Goal: Task Accomplishment & Management: Manage account settings

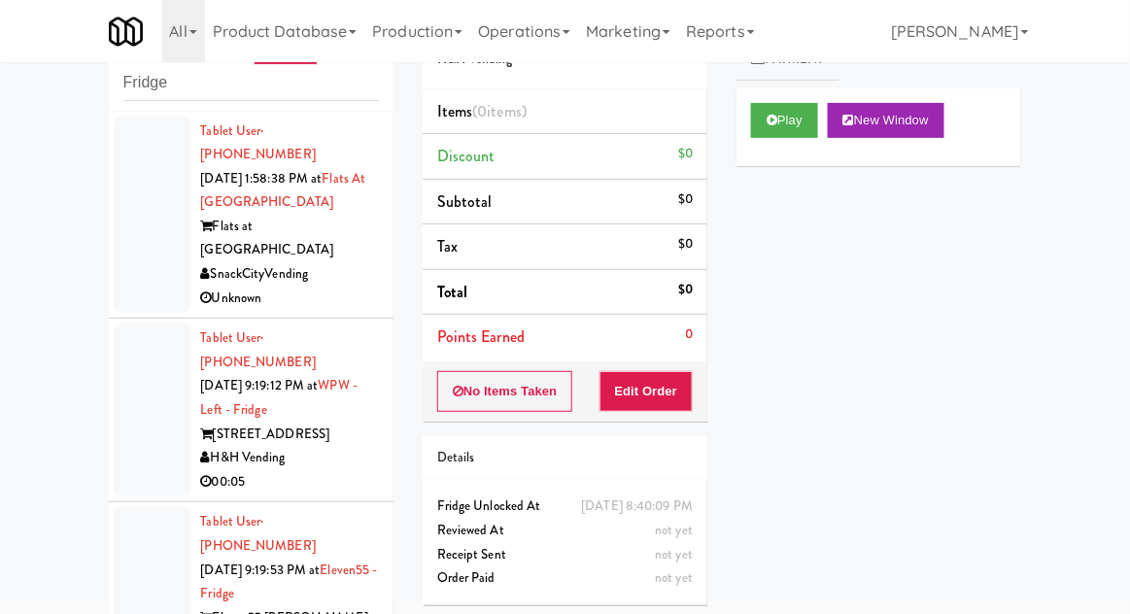
click at [141, 377] on div at bounding box center [153, 409] width 78 height 173
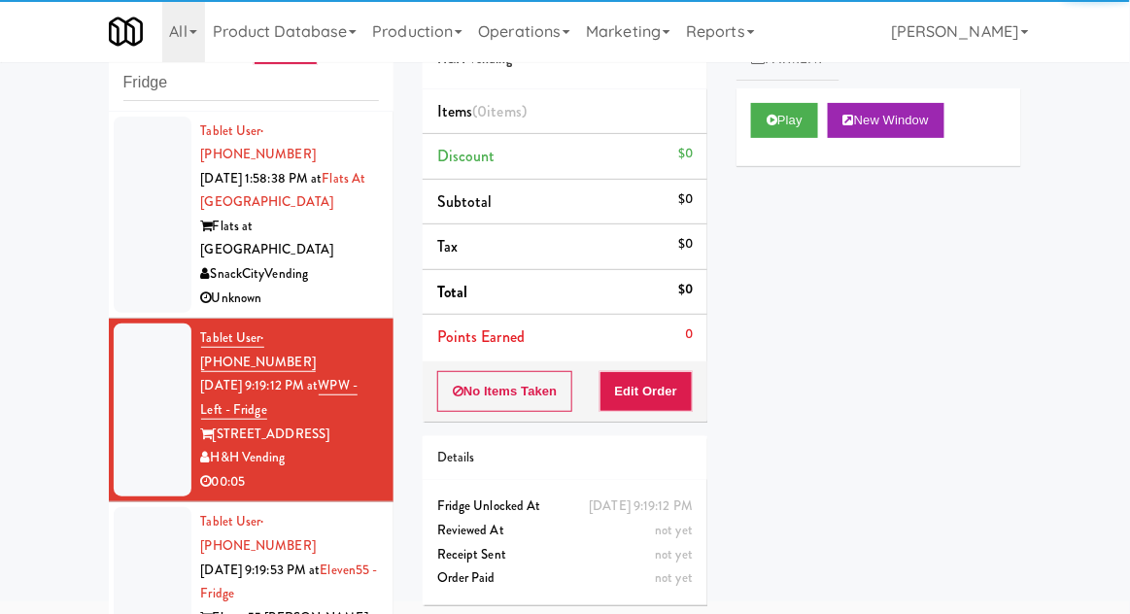
click at [777, 152] on div "Play New Window" at bounding box center [878, 127] width 285 height 78
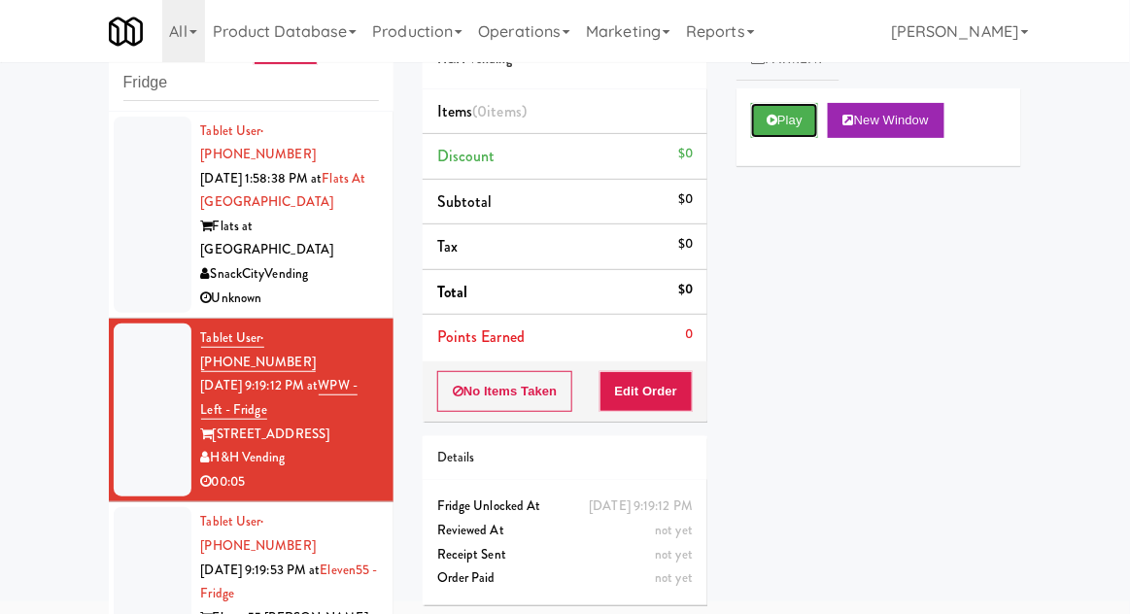
click at [781, 116] on button "Play" at bounding box center [784, 120] width 67 height 35
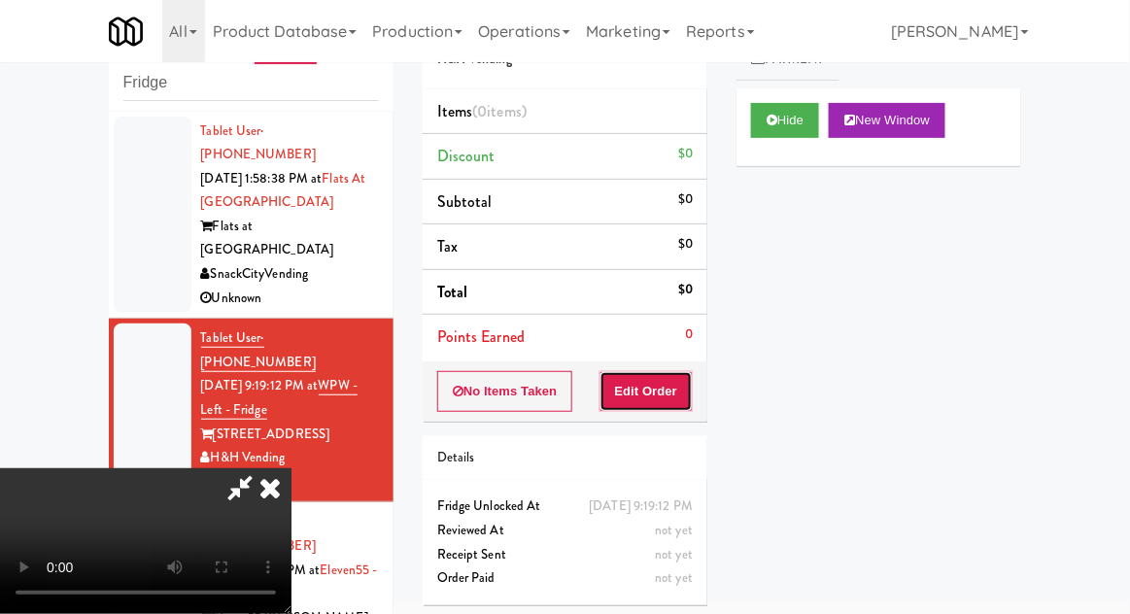
click at [659, 388] on button "Edit Order" at bounding box center [646, 391] width 94 height 41
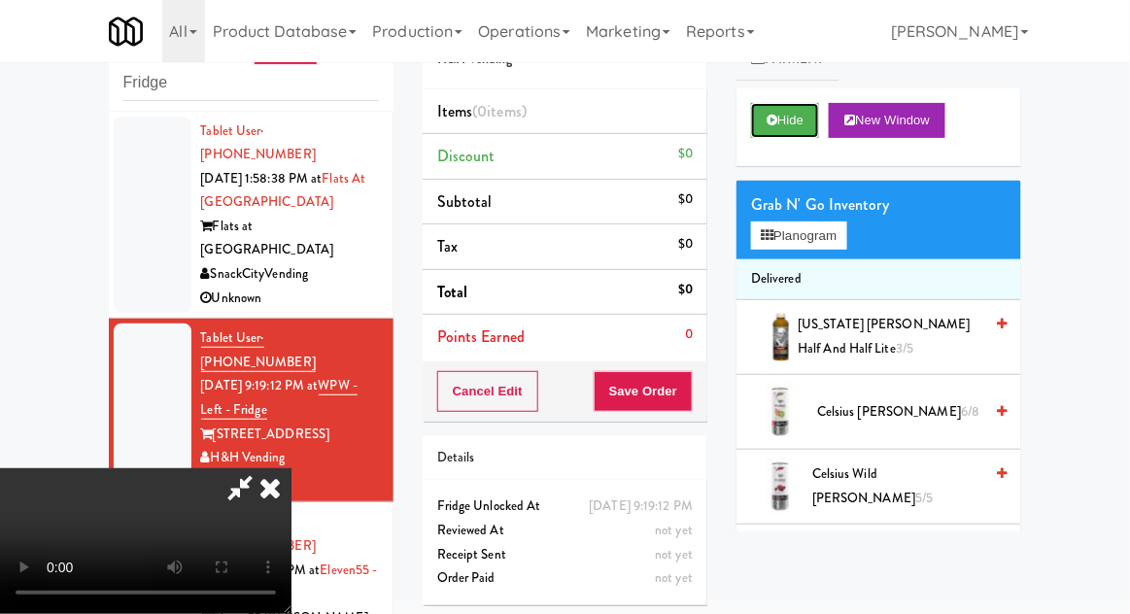
click at [761, 118] on button "Hide" at bounding box center [785, 120] width 68 height 35
click at [766, 119] on button "Hide" at bounding box center [785, 120] width 68 height 35
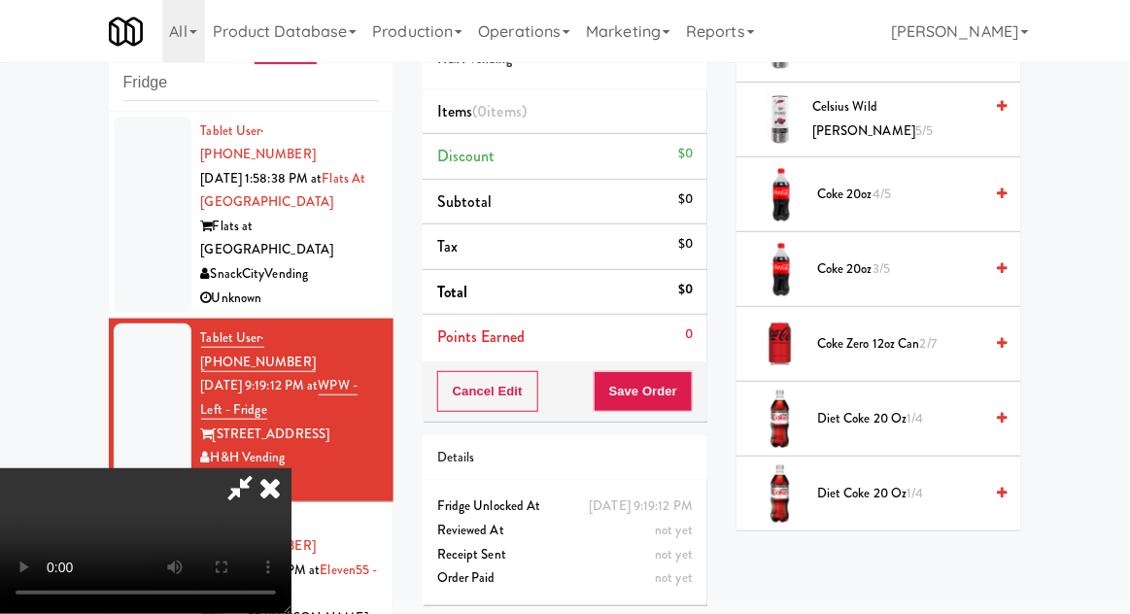
scroll to position [400, 0]
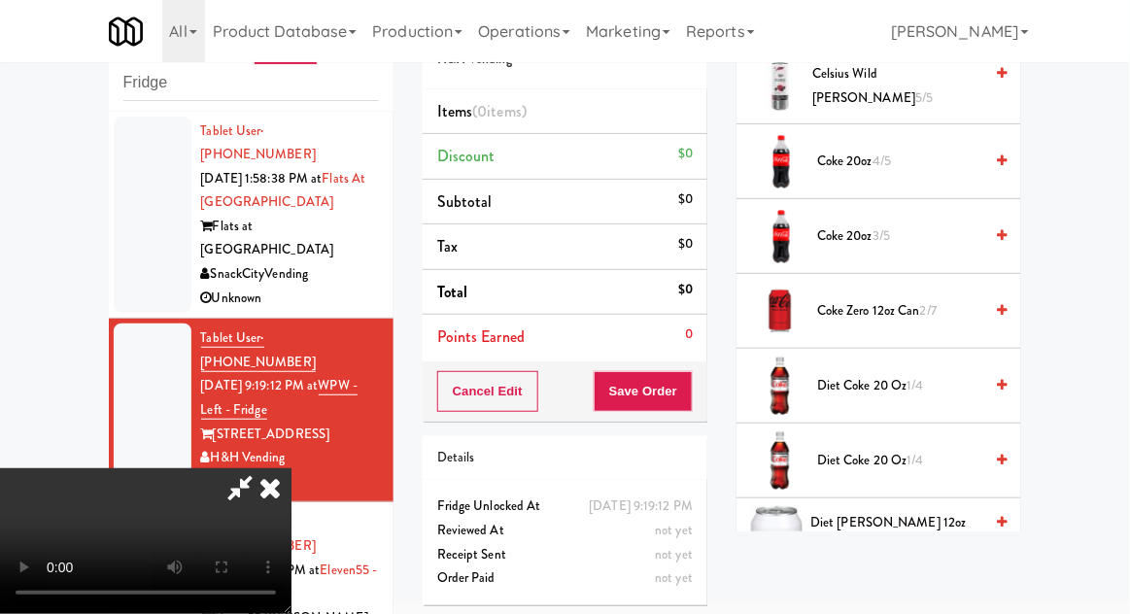
click at [924, 382] on span "1/4" at bounding box center [915, 385] width 17 height 18
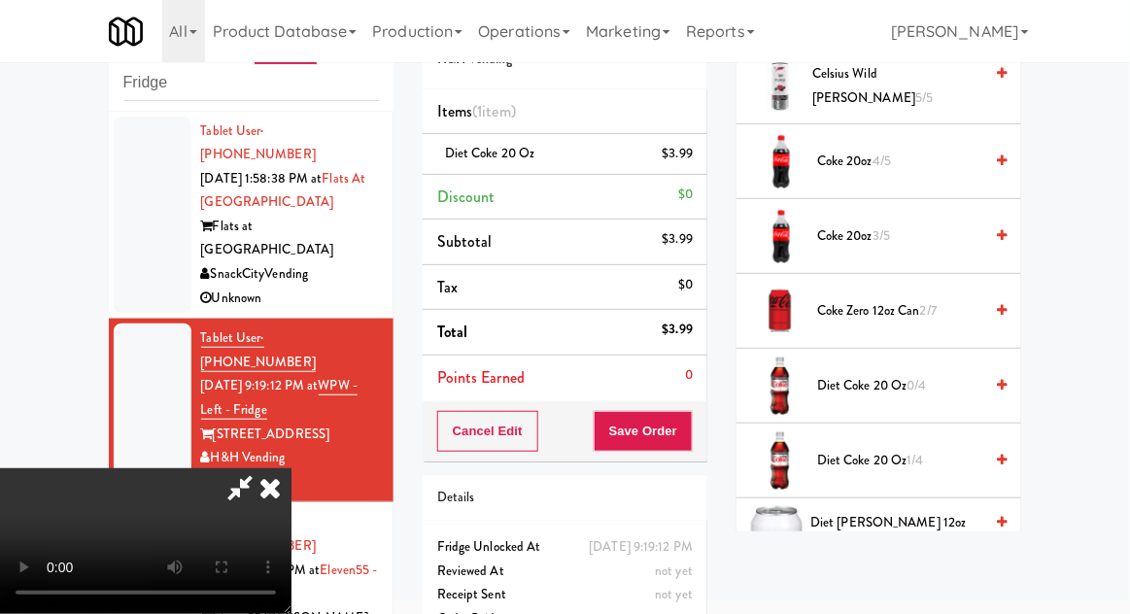
click at [579, 140] on li "Diet Coke 20 oz $3.99" at bounding box center [564, 154] width 285 height 41
click at [686, 168] on link at bounding box center [690, 162] width 17 height 24
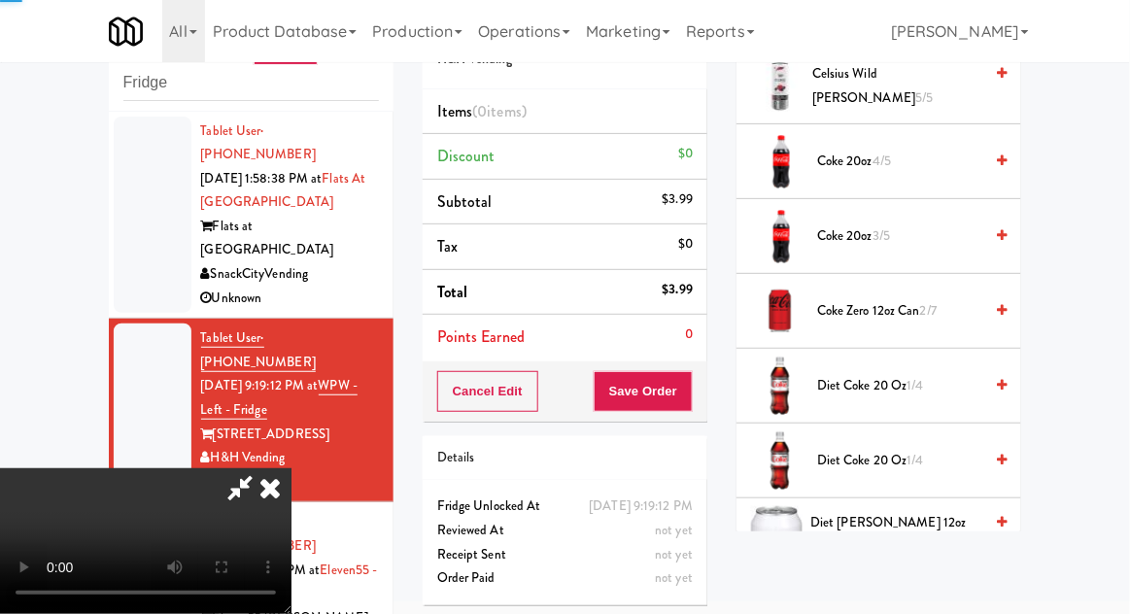
click at [840, 449] on span "Diet Coke 20 oz 1/4" at bounding box center [899, 461] width 165 height 24
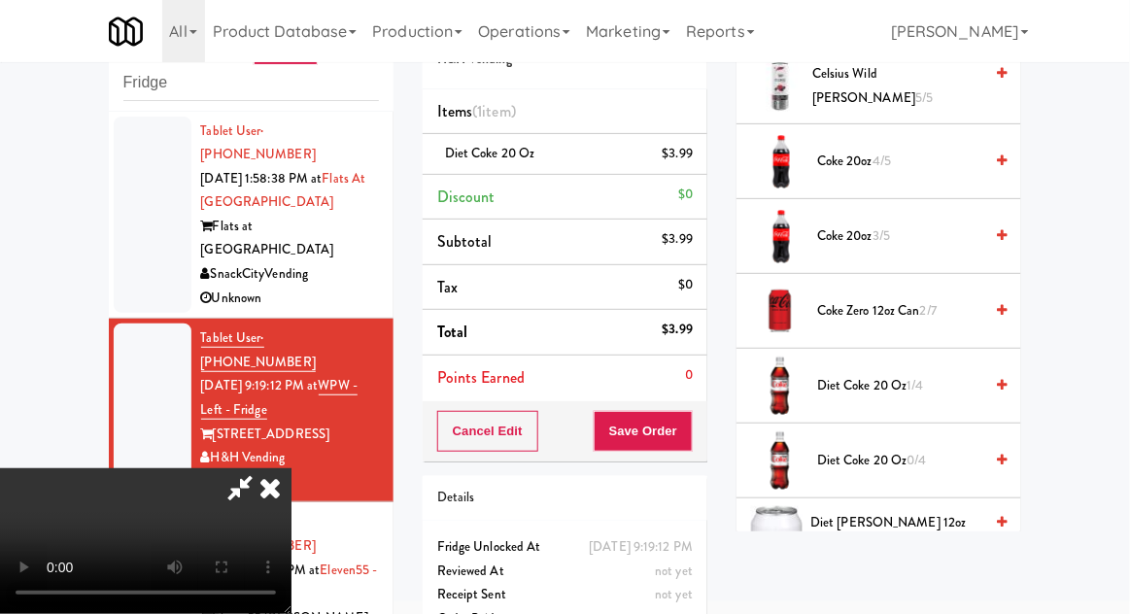
click at [548, 162] on div "Diet Coke 20 oz $3.99" at bounding box center [564, 154] width 255 height 24
click at [671, 159] on div "$3.99" at bounding box center [677, 154] width 31 height 24
click at [826, 379] on span "Diet Coke 20 oz 1/4" at bounding box center [899, 386] width 165 height 24
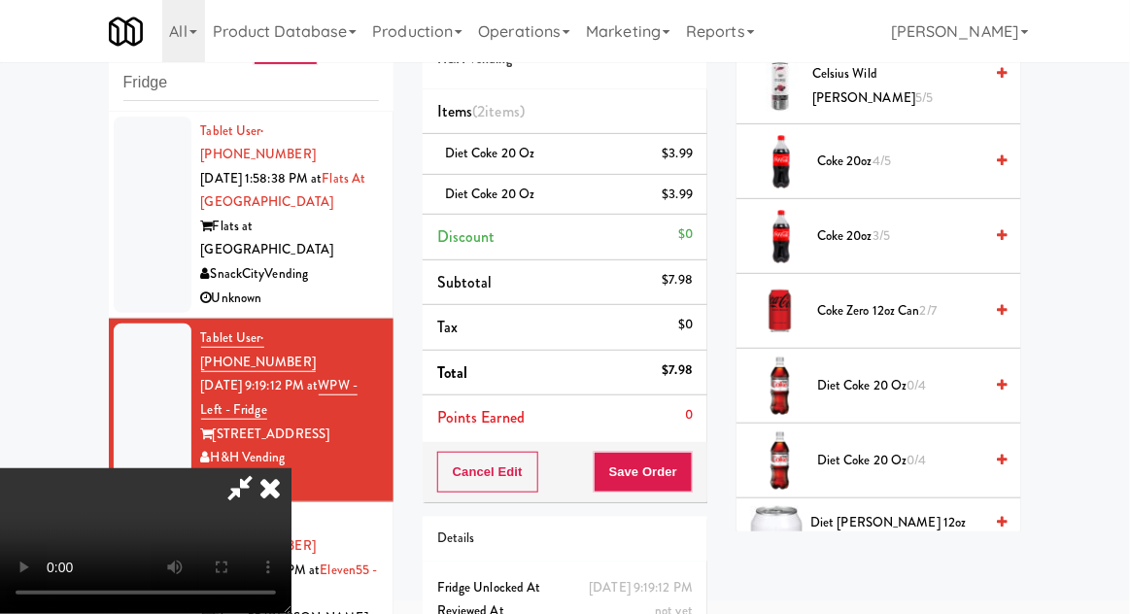
click at [666, 157] on div "$3.99" at bounding box center [677, 154] width 31 height 24
click at [688, 161] on link at bounding box center [690, 162] width 17 height 24
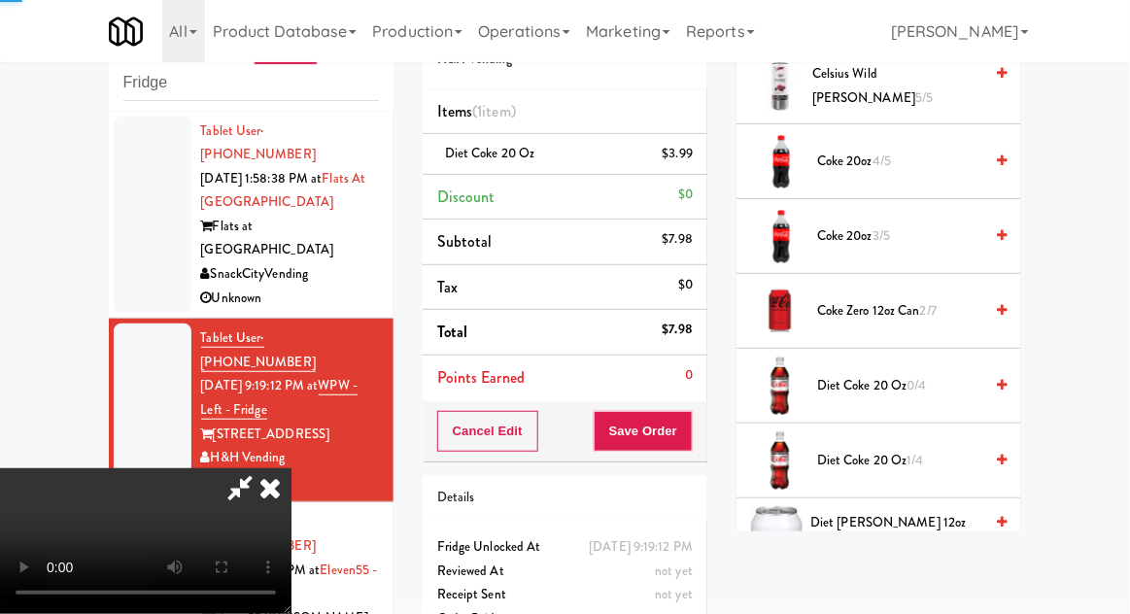
click at [676, 163] on div "$3.99" at bounding box center [677, 154] width 31 height 24
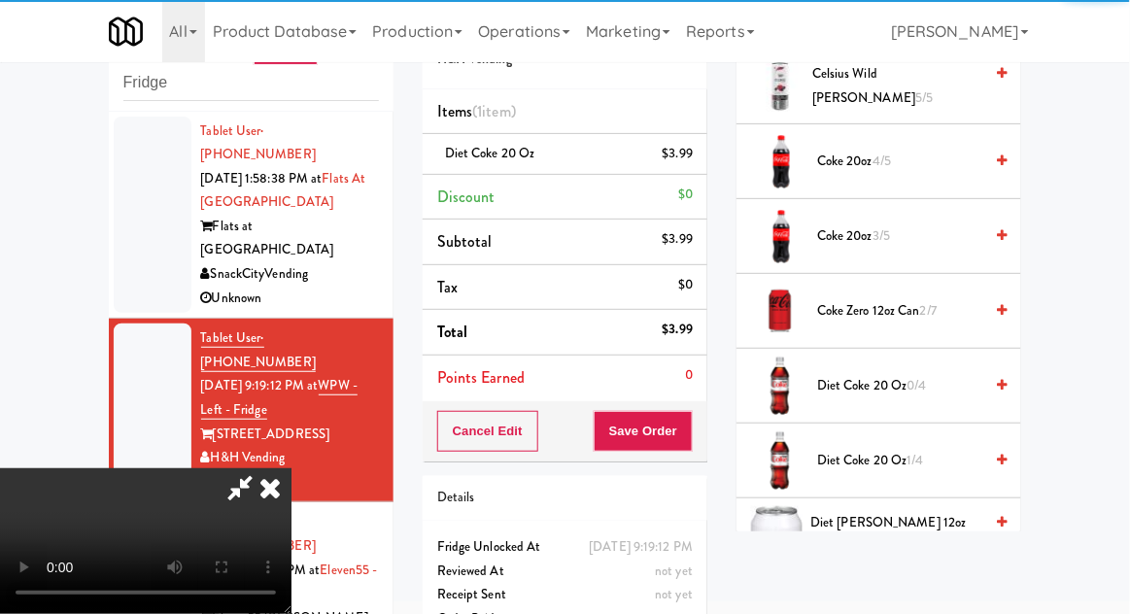
click at [685, 158] on link at bounding box center [690, 162] width 17 height 24
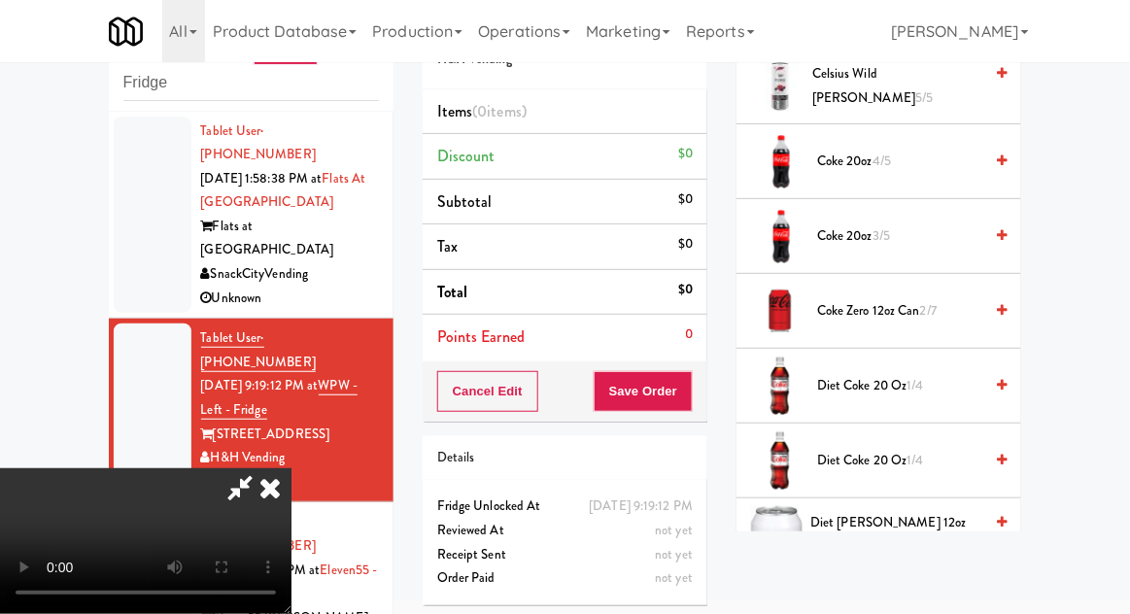
click at [878, 376] on span "Diet Coke 20 oz 1/4" at bounding box center [899, 386] width 165 height 24
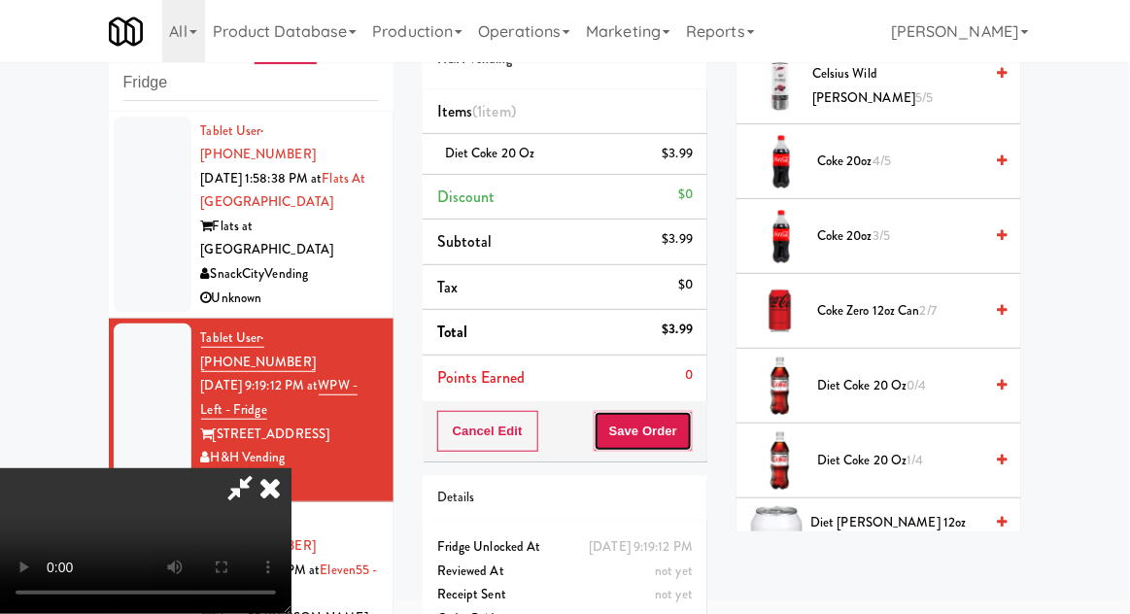
click at [692, 431] on button "Save Order" at bounding box center [642, 431] width 99 height 41
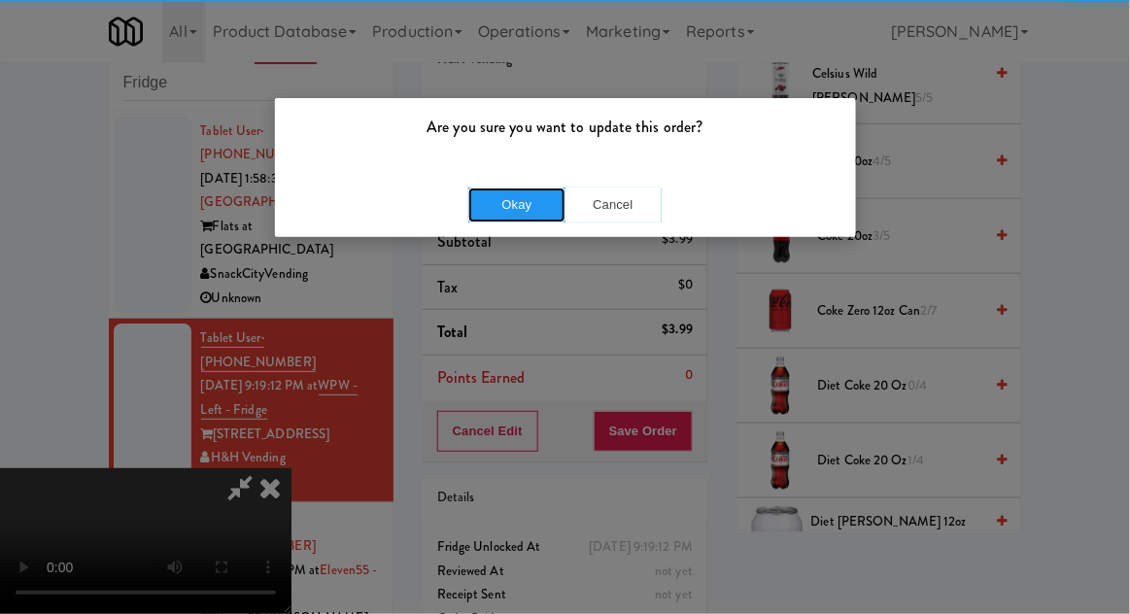
click at [538, 187] on button "Okay" at bounding box center [516, 204] width 97 height 35
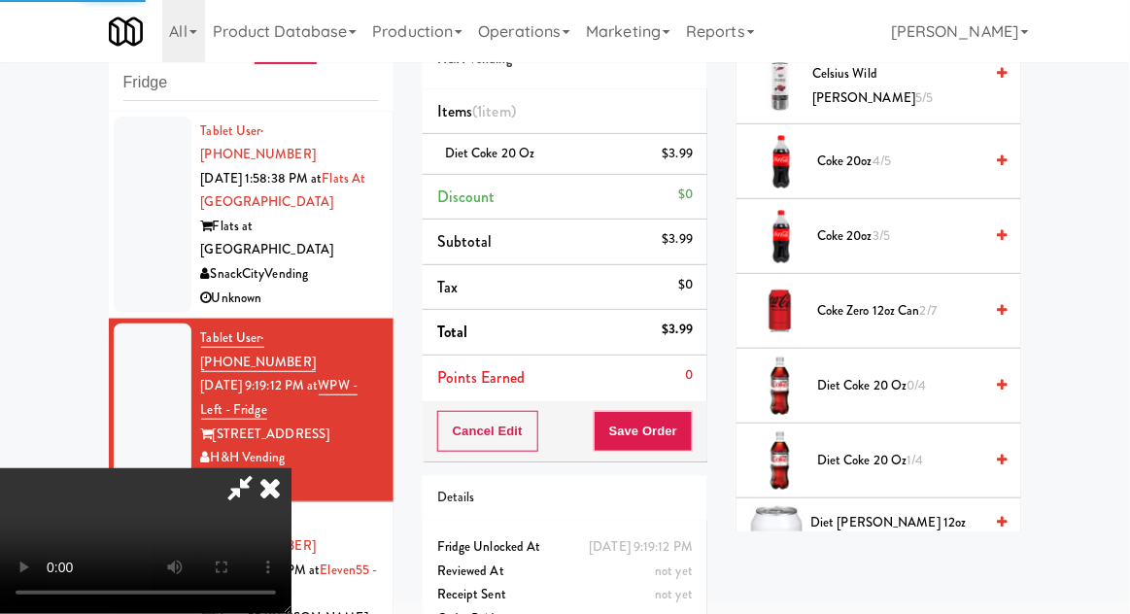
scroll to position [191, 0]
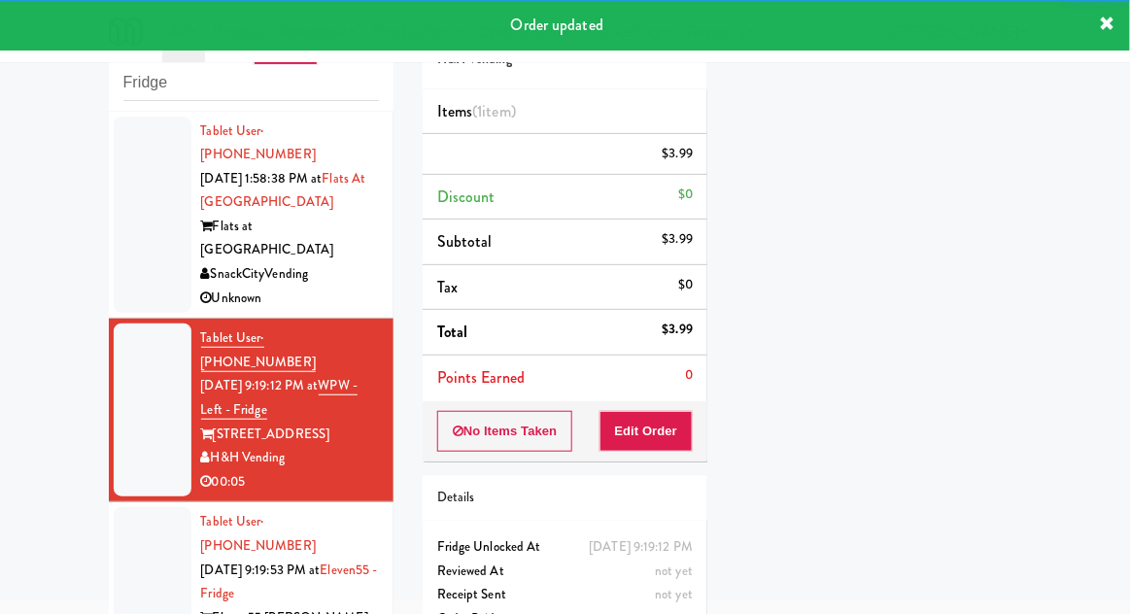
click at [150, 507] on div at bounding box center [153, 593] width 78 height 173
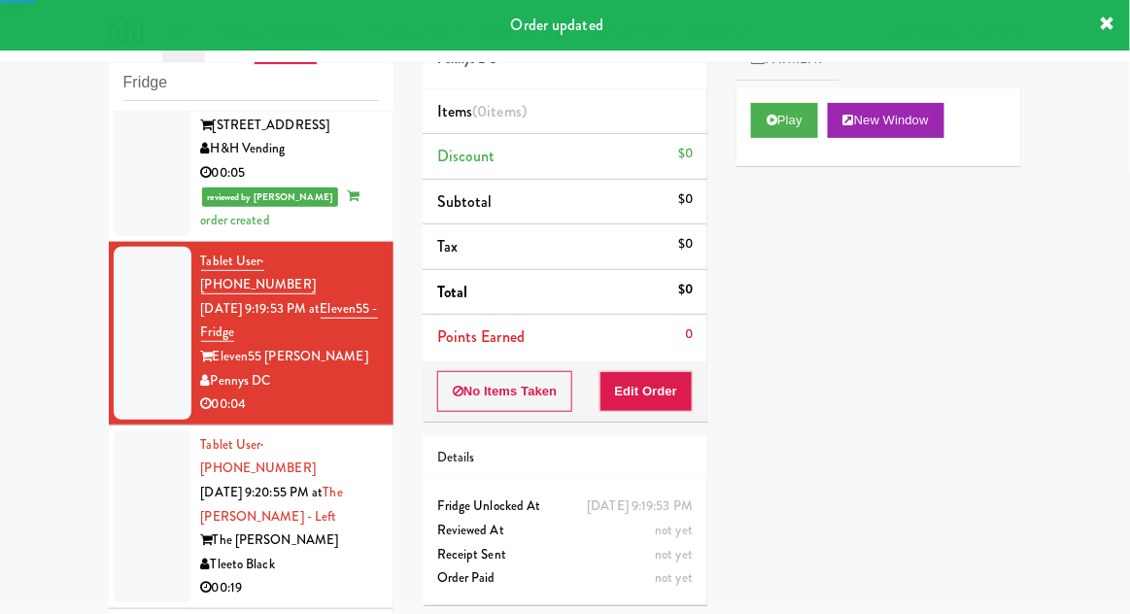
scroll to position [338, 0]
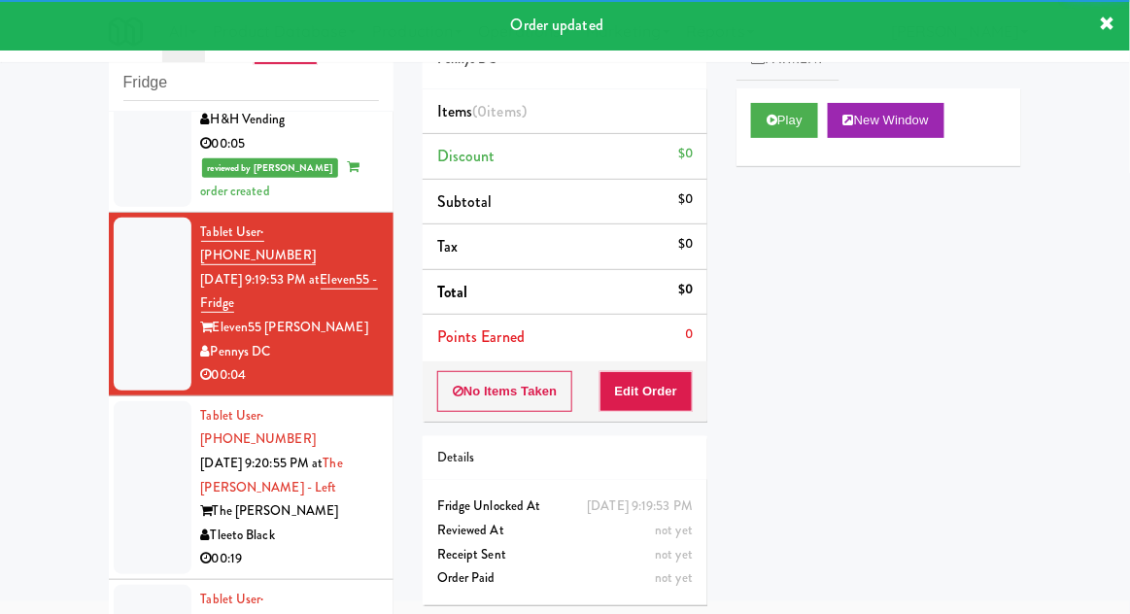
click at [727, 143] on div "Cart Flags Notes Payment Play New Window Primary Flag Clear Flag if unable to d…" at bounding box center [879, 263] width 314 height 536
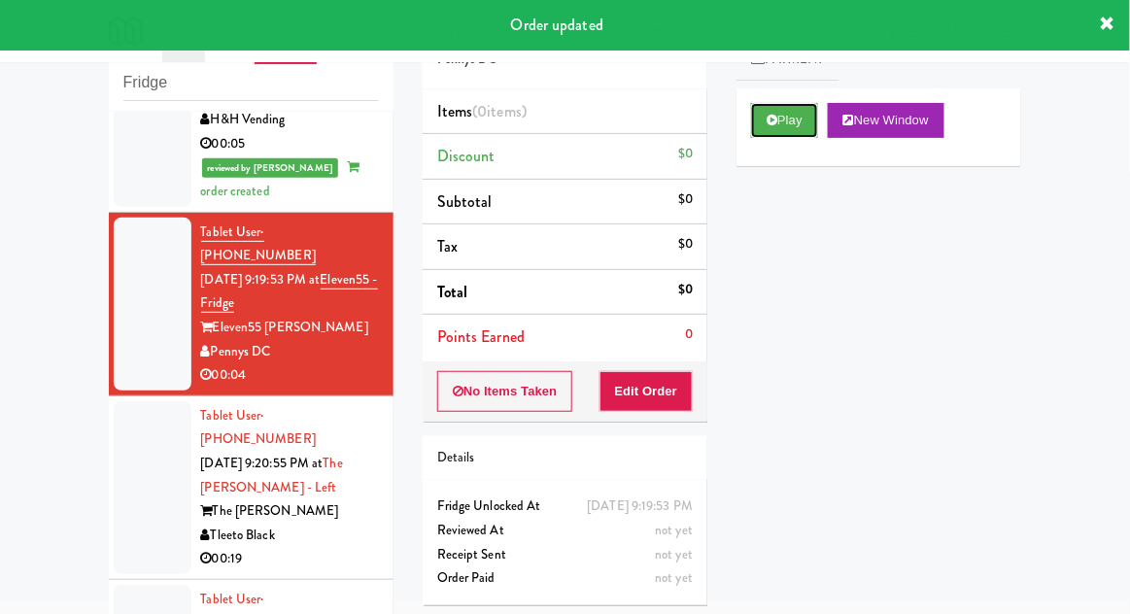
click at [754, 111] on button "Play" at bounding box center [784, 120] width 67 height 35
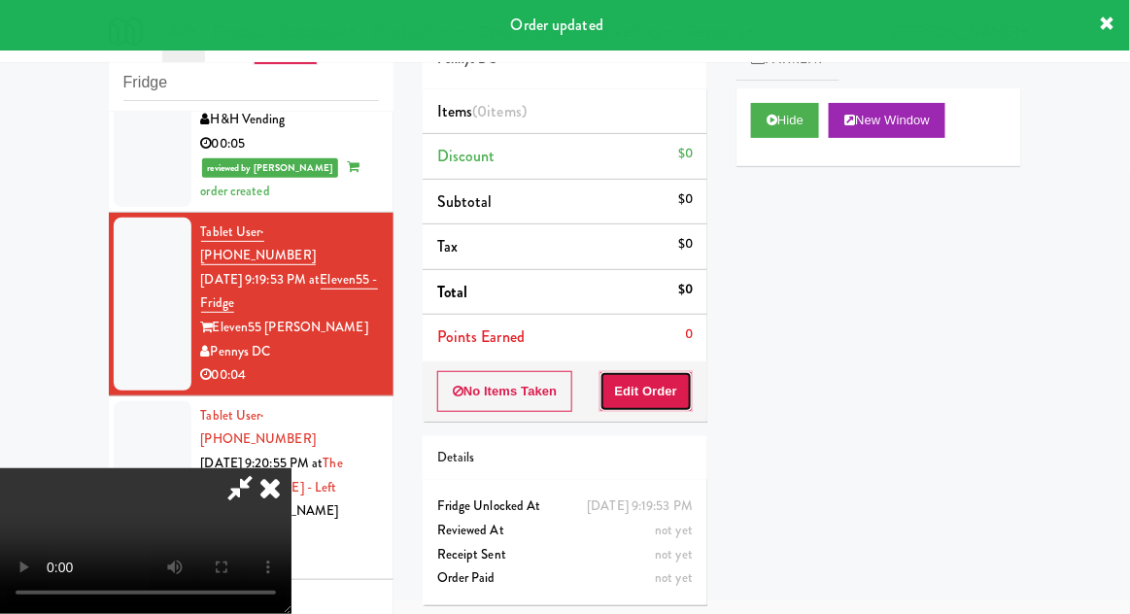
click at [646, 375] on button "Edit Order" at bounding box center [646, 391] width 94 height 41
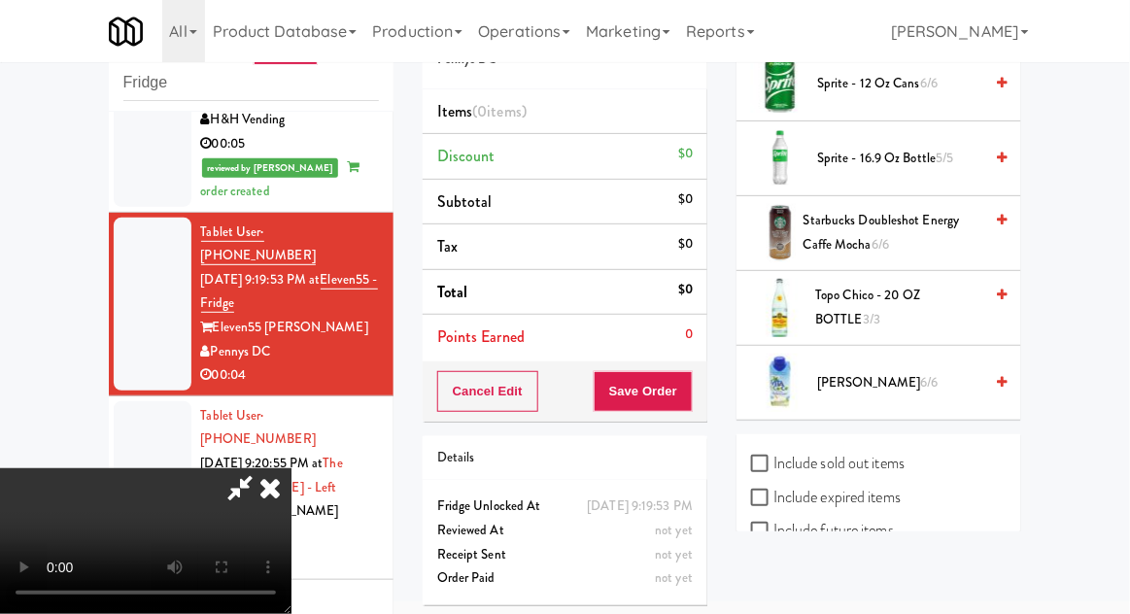
scroll to position [2583, 0]
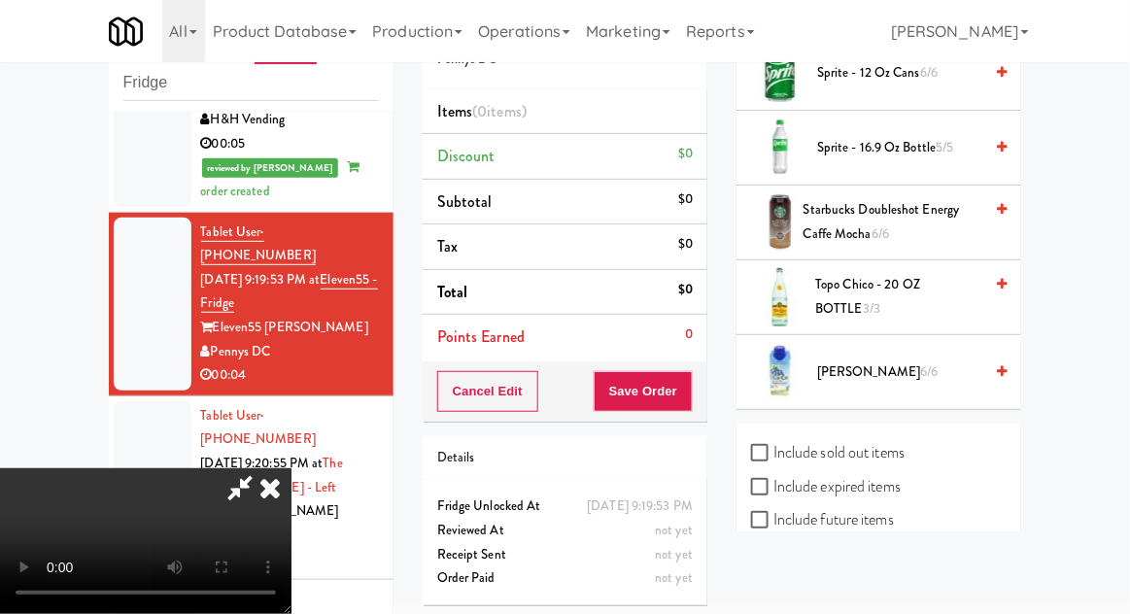
click at [921, 360] on span "Vita Coco 6/6" at bounding box center [899, 372] width 165 height 24
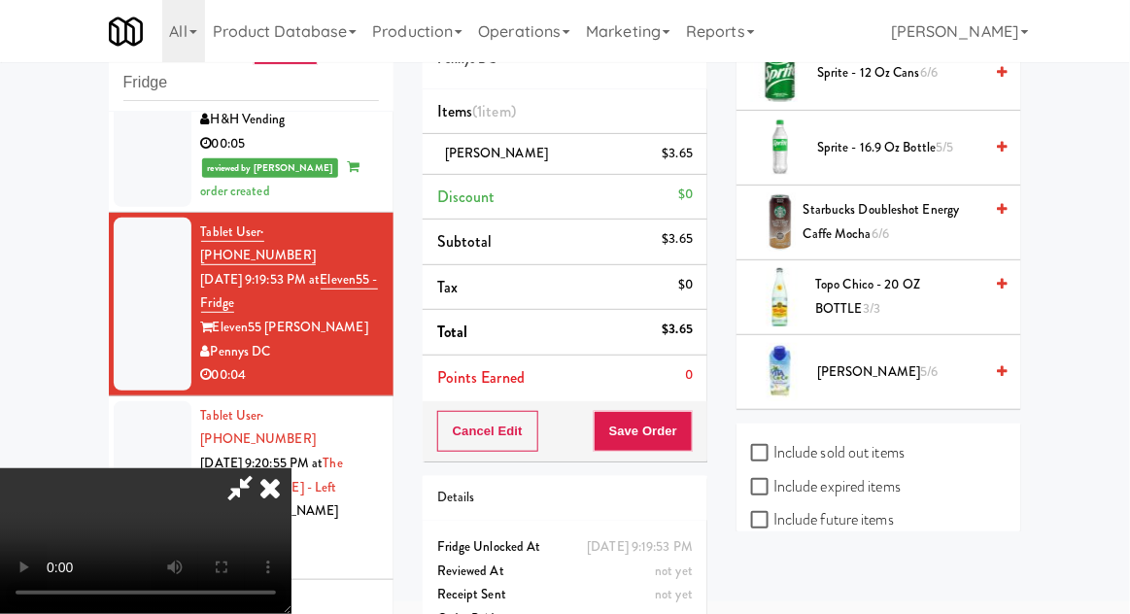
scroll to position [71, 0]
click at [689, 436] on button "Save Order" at bounding box center [642, 431] width 99 height 41
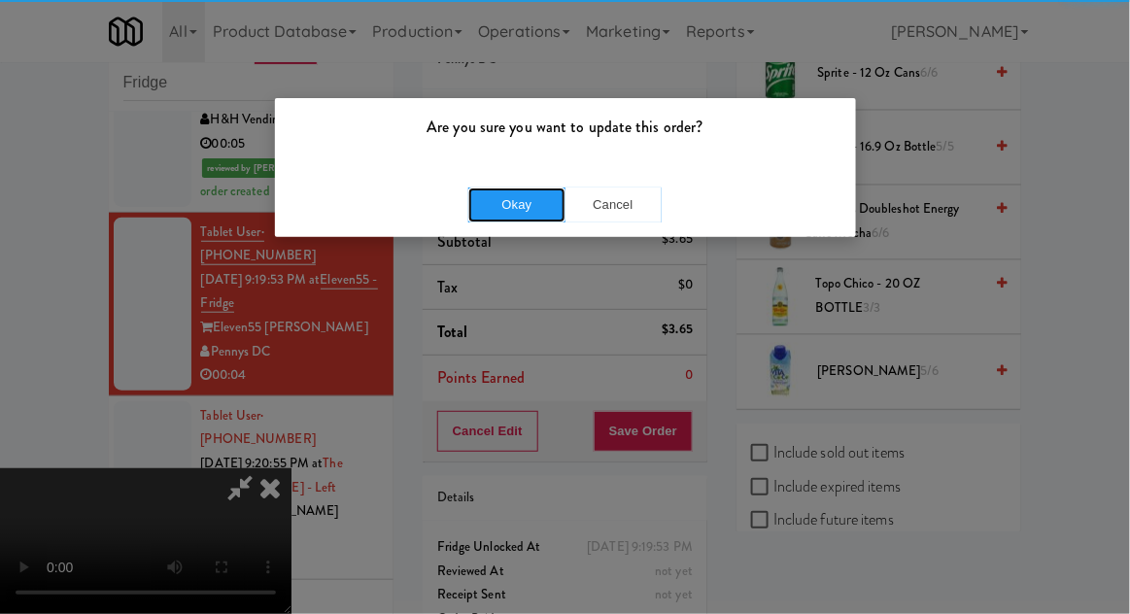
click at [498, 204] on button "Okay" at bounding box center [516, 204] width 97 height 35
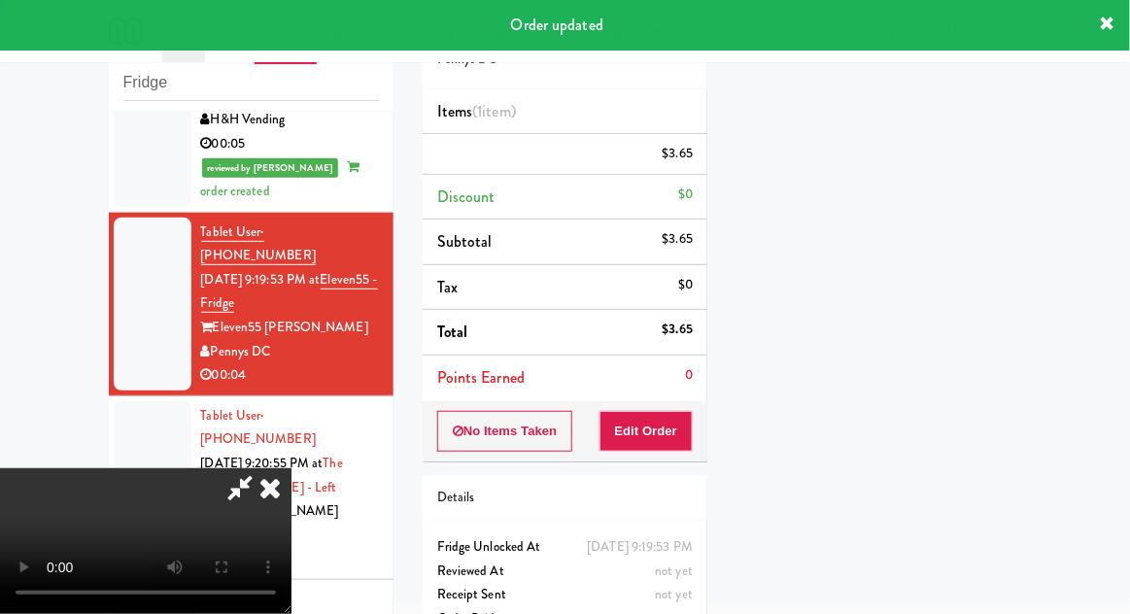
scroll to position [0, 0]
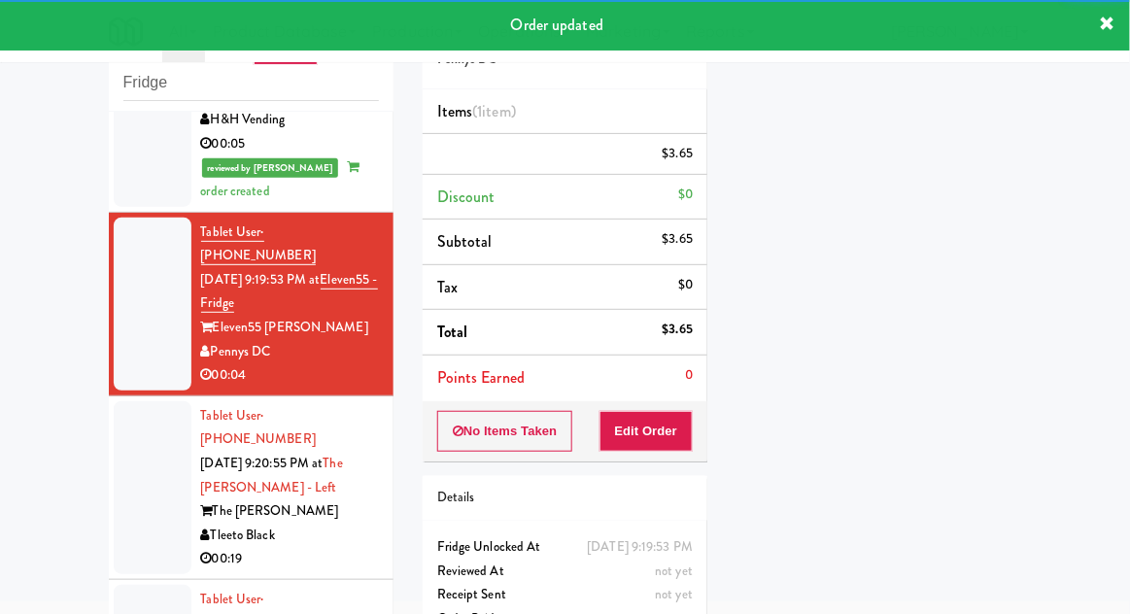
click at [149, 401] on div at bounding box center [153, 487] width 78 height 173
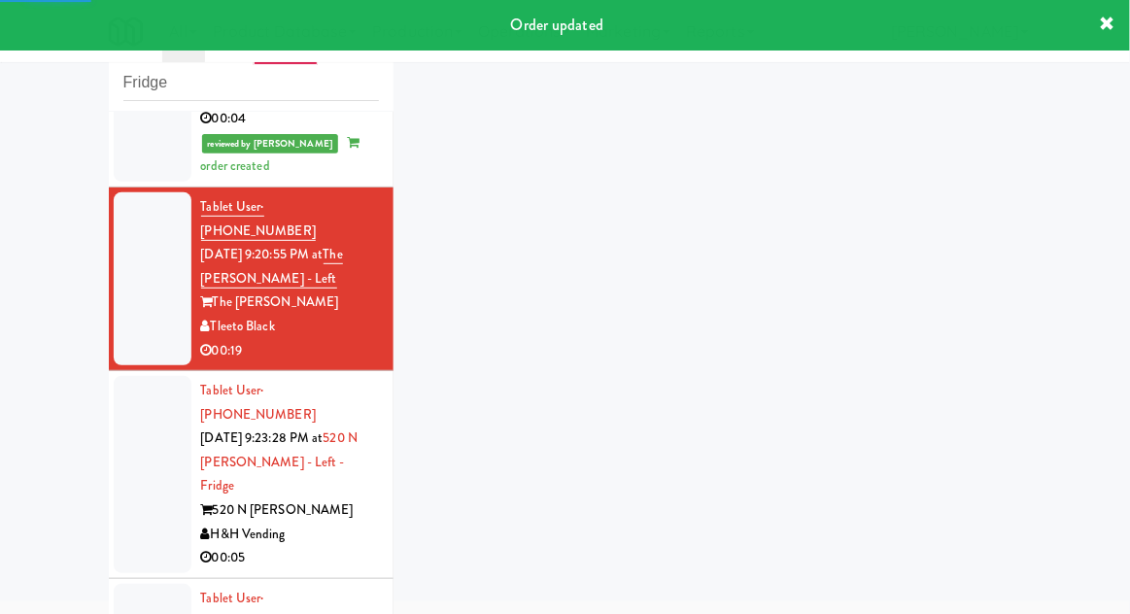
scroll to position [593, 0]
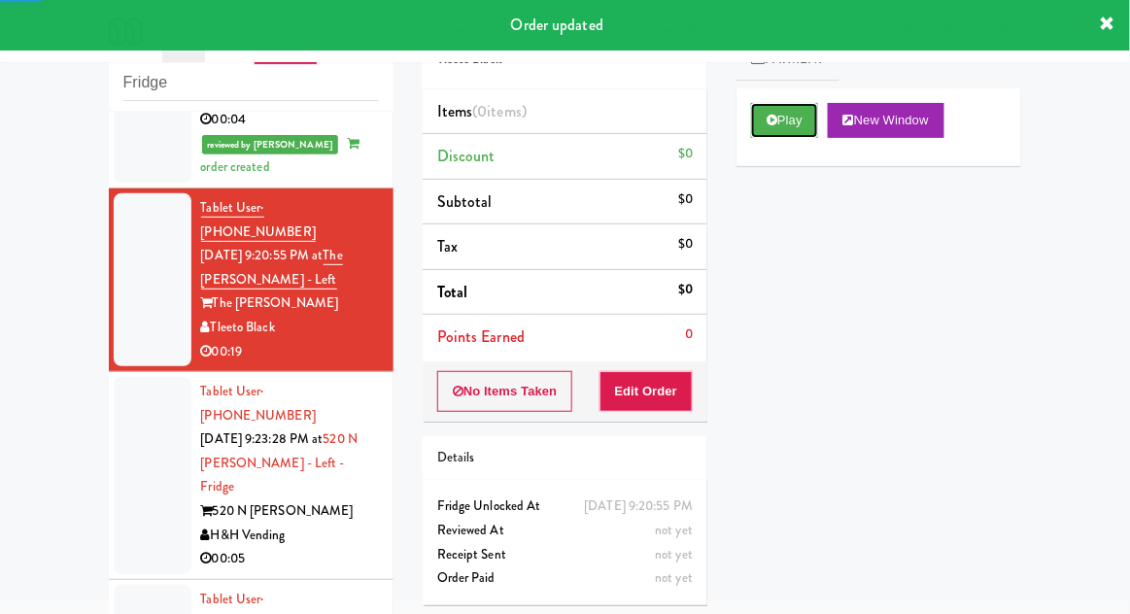
click at [756, 129] on button "Play" at bounding box center [784, 120] width 67 height 35
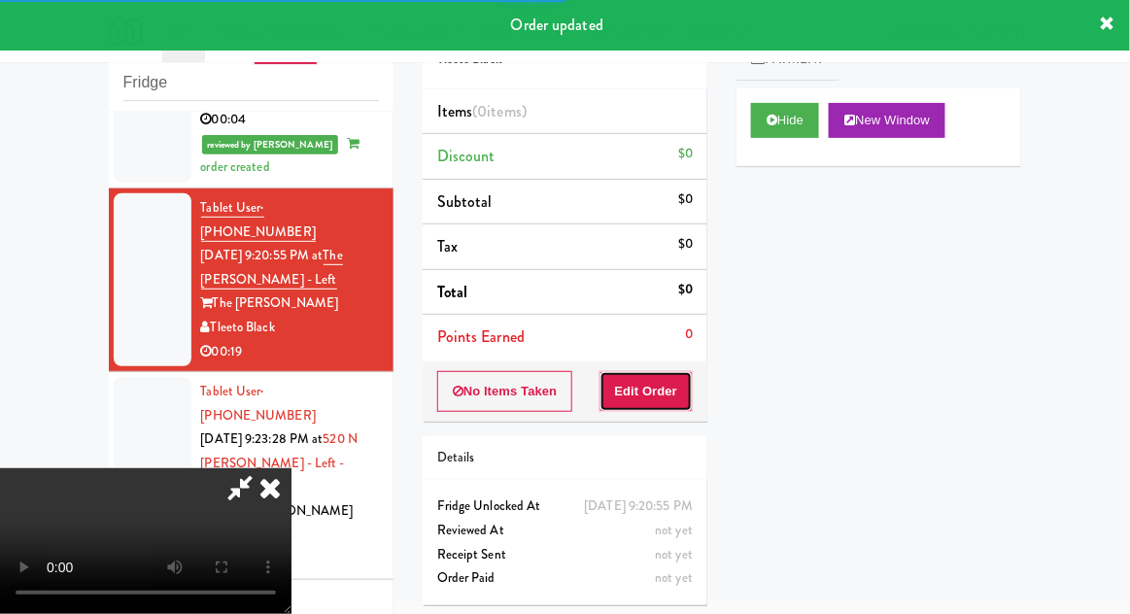
click at [651, 404] on button "Edit Order" at bounding box center [646, 391] width 94 height 41
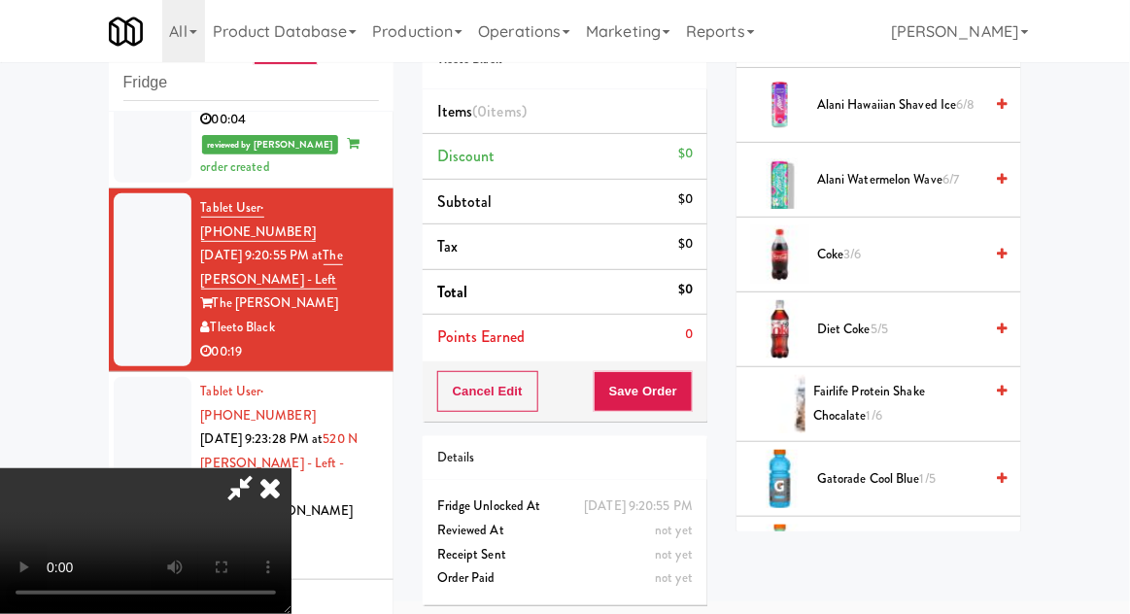
scroll to position [297, 0]
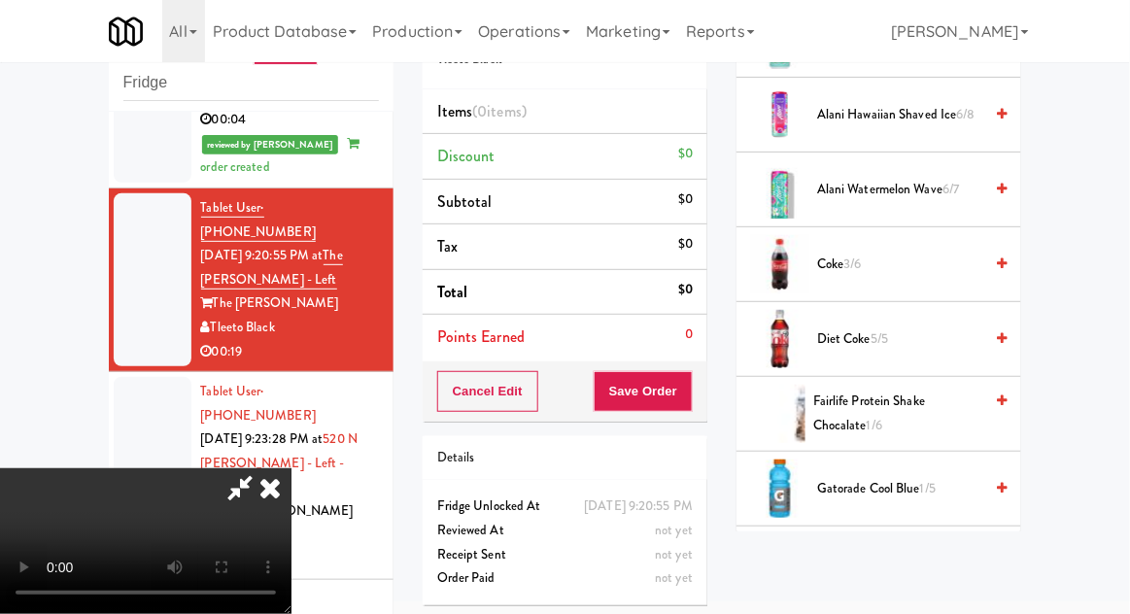
click at [957, 264] on span "Coke 3/6" at bounding box center [899, 265] width 165 height 24
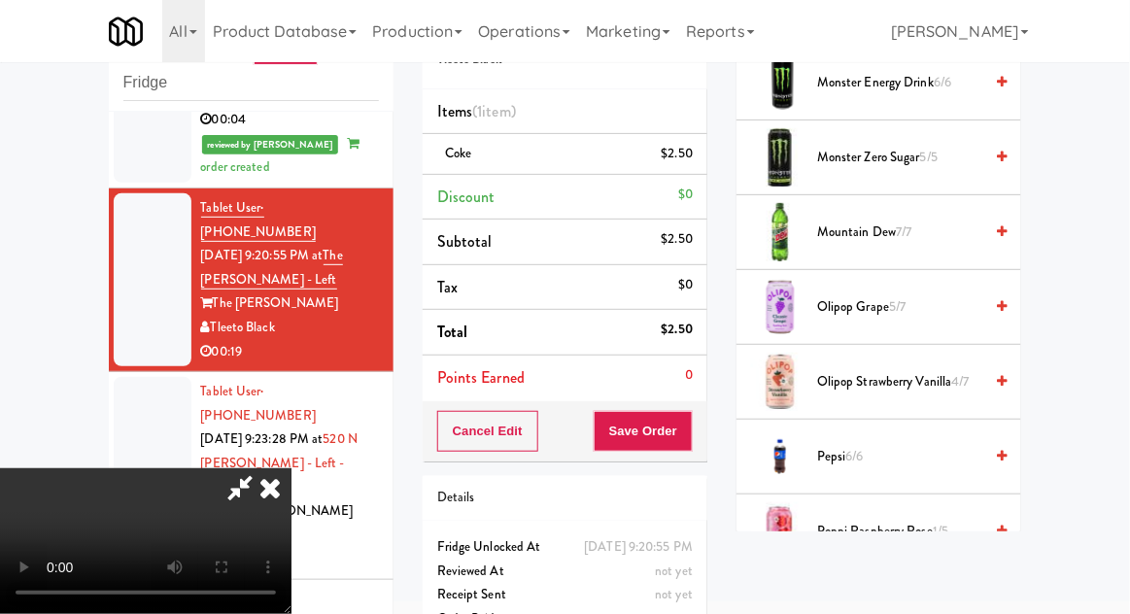
scroll to position [1314, 0]
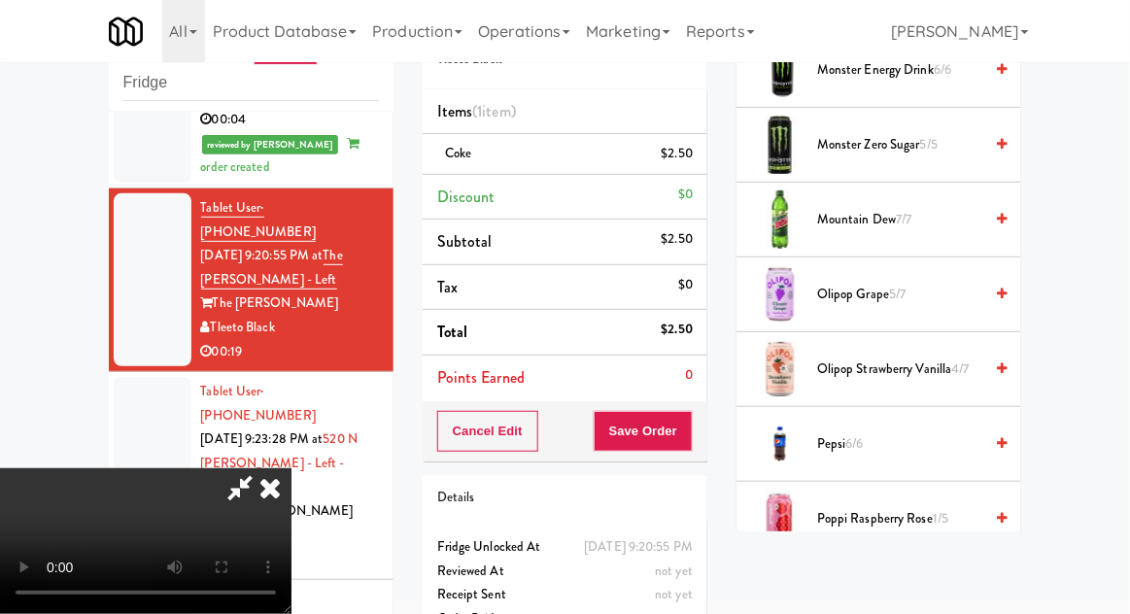
click at [936, 362] on span "Olipop Strawberry Vanilla 4/7" at bounding box center [899, 369] width 165 height 24
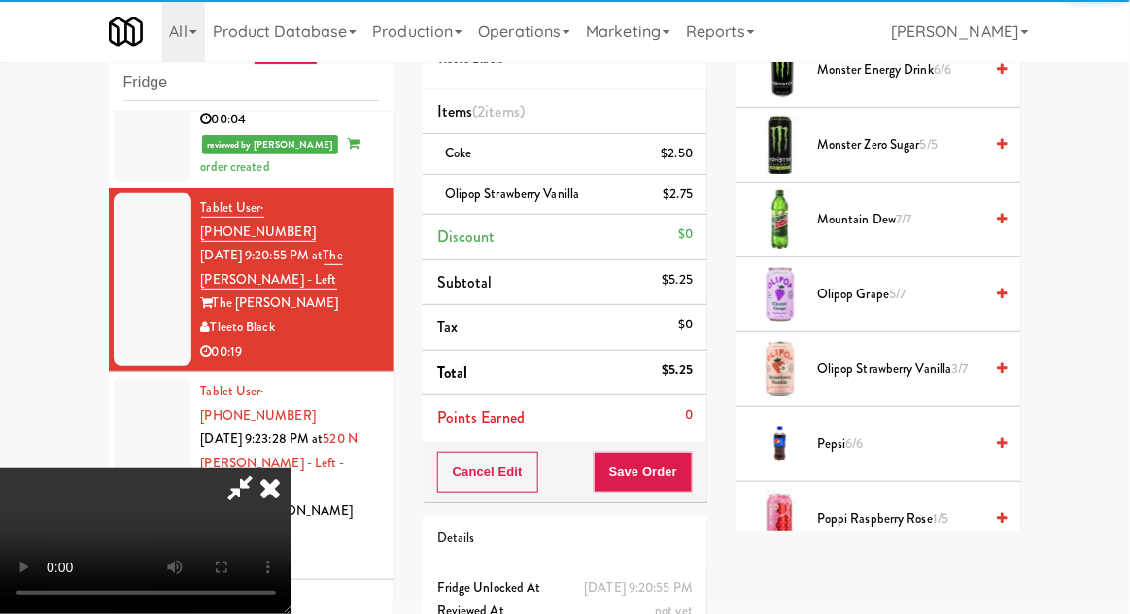
scroll to position [71, 0]
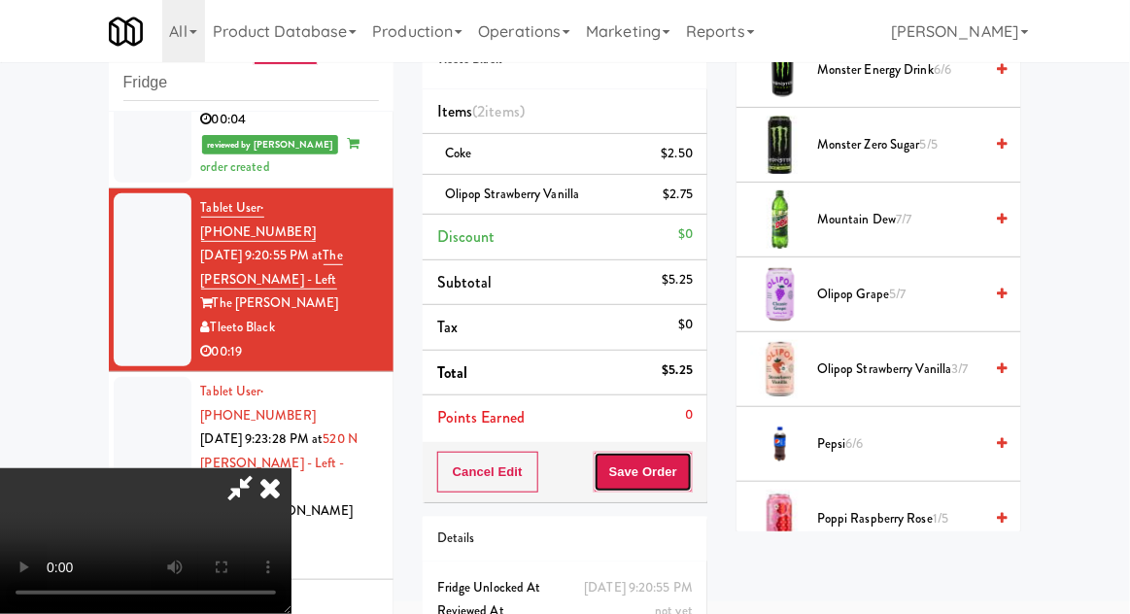
click at [681, 485] on button "Save Order" at bounding box center [642, 472] width 99 height 41
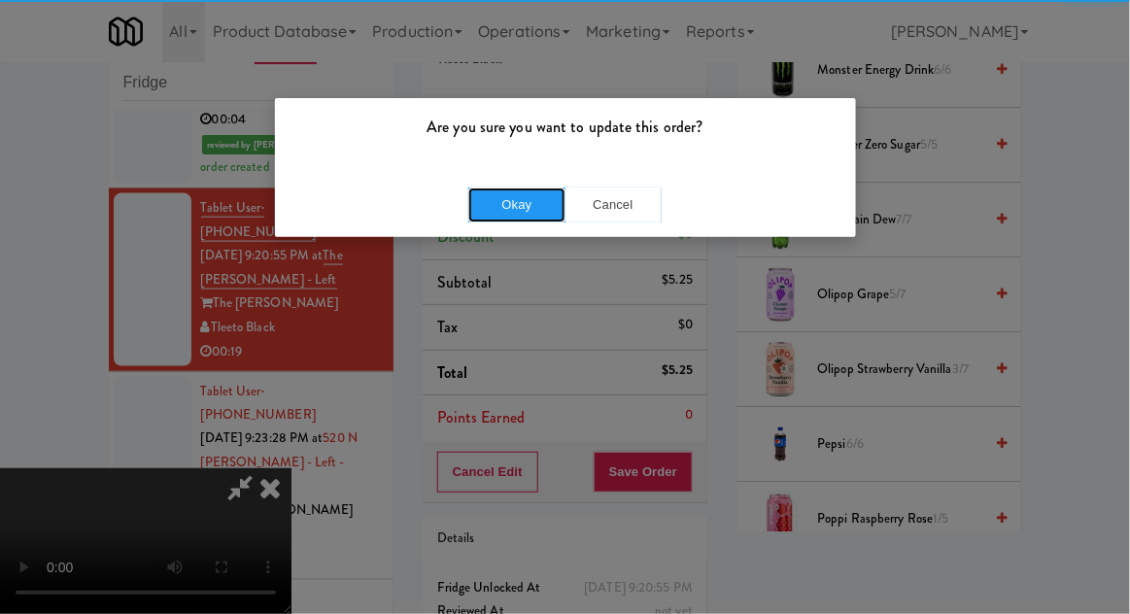
click at [495, 195] on button "Okay" at bounding box center [516, 204] width 97 height 35
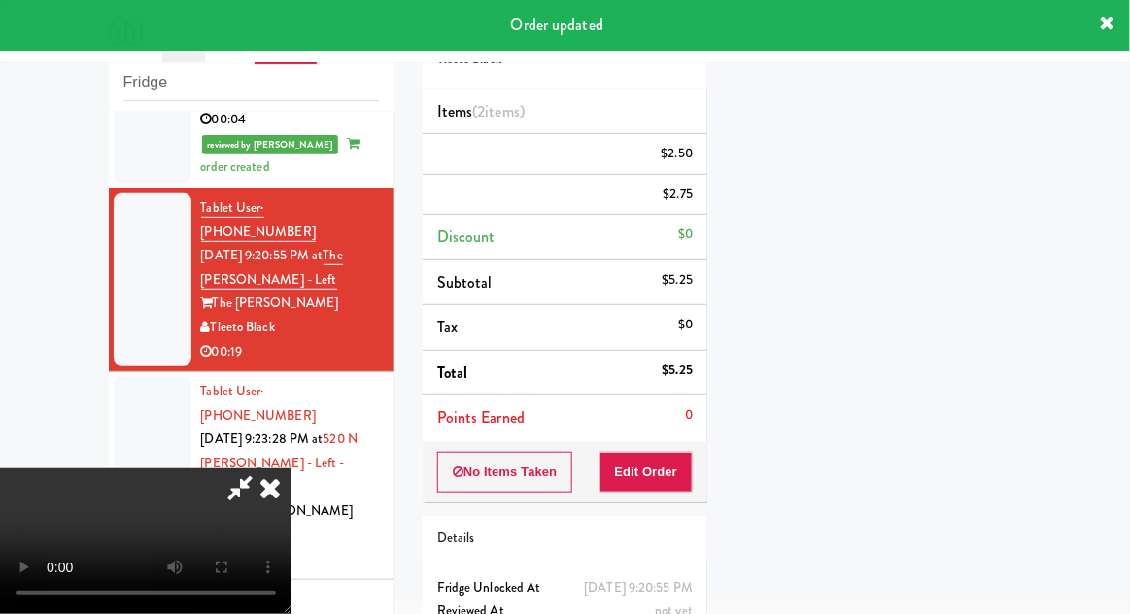
scroll to position [0, 0]
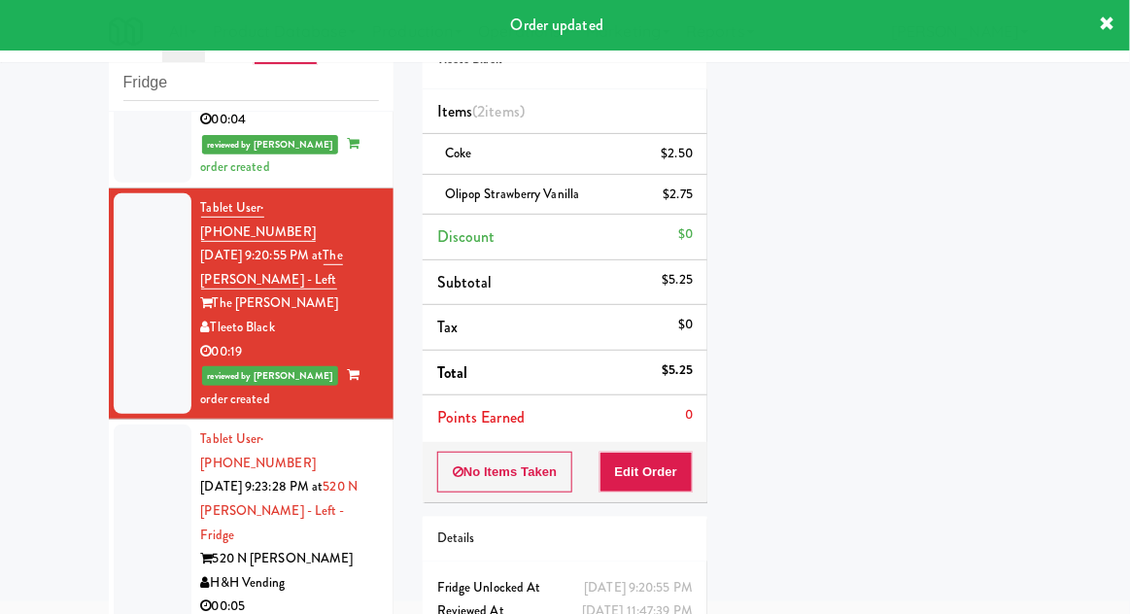
click at [127, 433] on div at bounding box center [153, 522] width 78 height 197
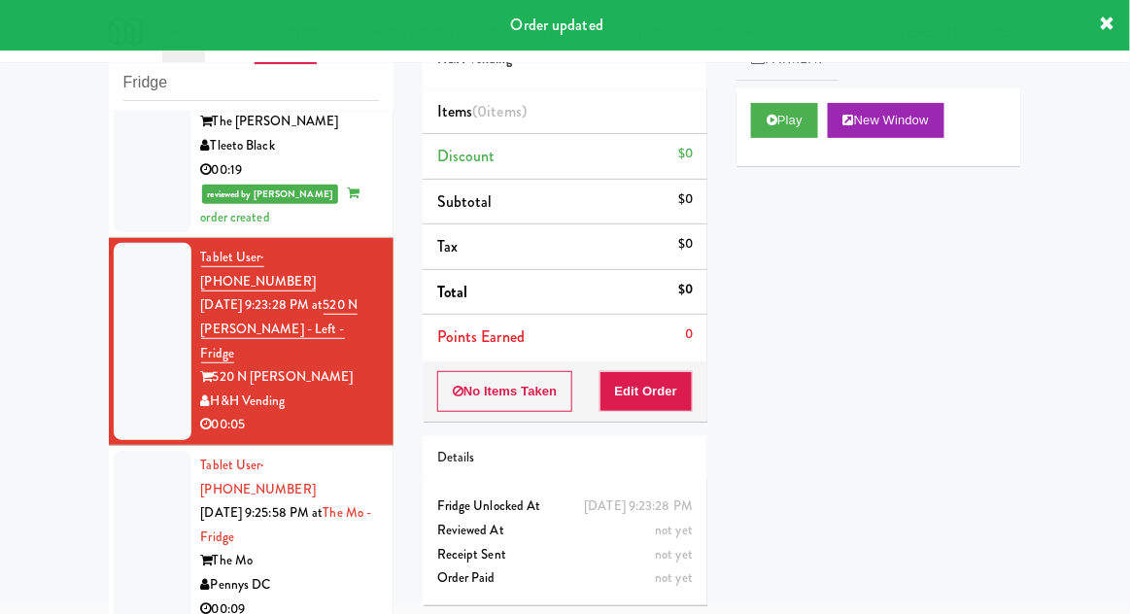
scroll to position [774, 0]
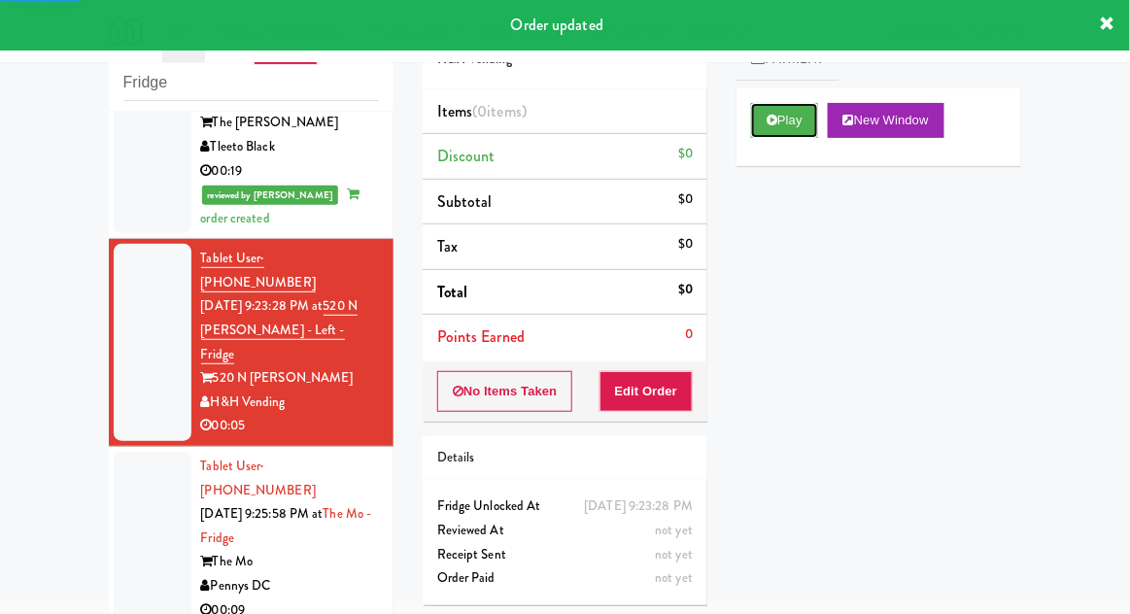
click at [777, 119] on button "Play" at bounding box center [784, 120] width 67 height 35
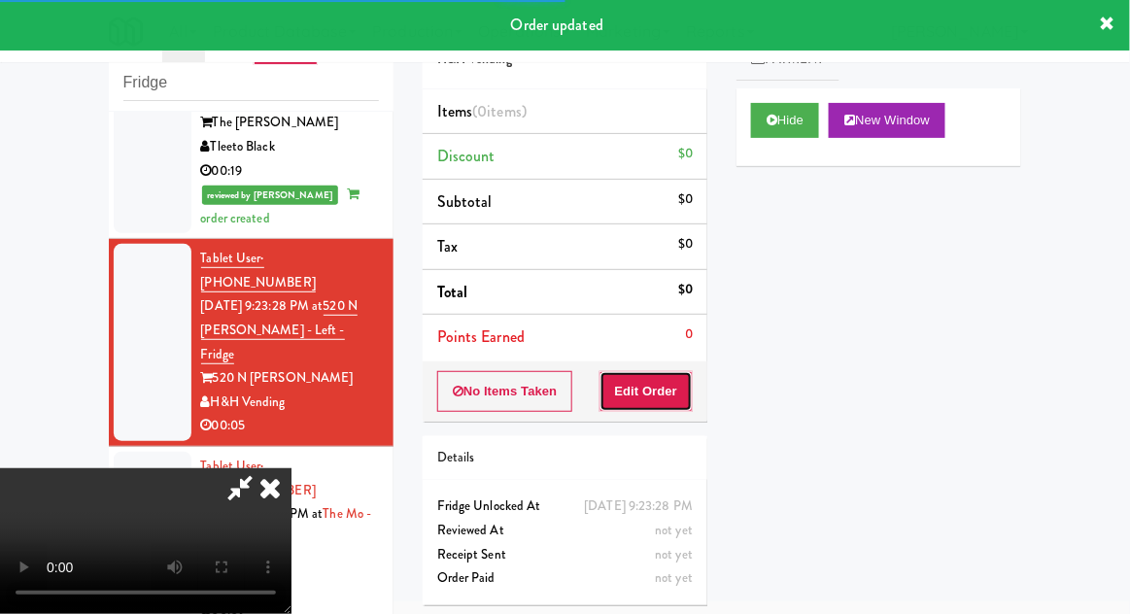
click at [667, 398] on button "Edit Order" at bounding box center [646, 391] width 94 height 41
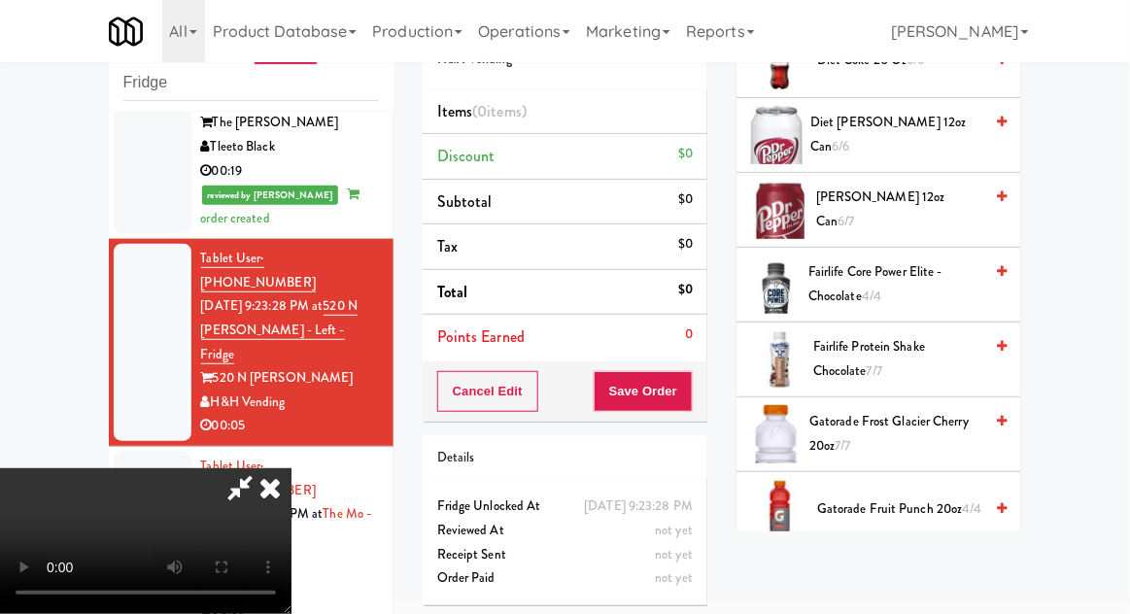
scroll to position [1105, 0]
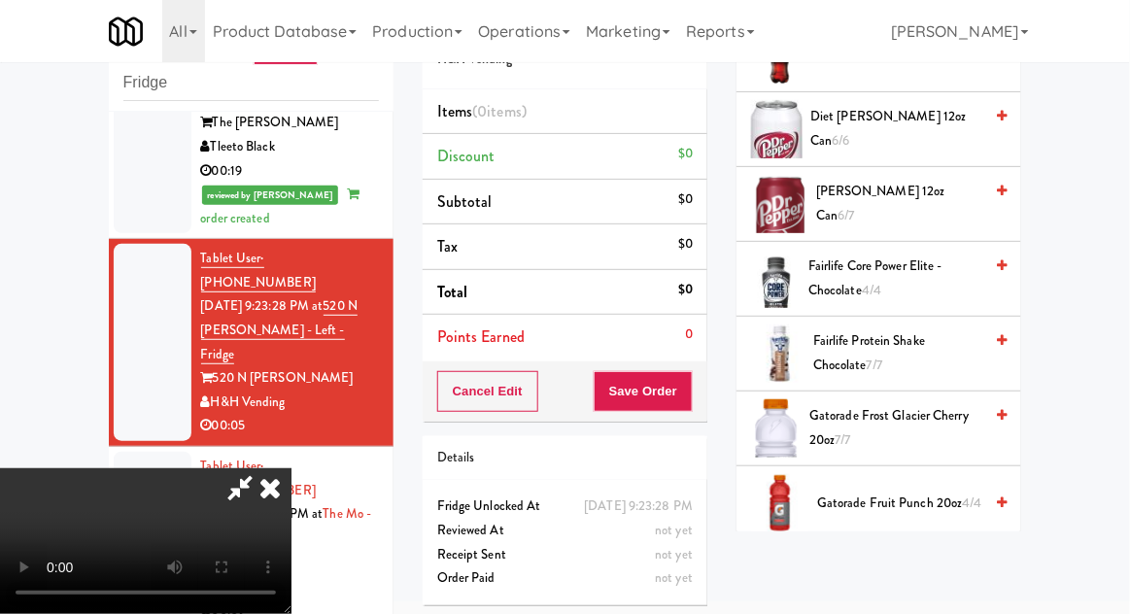
click at [947, 349] on span "Fairlife Protein Shake Chocolate 7/7" at bounding box center [897, 353] width 169 height 48
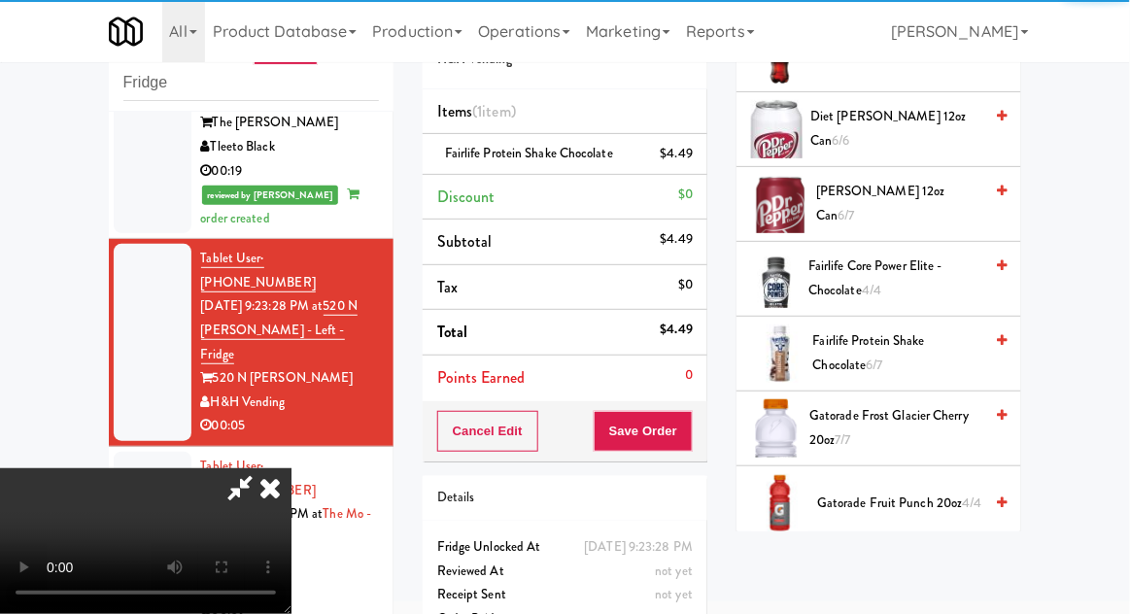
click at [705, 431] on div "Cancel Edit Save Order" at bounding box center [564, 431] width 285 height 60
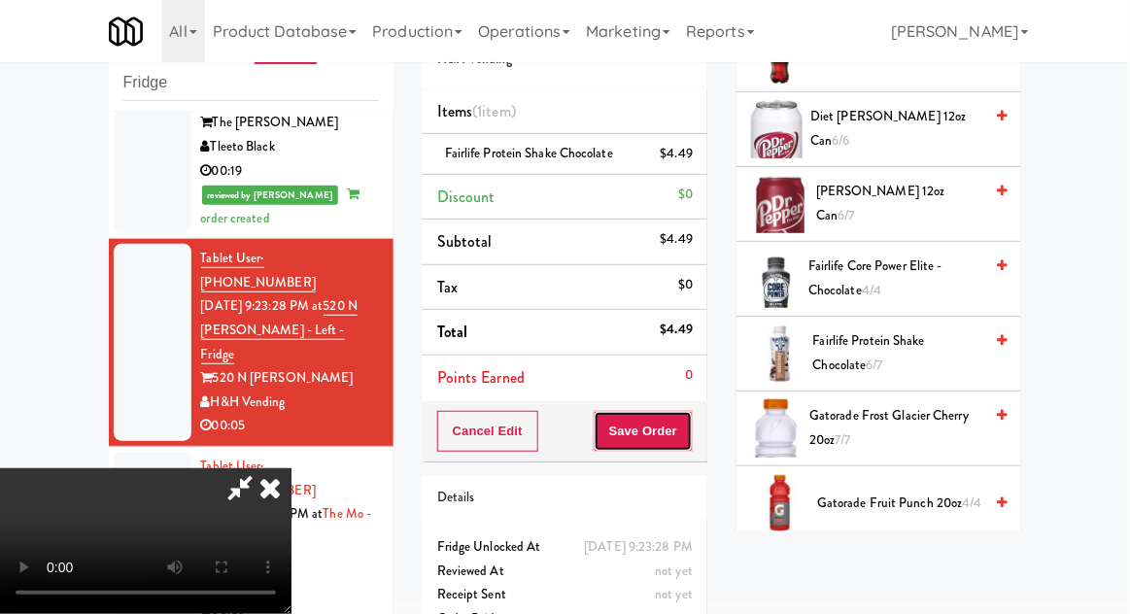
click at [688, 436] on button "Save Order" at bounding box center [642, 431] width 99 height 41
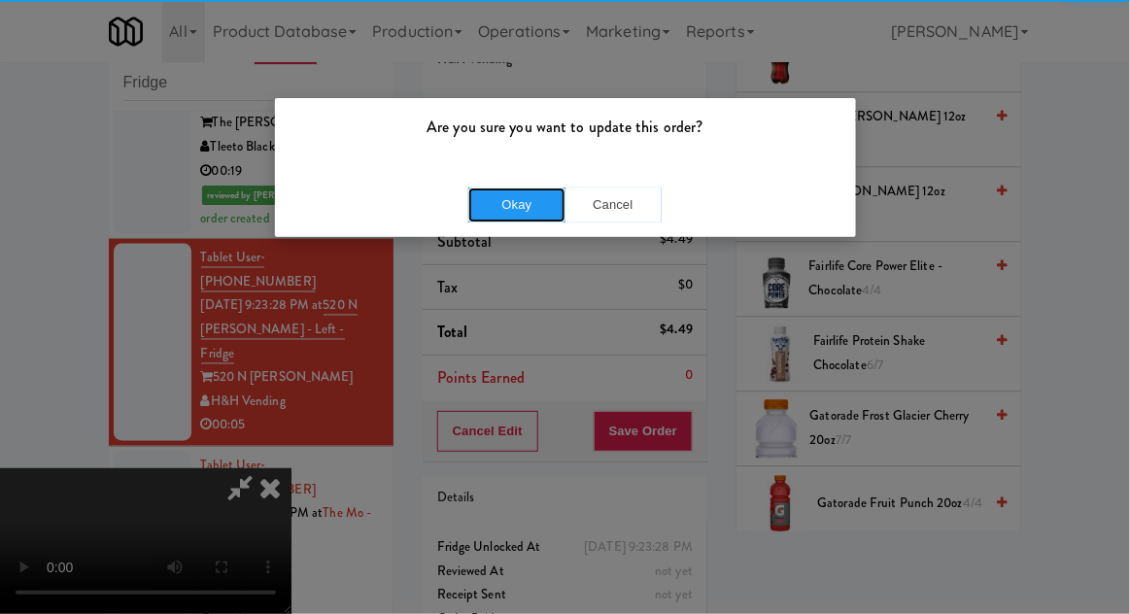
click at [470, 188] on button "Okay" at bounding box center [516, 204] width 97 height 35
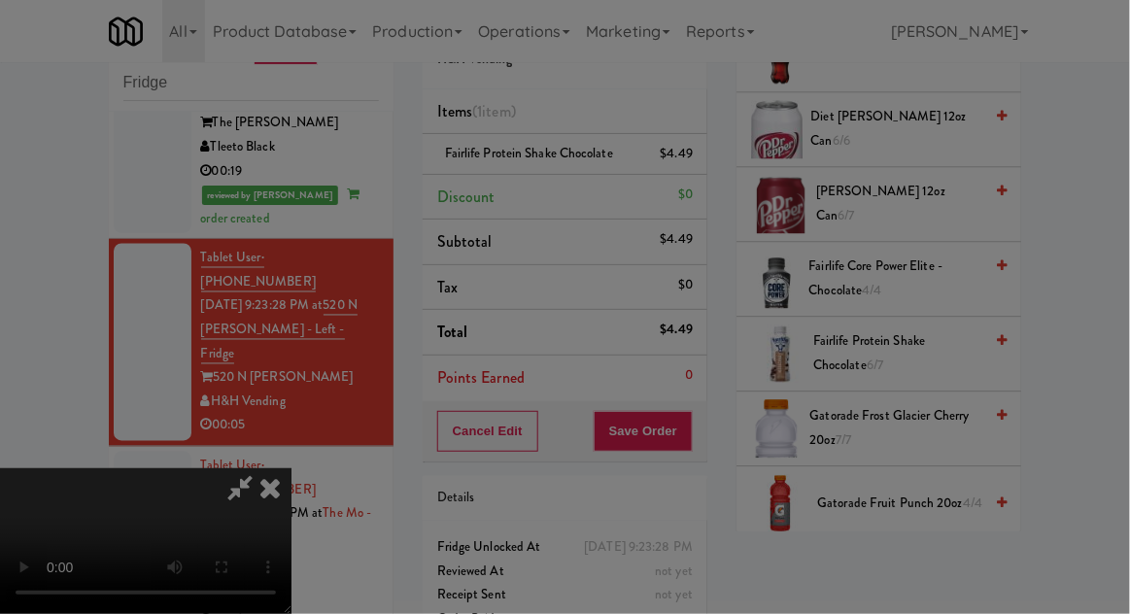
click at [498, 198] on div at bounding box center [565, 307] width 1130 height 614
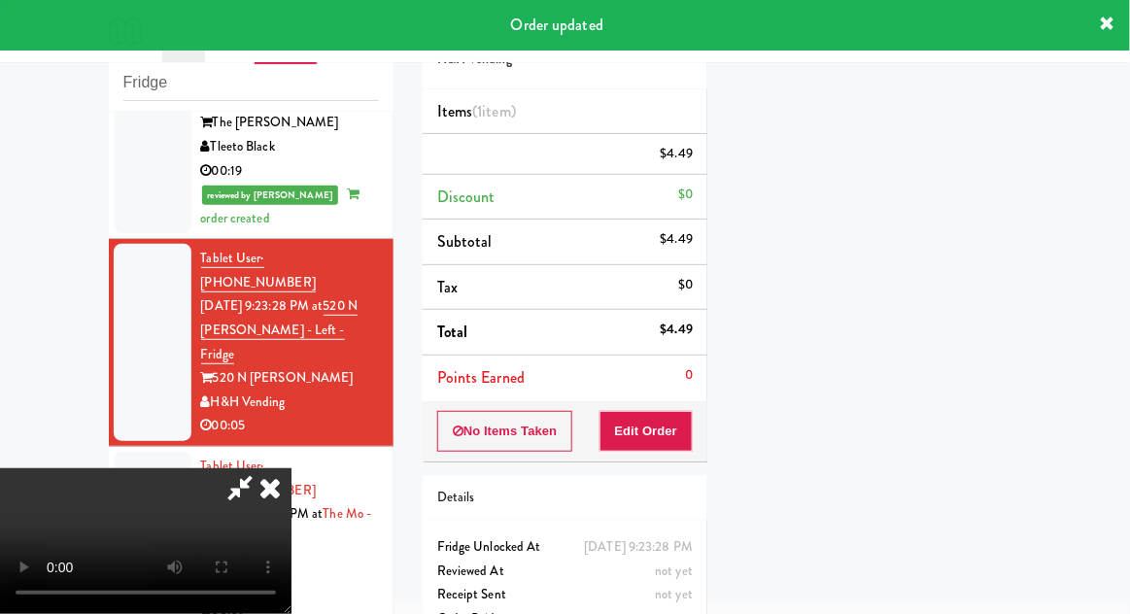
scroll to position [0, 0]
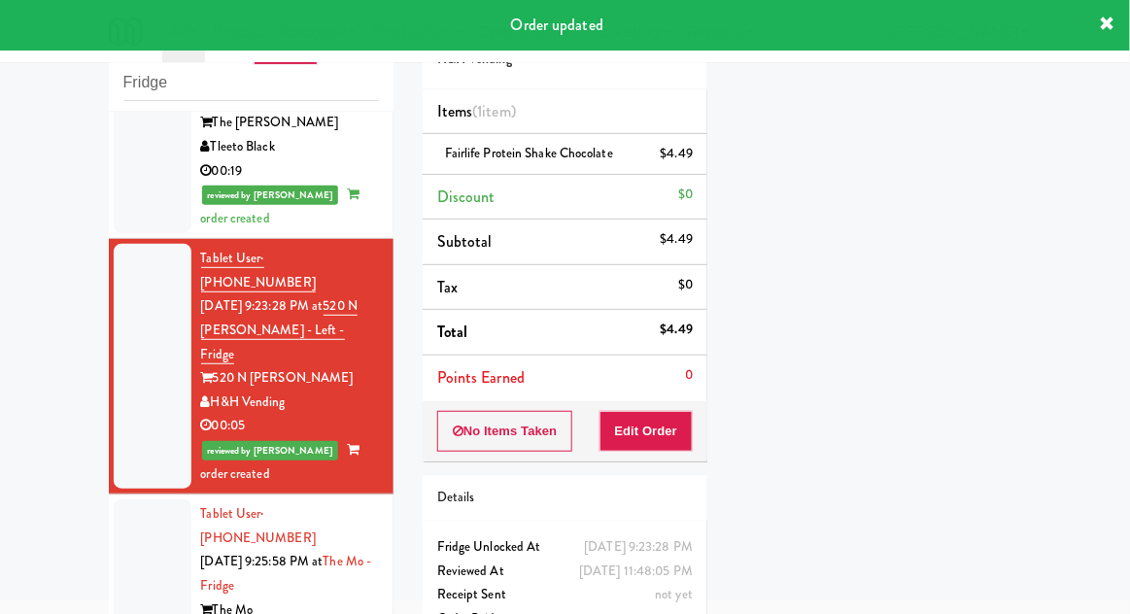
click at [117, 499] on div at bounding box center [153, 585] width 78 height 173
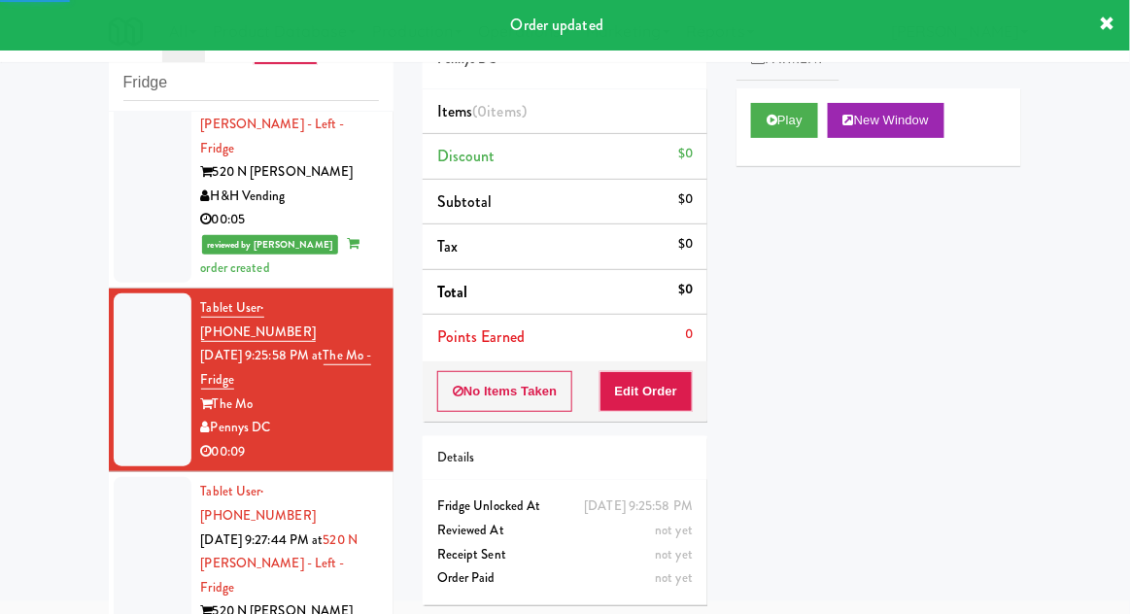
scroll to position [983, 0]
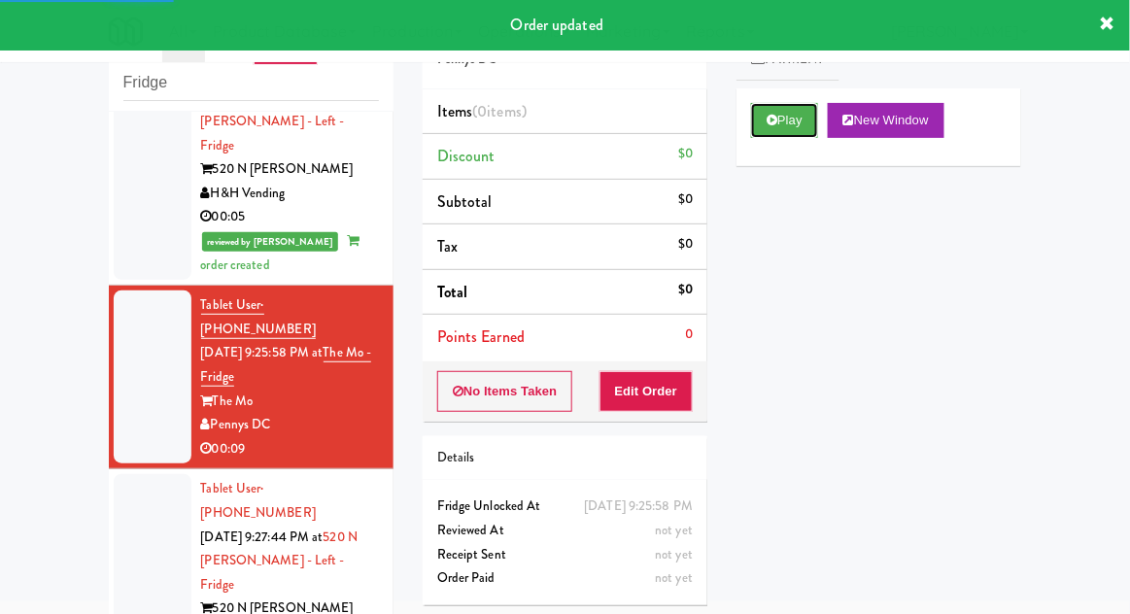
click at [775, 124] on icon at bounding box center [771, 120] width 11 height 13
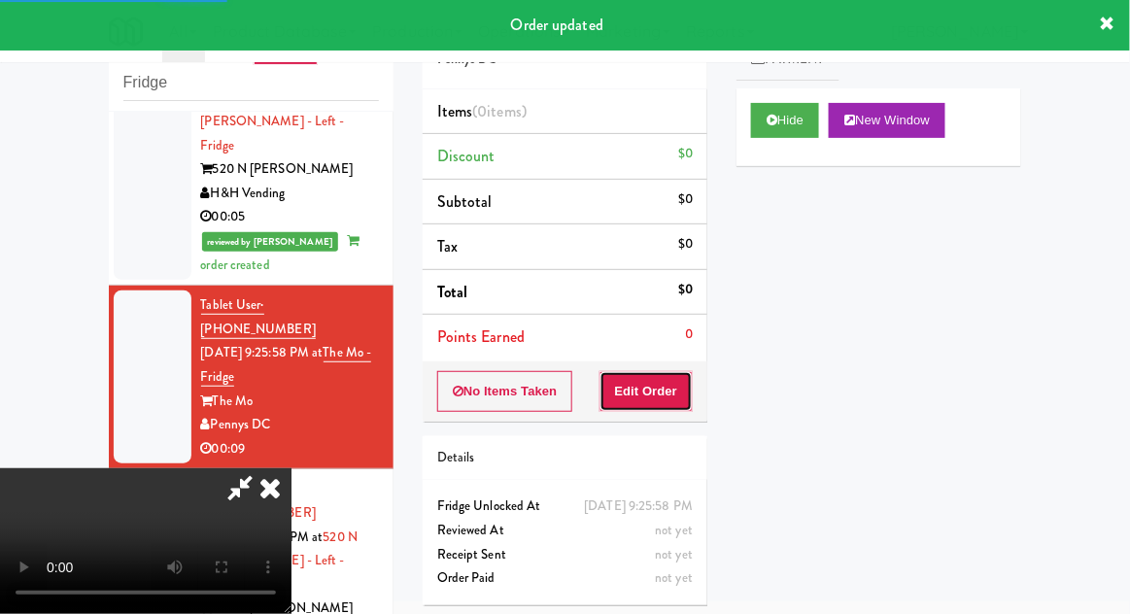
click at [634, 399] on button "Edit Order" at bounding box center [646, 391] width 94 height 41
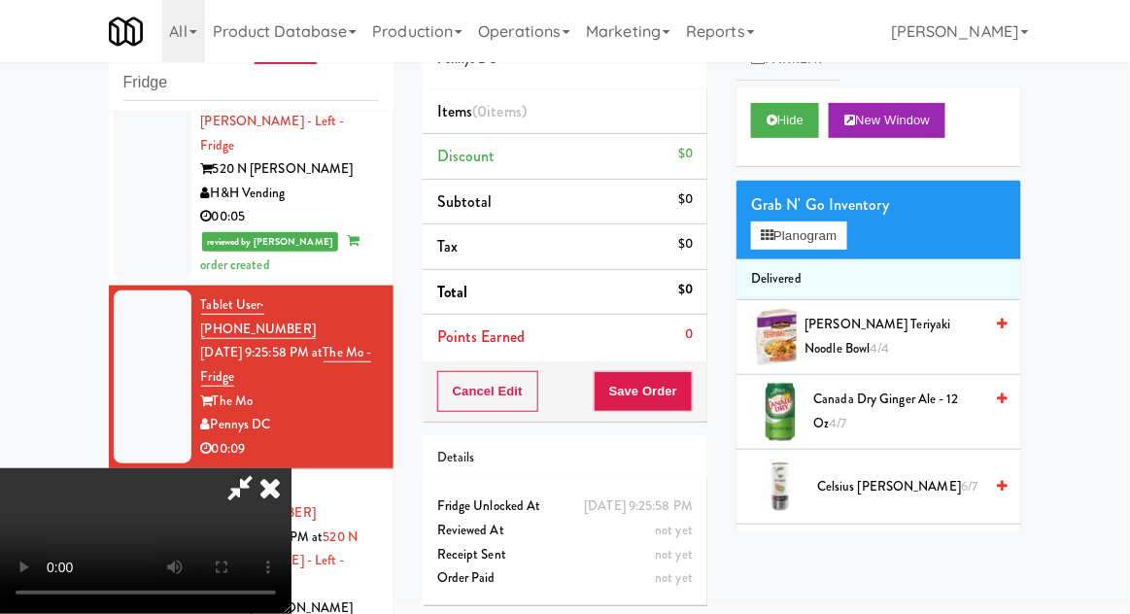
scroll to position [71, 0]
click at [771, 117] on icon at bounding box center [771, 120] width 11 height 13
click at [781, 127] on button "Hide" at bounding box center [785, 120] width 68 height 35
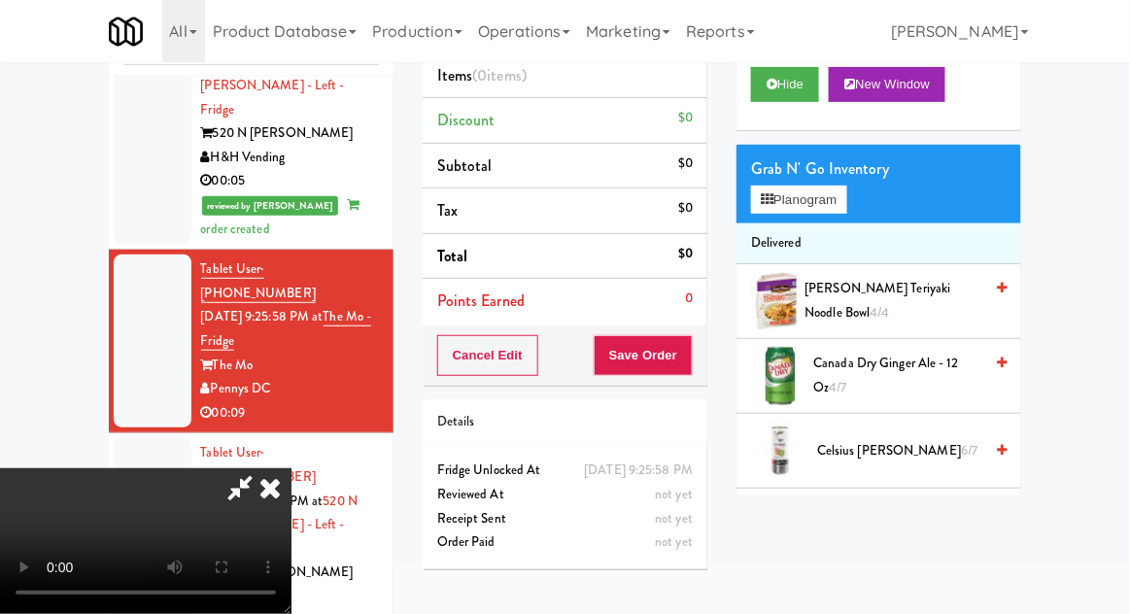
scroll to position [75, 0]
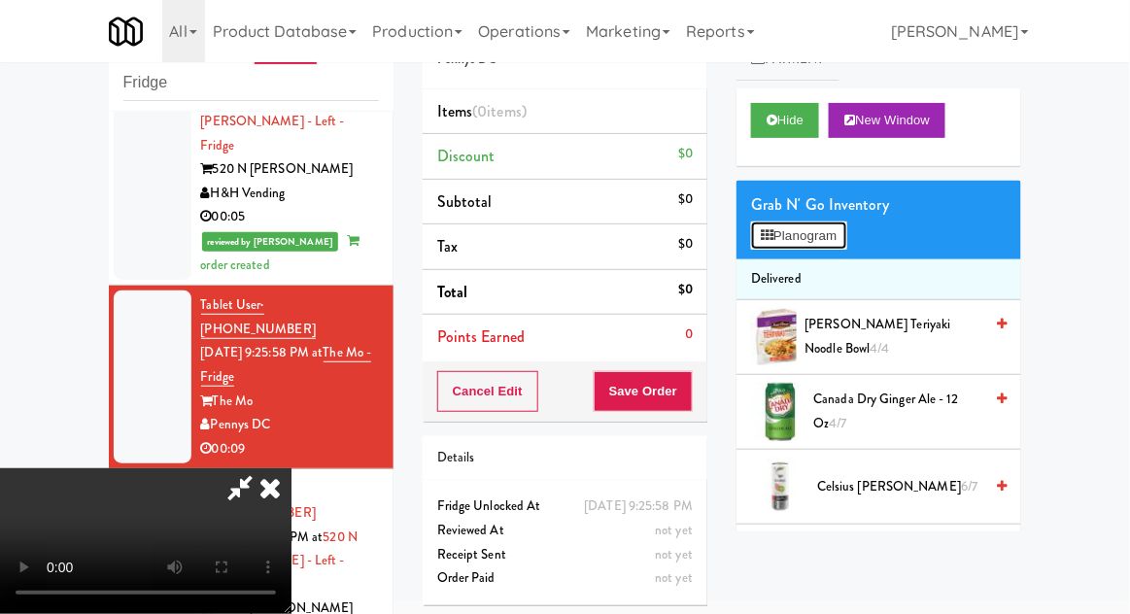
click at [807, 239] on button "Planogram" at bounding box center [798, 235] width 95 height 29
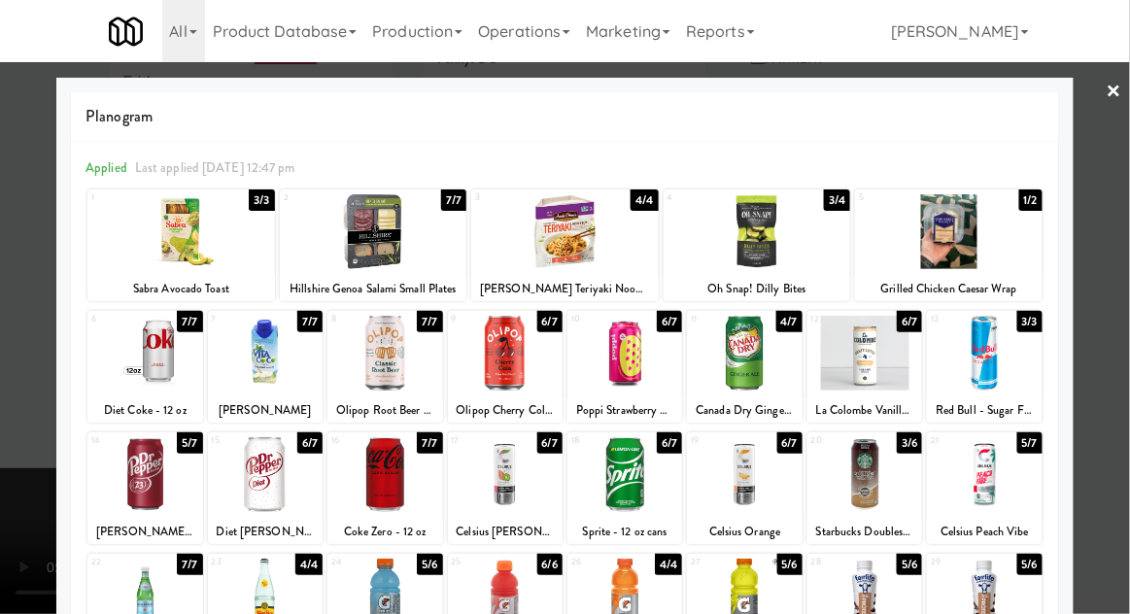
click at [643, 376] on div at bounding box center [624, 353] width 115 height 75
click at [1119, 146] on div at bounding box center [565, 307] width 1130 height 614
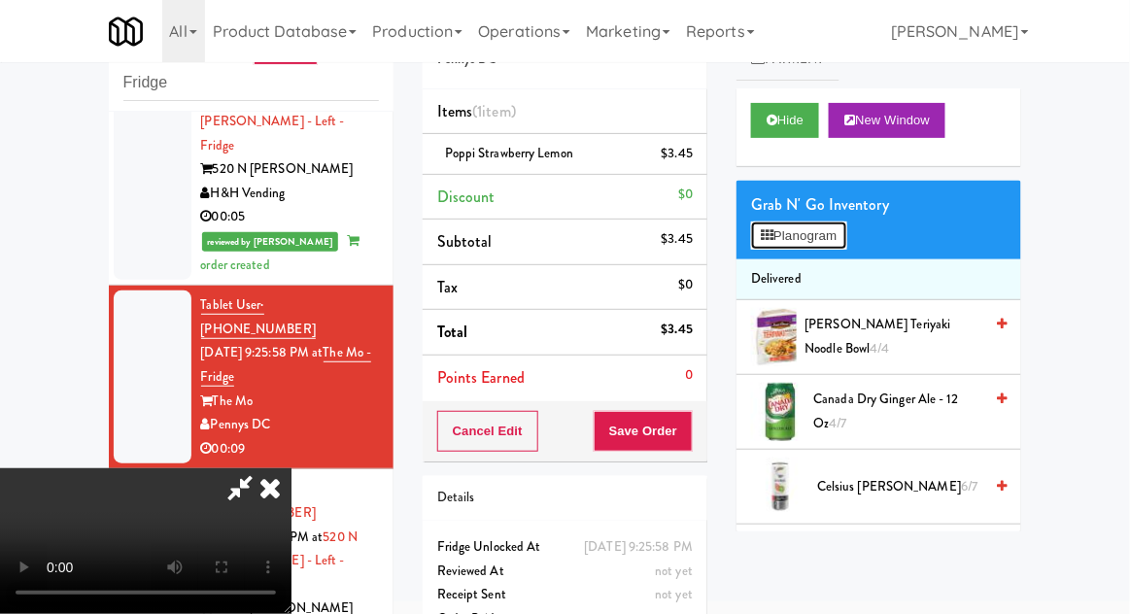
click at [769, 246] on button "Planogram" at bounding box center [798, 235] width 95 height 29
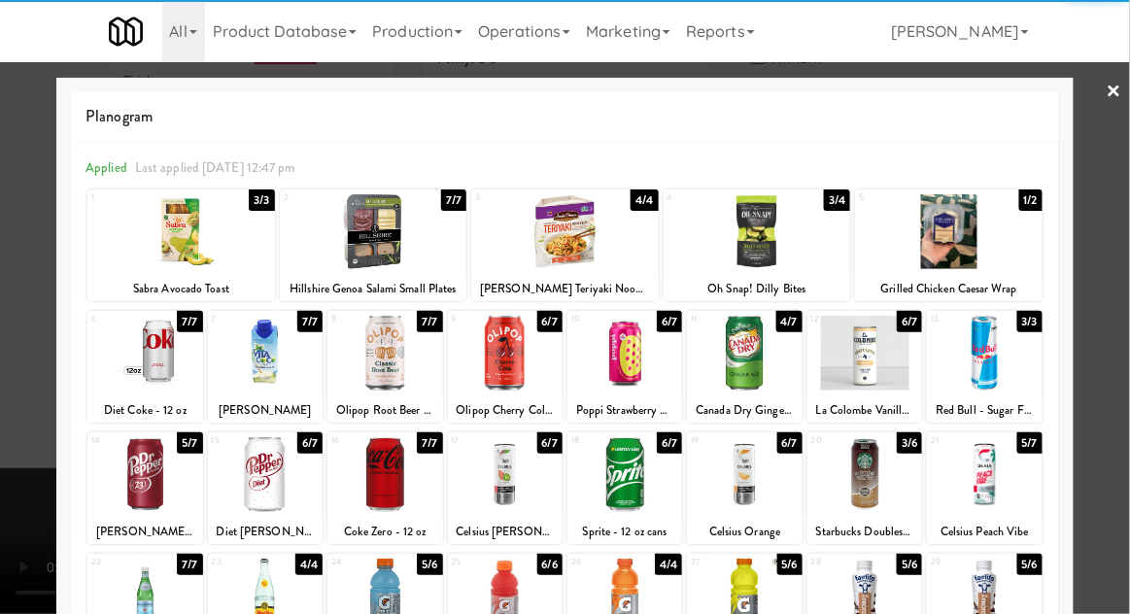
click at [626, 371] on div at bounding box center [624, 353] width 115 height 75
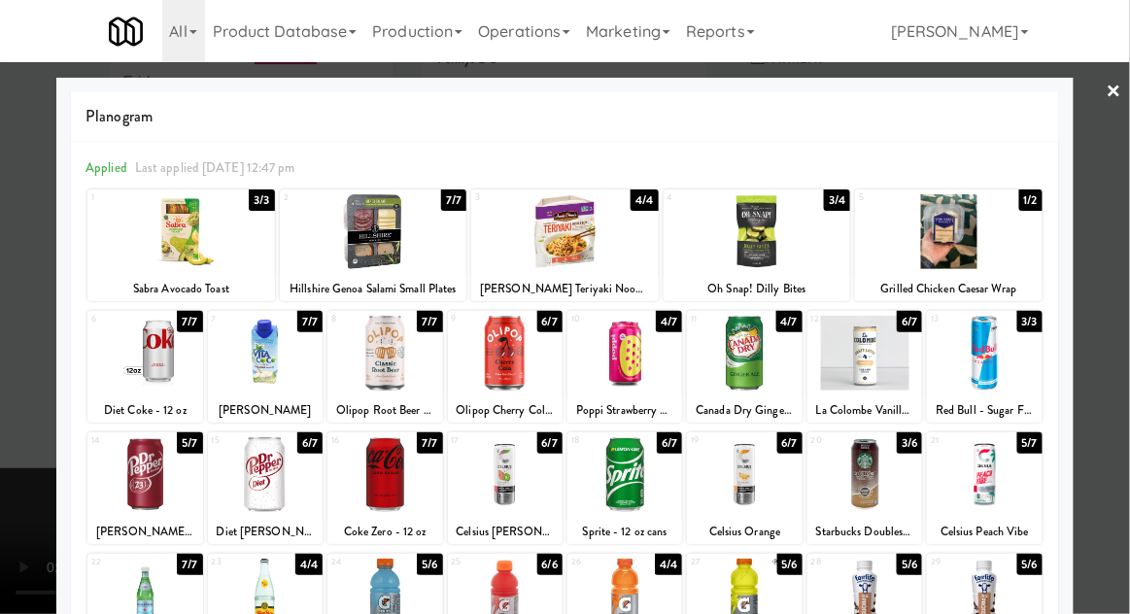
click at [1115, 137] on div at bounding box center [565, 307] width 1130 height 614
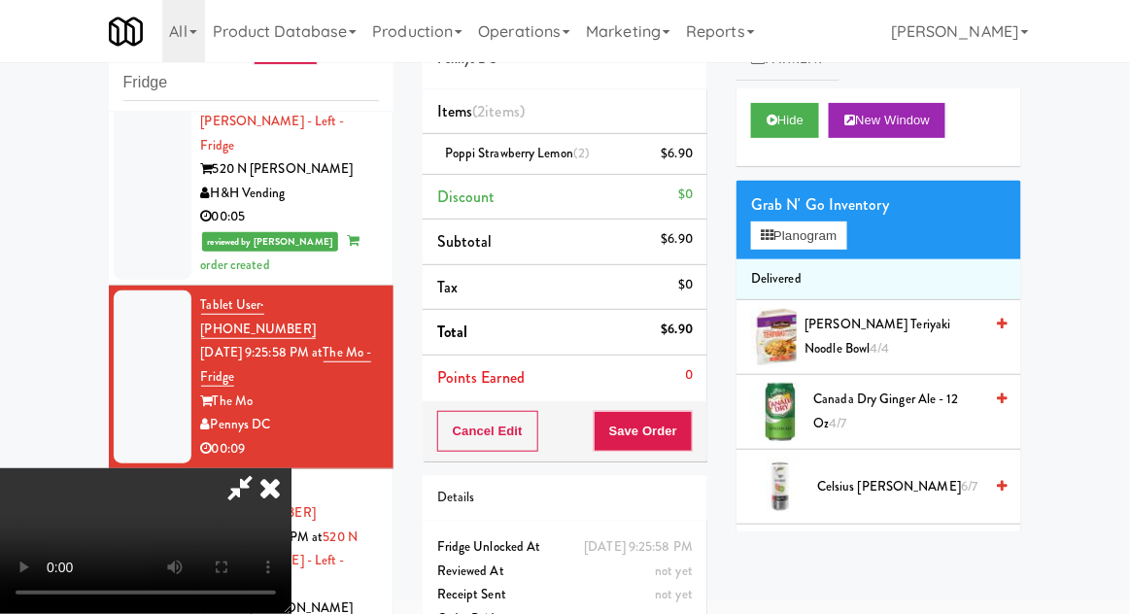
scroll to position [71, 0]
click at [687, 431] on button "Save Order" at bounding box center [642, 431] width 99 height 41
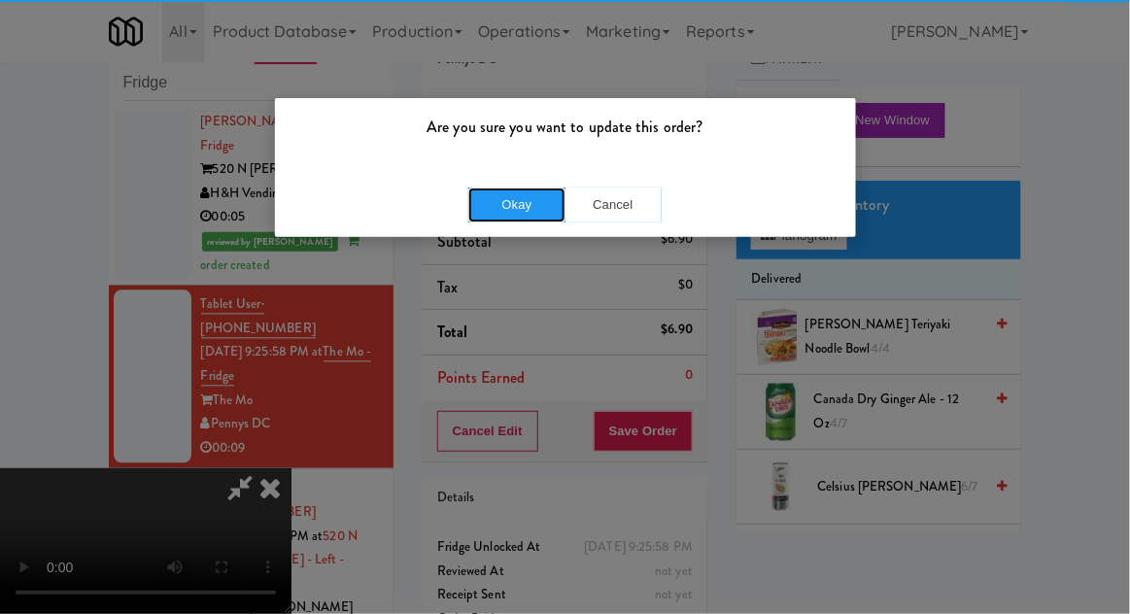
click at [524, 217] on button "Okay" at bounding box center [516, 204] width 97 height 35
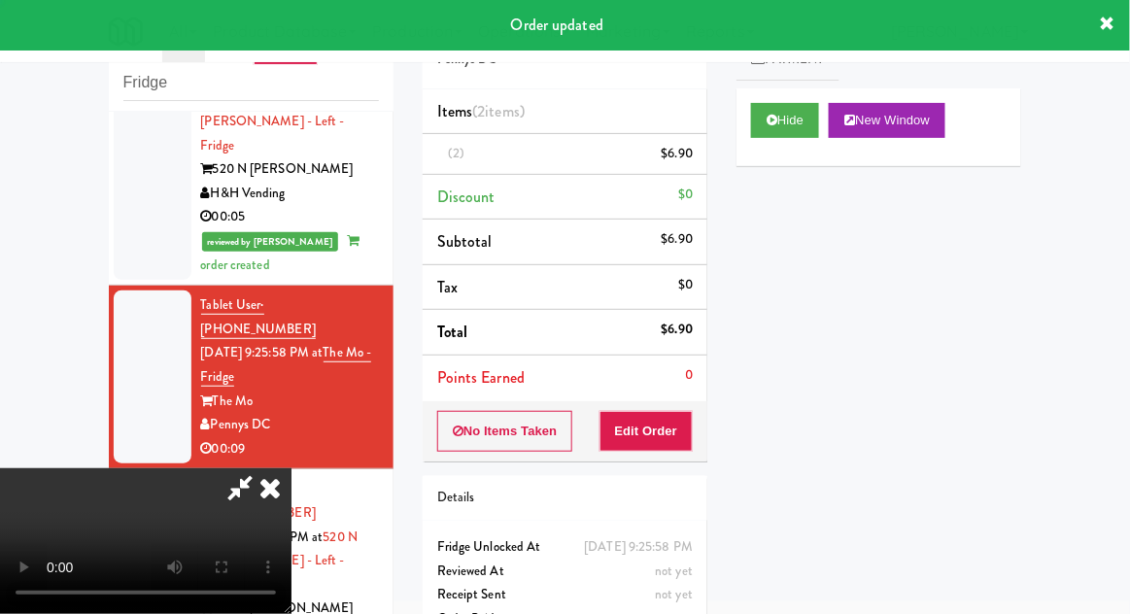
scroll to position [0, 0]
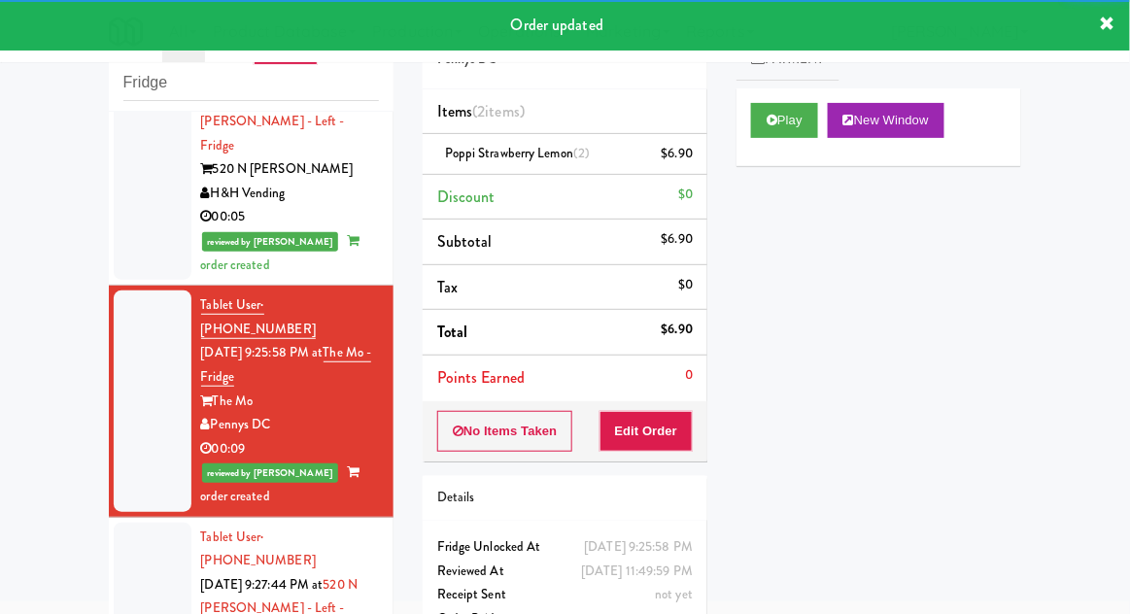
click at [122, 523] on div at bounding box center [153, 621] width 78 height 197
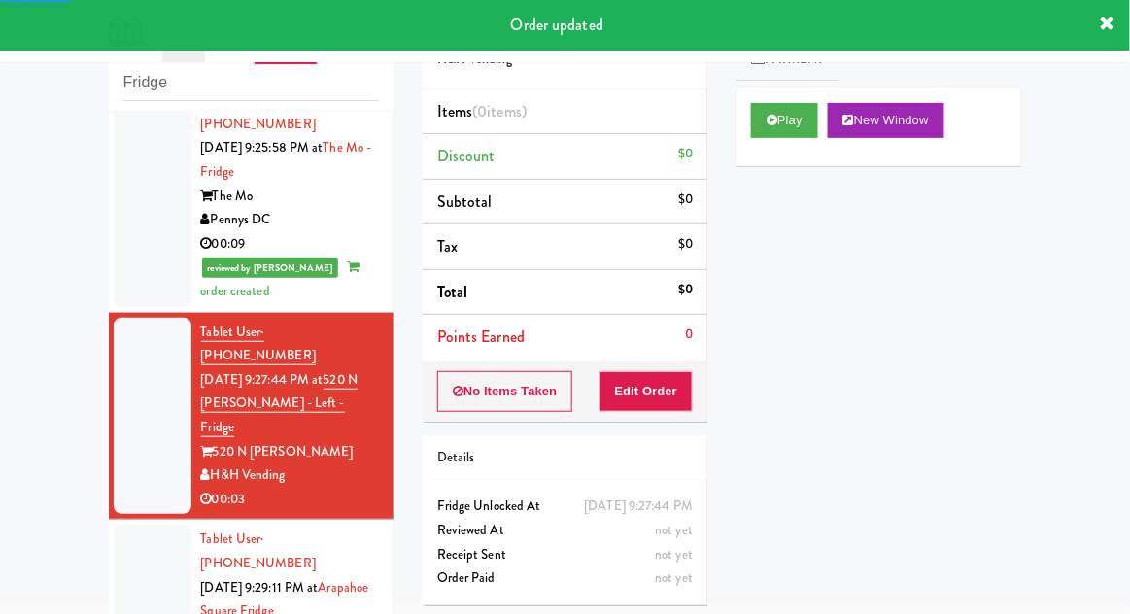
scroll to position [1190, 0]
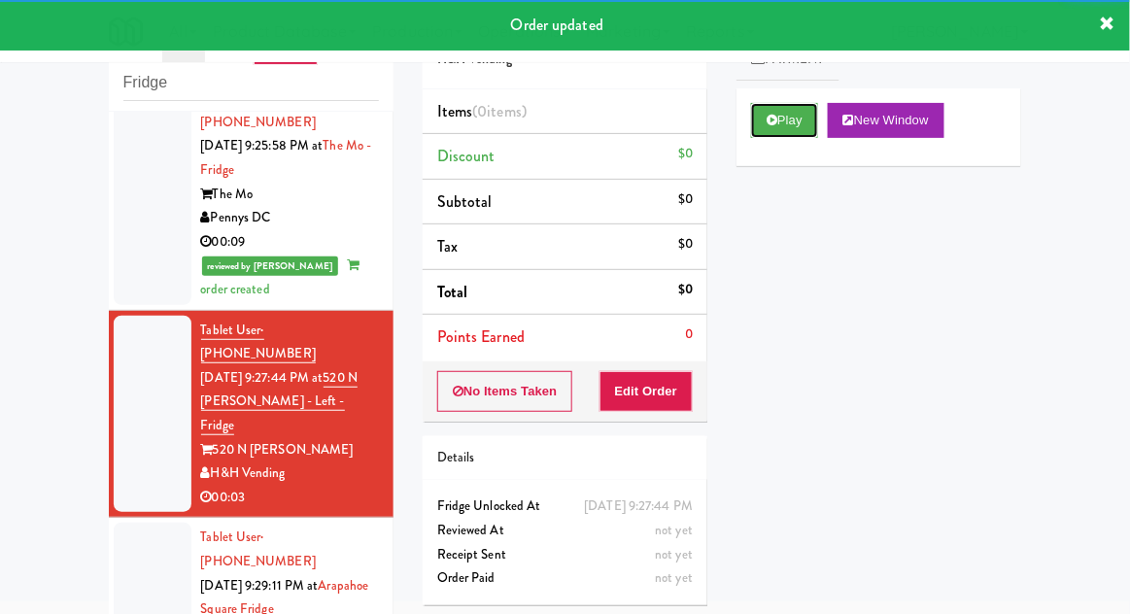
click at [754, 129] on button "Play" at bounding box center [784, 120] width 67 height 35
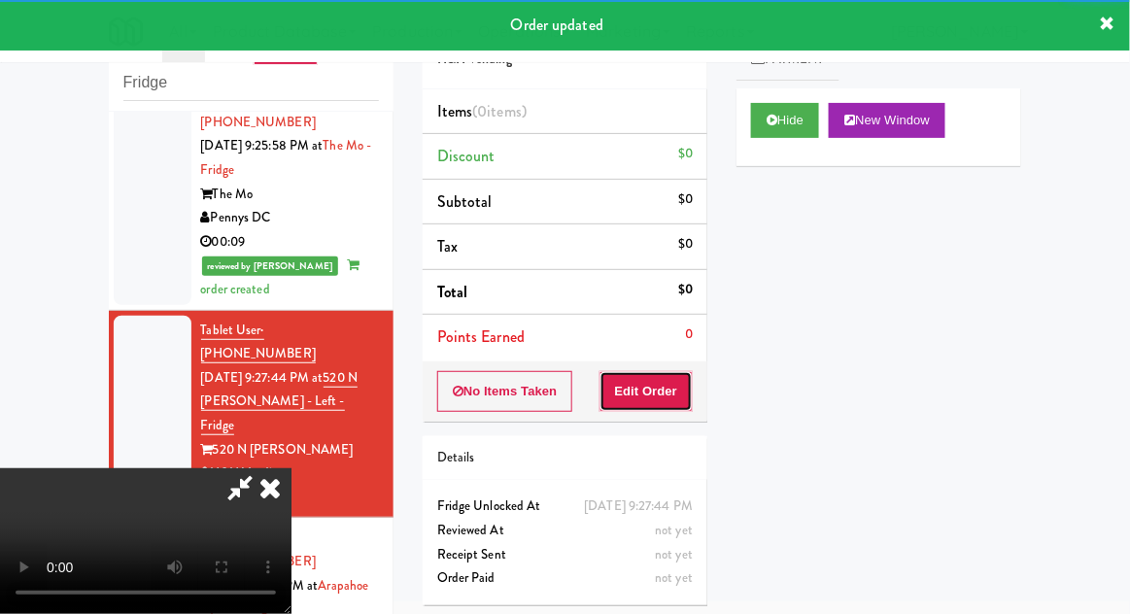
click at [667, 388] on button "Edit Order" at bounding box center [646, 391] width 94 height 41
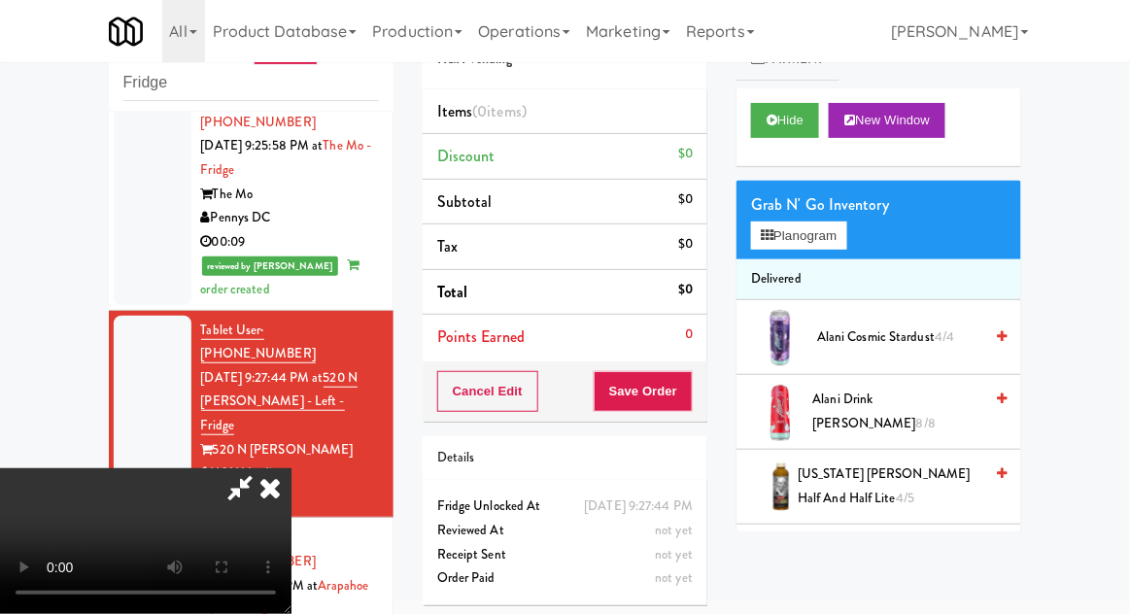
scroll to position [71, 0]
click at [771, 133] on button "Hide" at bounding box center [785, 120] width 68 height 35
click at [777, 126] on button "Hide" at bounding box center [785, 120] width 68 height 35
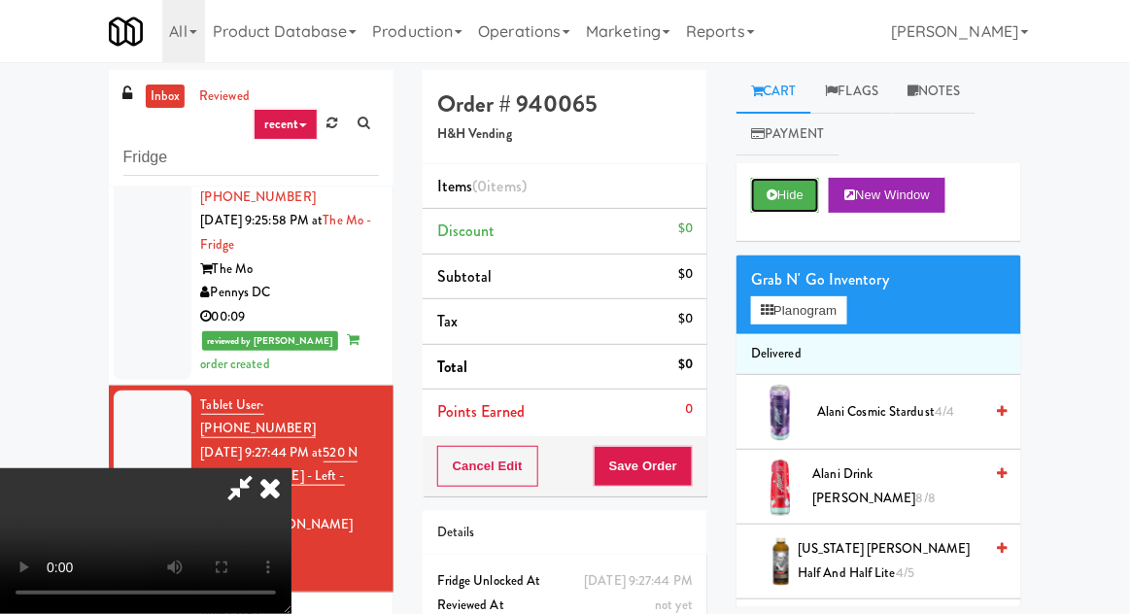
click at [771, 199] on icon at bounding box center [771, 194] width 11 height 13
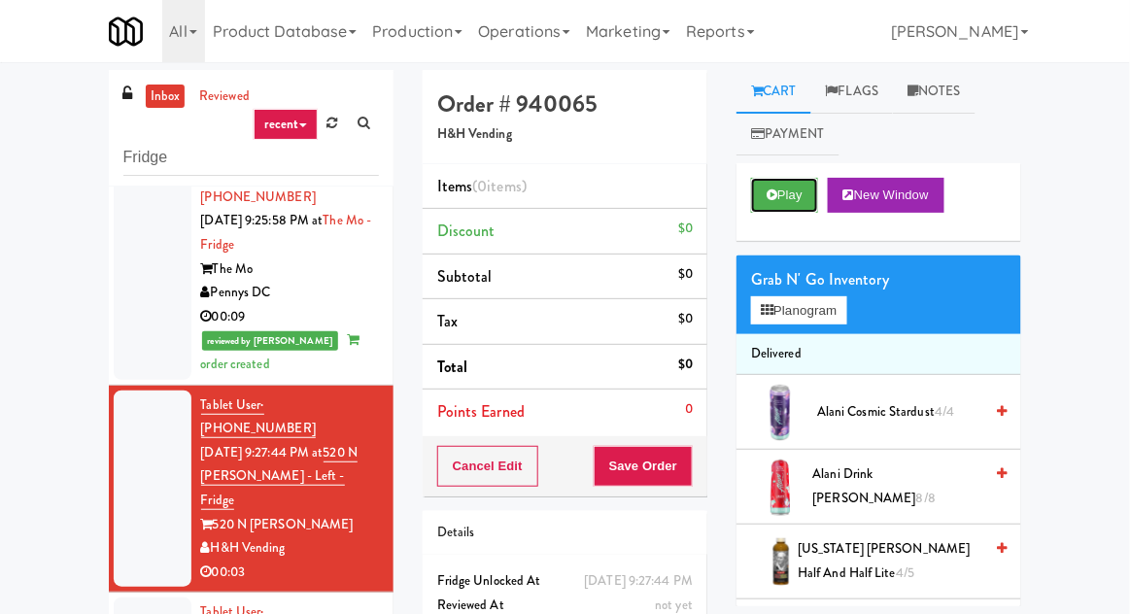
click at [767, 185] on button "Play" at bounding box center [784, 195] width 67 height 35
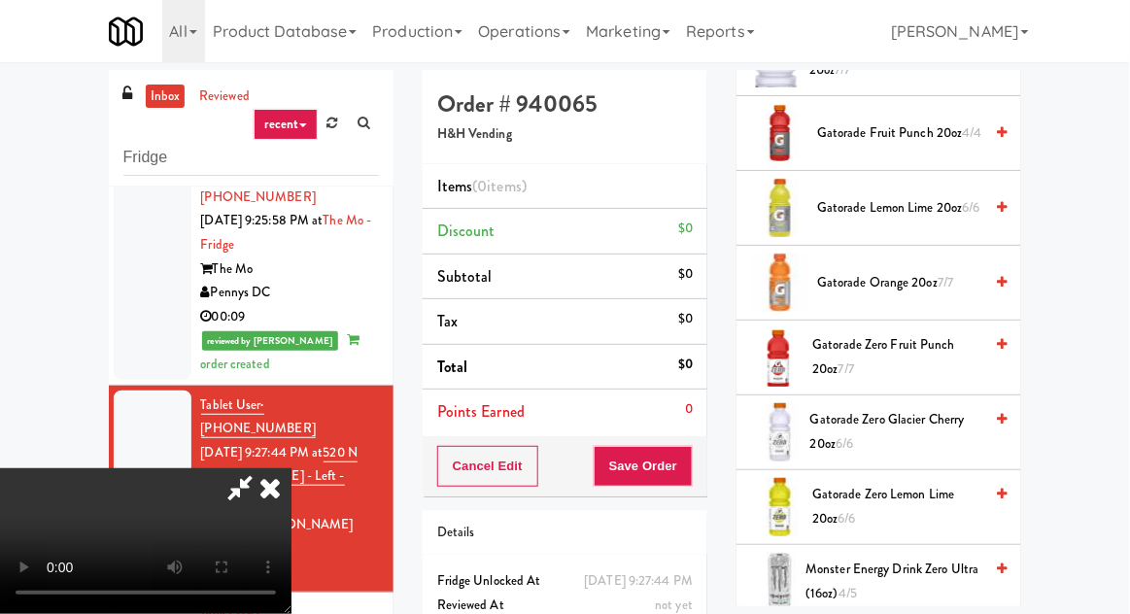
scroll to position [1551, 0]
click at [943, 195] on span "Gatorade Lemon Lime 20oz 6/6" at bounding box center [899, 207] width 165 height 24
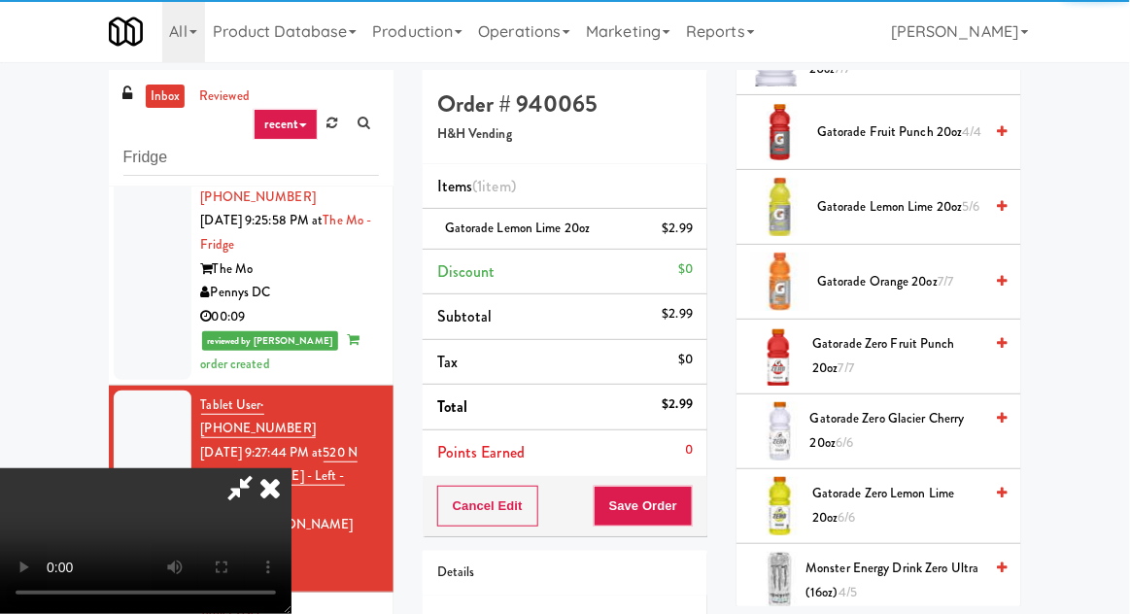
scroll to position [71, 0]
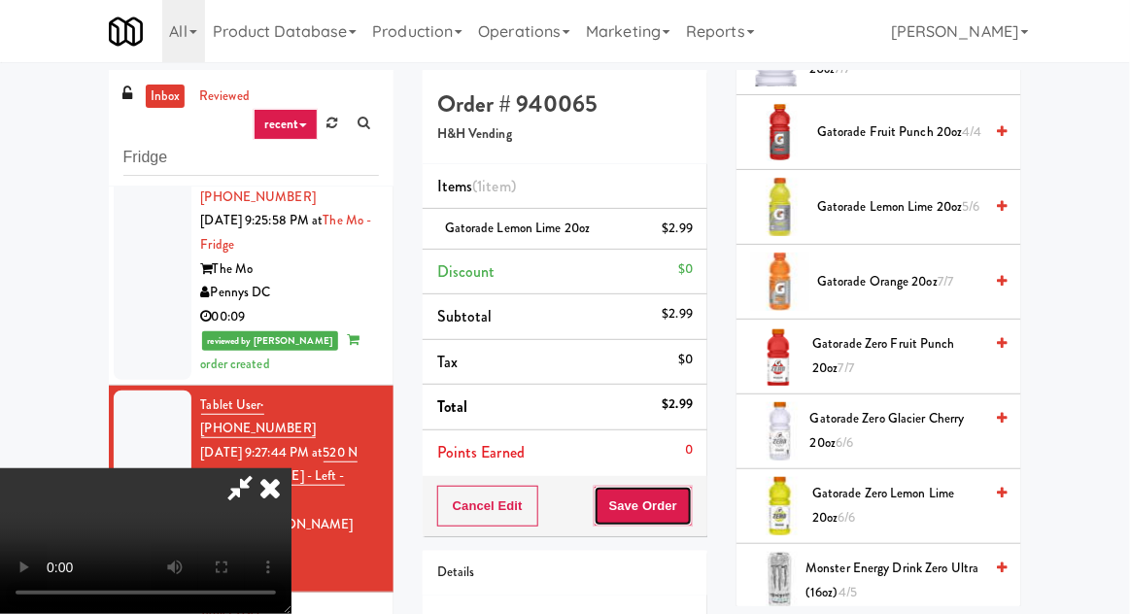
click at [683, 500] on button "Save Order" at bounding box center [642, 506] width 99 height 41
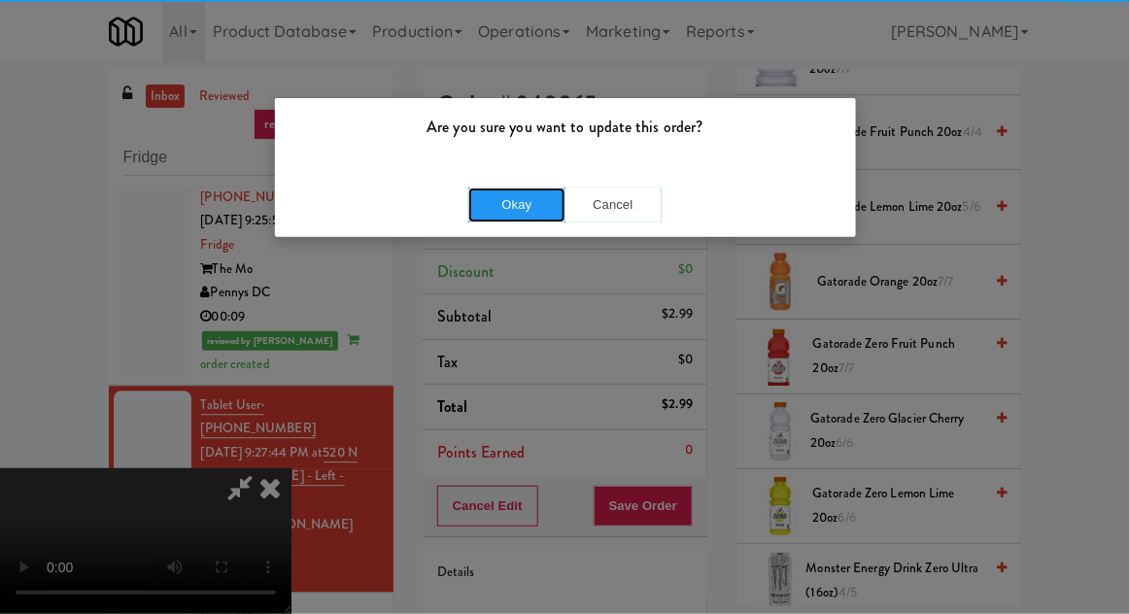
click at [524, 208] on button "Okay" at bounding box center [516, 204] width 97 height 35
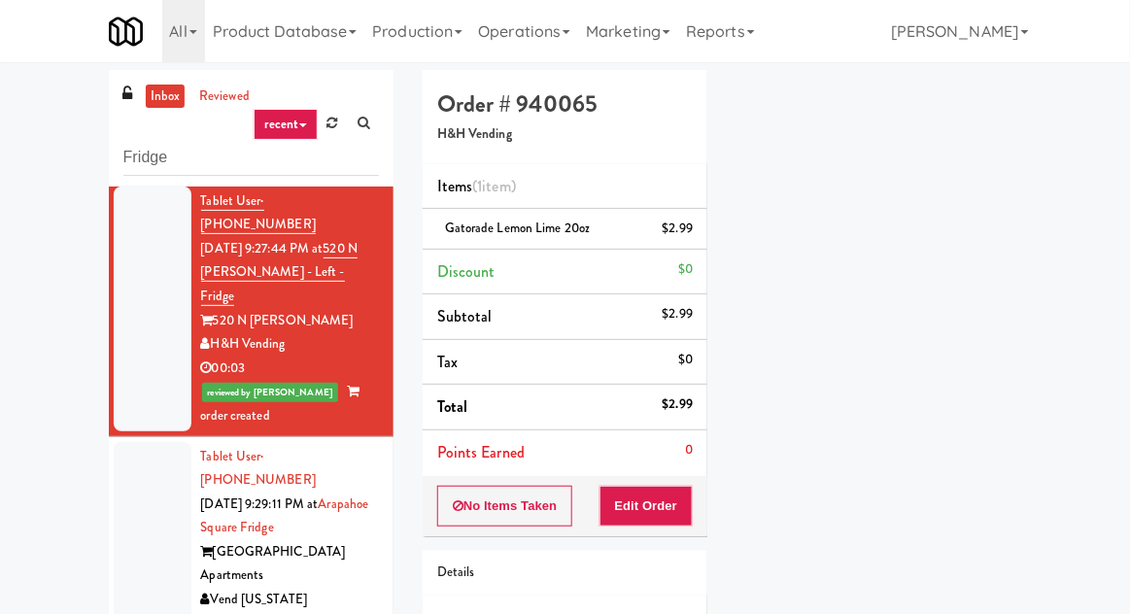
scroll to position [1455, 0]
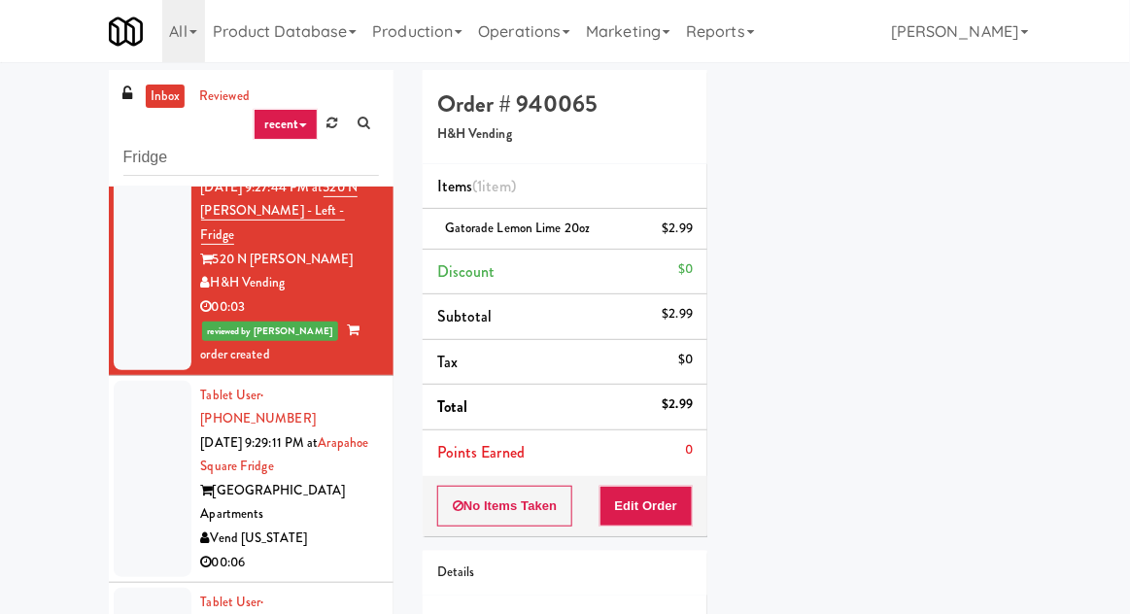
click at [135, 381] on div at bounding box center [153, 479] width 78 height 197
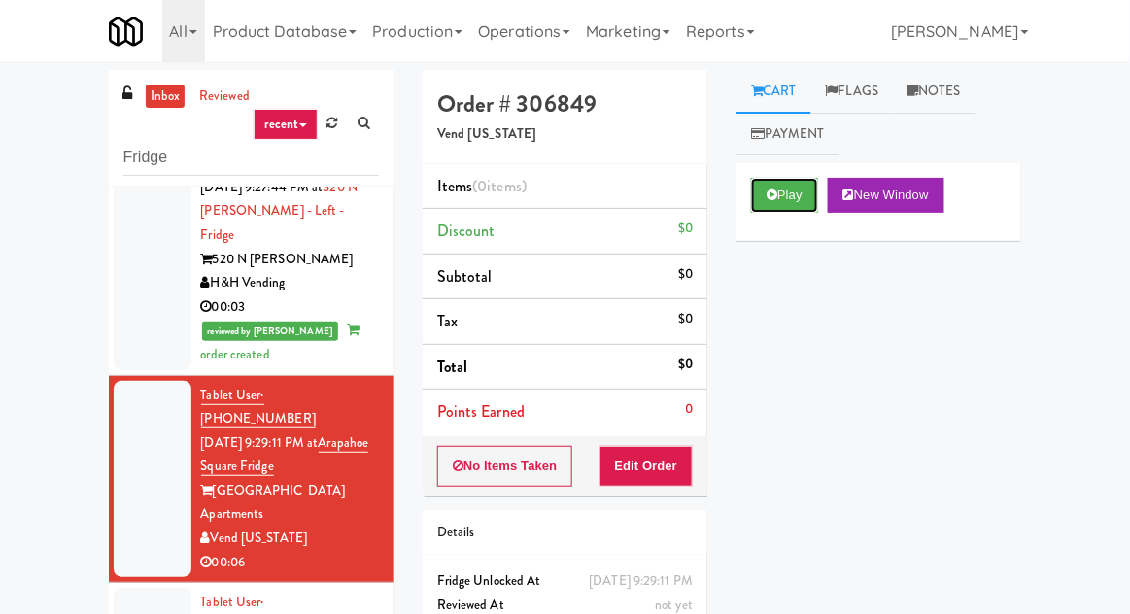
click at [756, 200] on button "Play" at bounding box center [784, 195] width 67 height 35
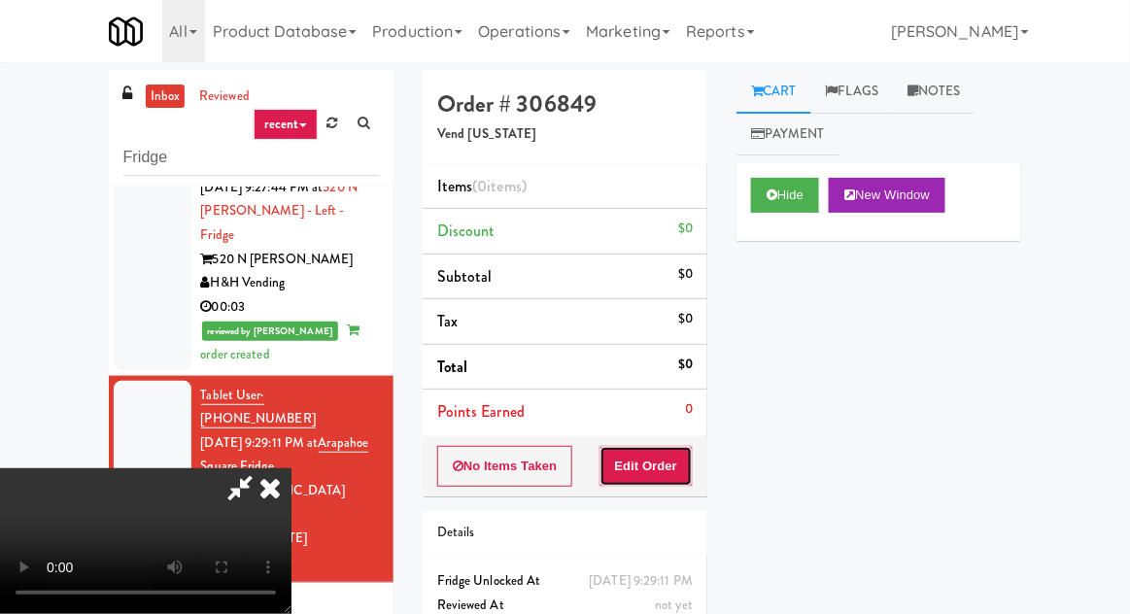
click at [642, 466] on button "Edit Order" at bounding box center [646, 466] width 94 height 41
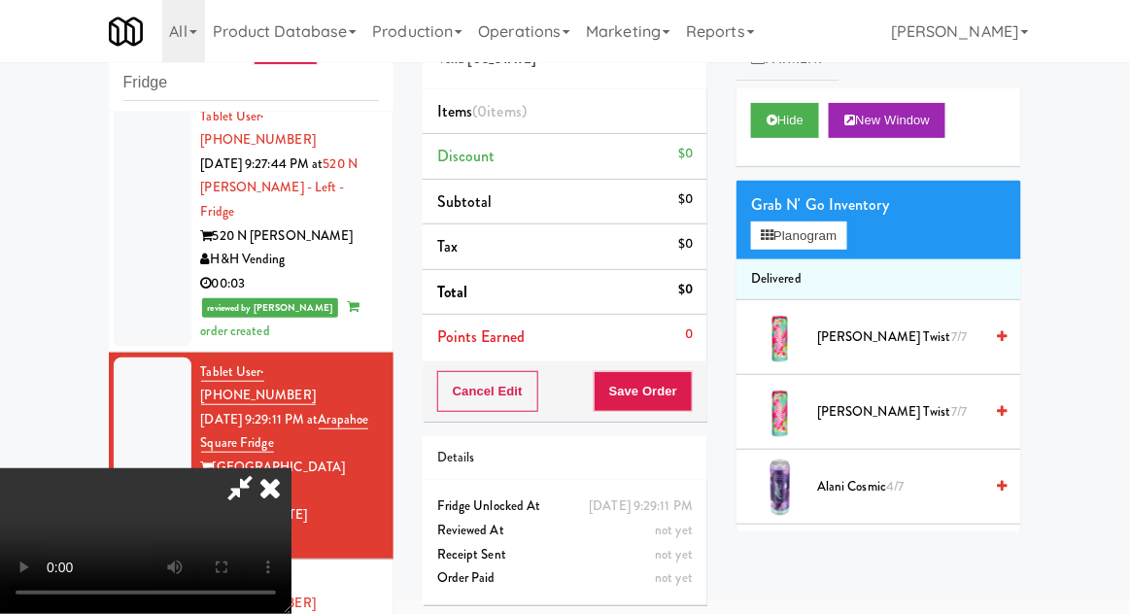
scroll to position [71, 0]
click at [784, 115] on button "Hide" at bounding box center [785, 120] width 68 height 35
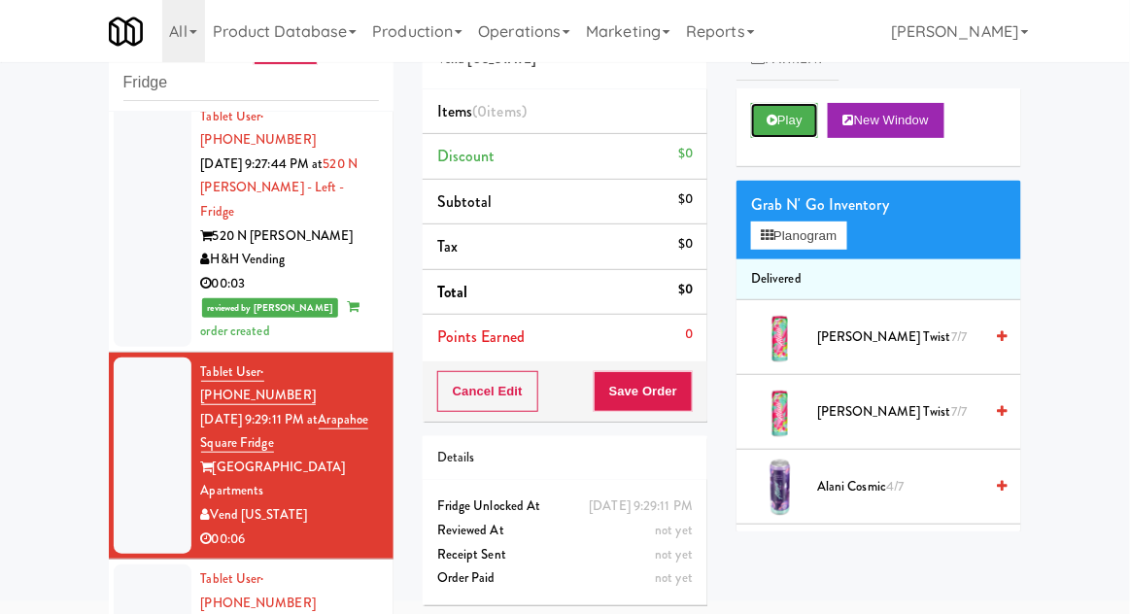
scroll to position [0, 0]
click at [777, 127] on button "Play" at bounding box center [784, 120] width 67 height 35
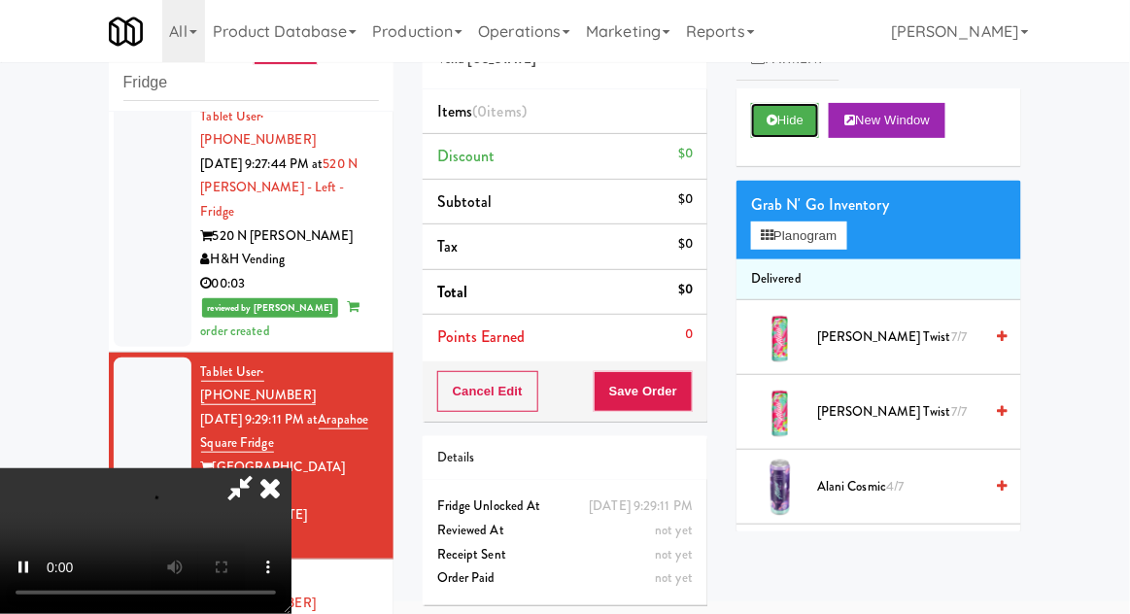
scroll to position [71, 0]
click at [768, 136] on button "Hide" at bounding box center [785, 120] width 68 height 35
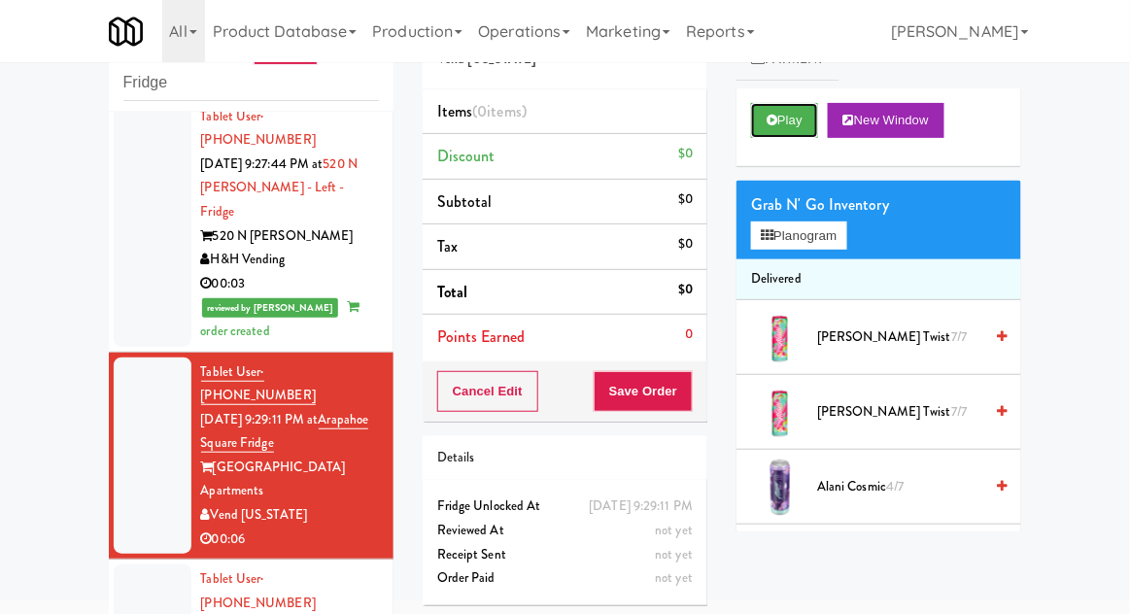
scroll to position [0, 0]
click at [763, 126] on button "Play" at bounding box center [784, 120] width 67 height 35
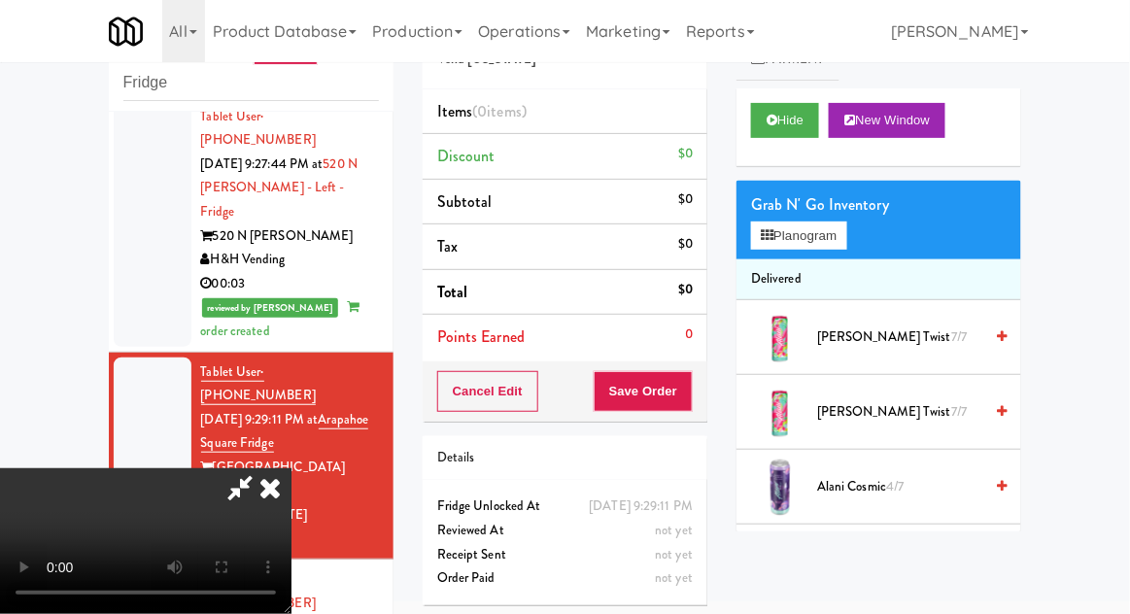
click at [650, 57] on link "Marketing" at bounding box center [628, 31] width 100 height 62
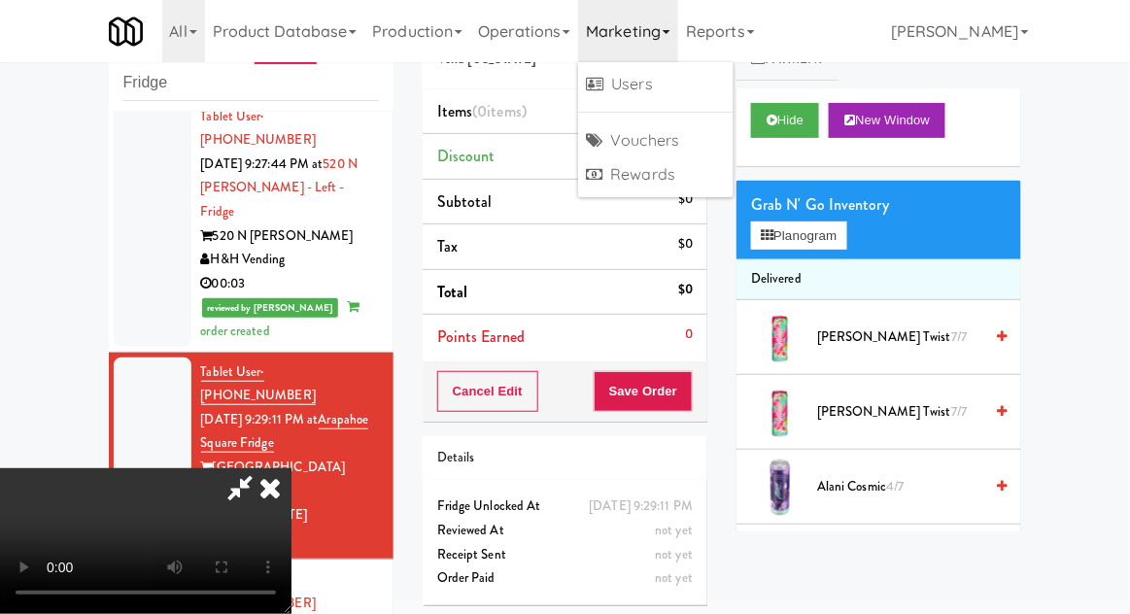
click at [1098, 209] on div "inbox reviewed recent all unclear take inventory issue suspicious failed recent…" at bounding box center [565, 352] width 1130 height 714
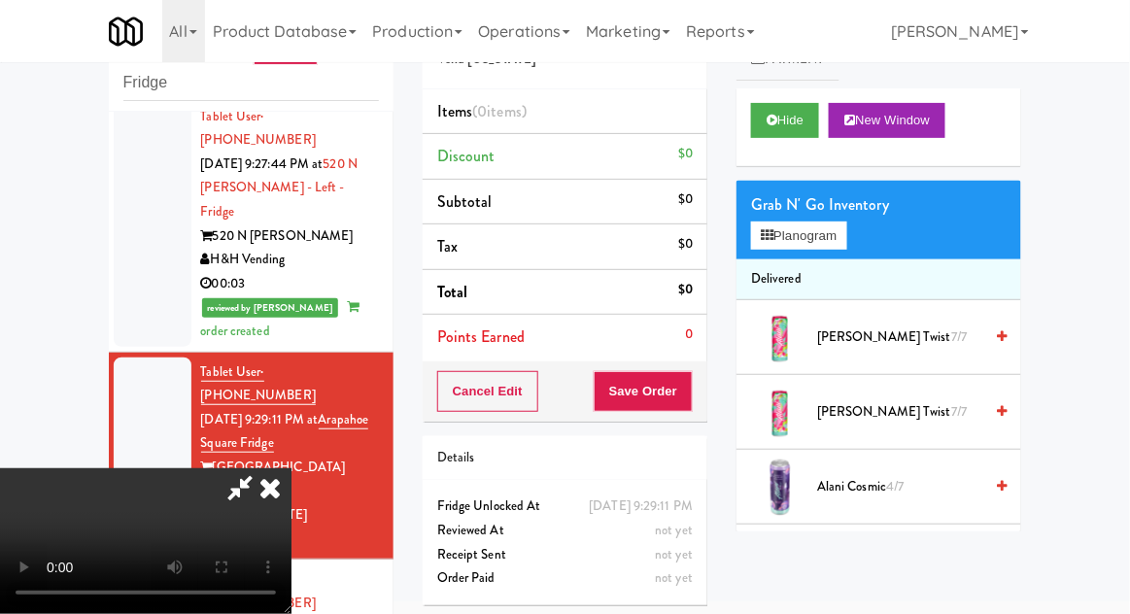
click at [291, 468] on icon at bounding box center [270, 487] width 43 height 39
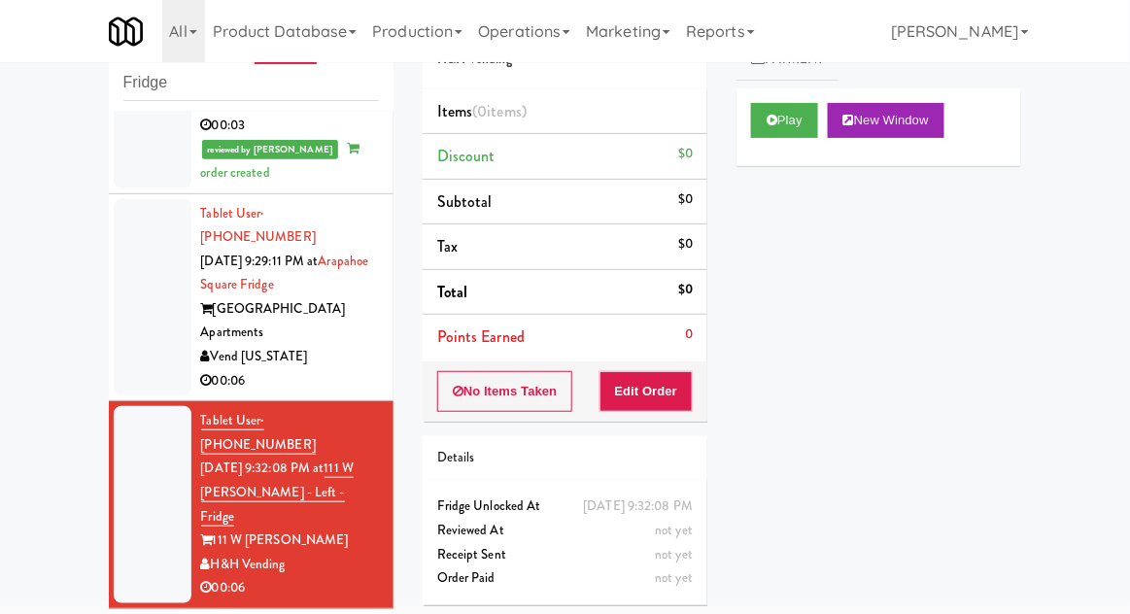
scroll to position [1559, 0]
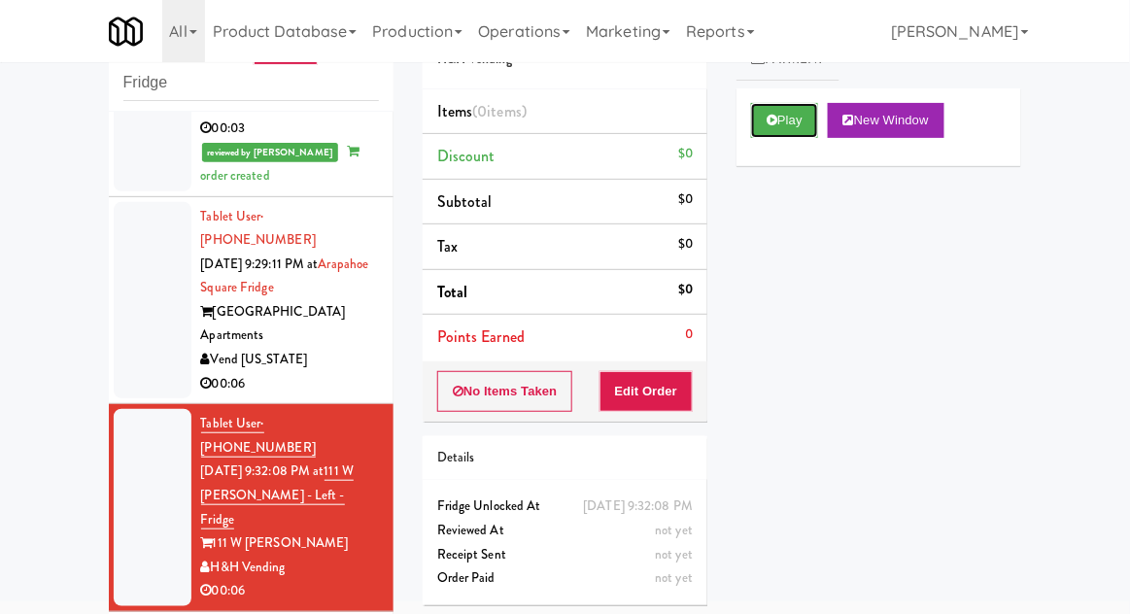
click at [783, 119] on button "Play" at bounding box center [784, 120] width 67 height 35
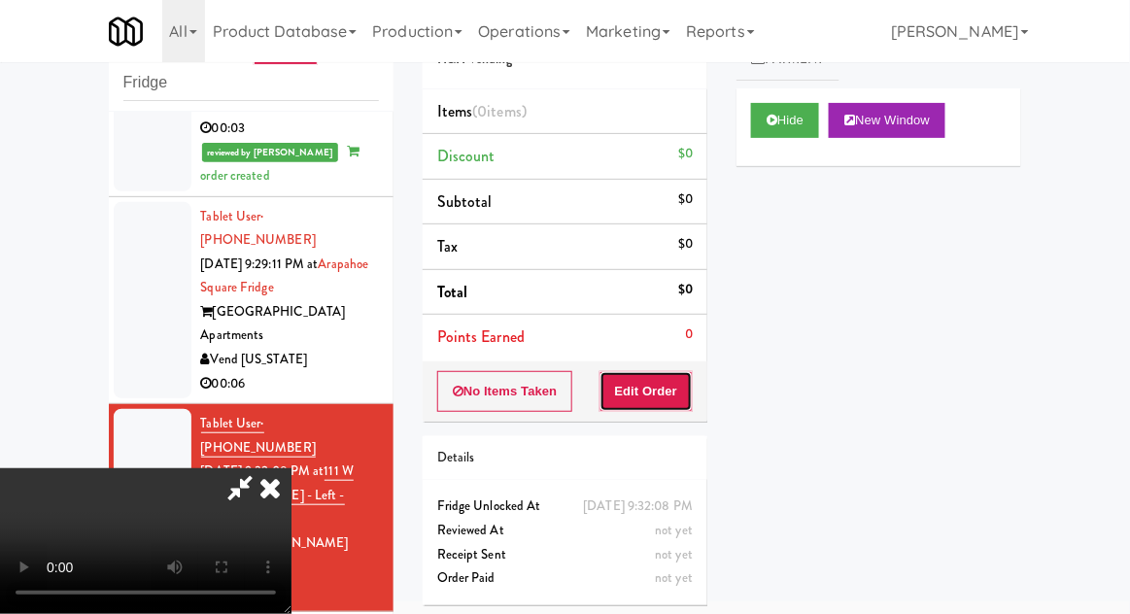
click at [657, 405] on button "Edit Order" at bounding box center [646, 391] width 94 height 41
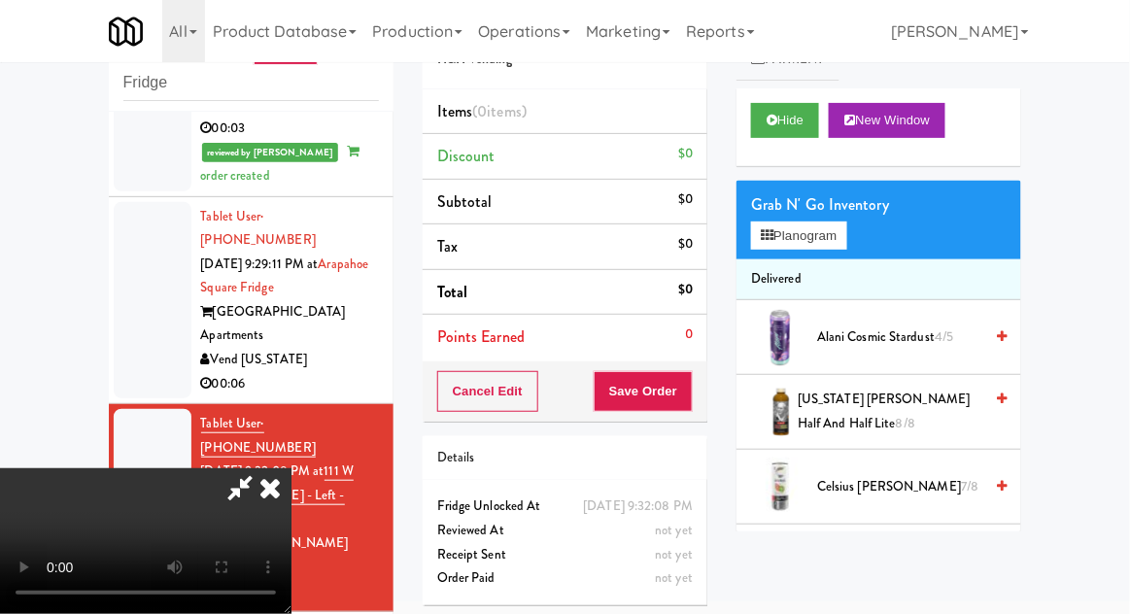
scroll to position [71, 0]
click at [788, 134] on button "Hide" at bounding box center [785, 120] width 68 height 35
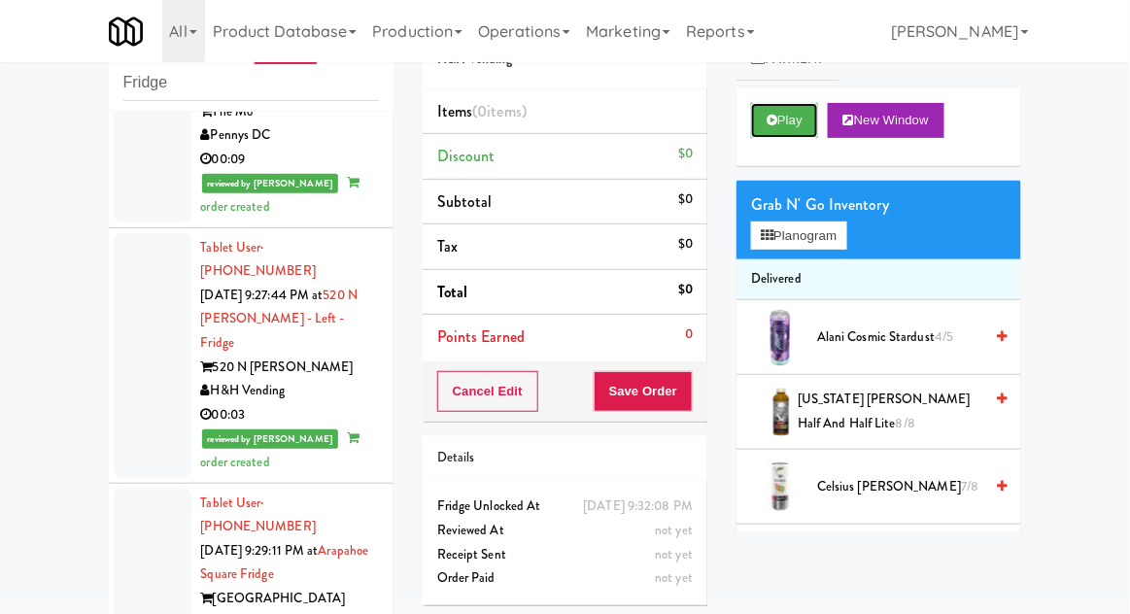
scroll to position [1276, 0]
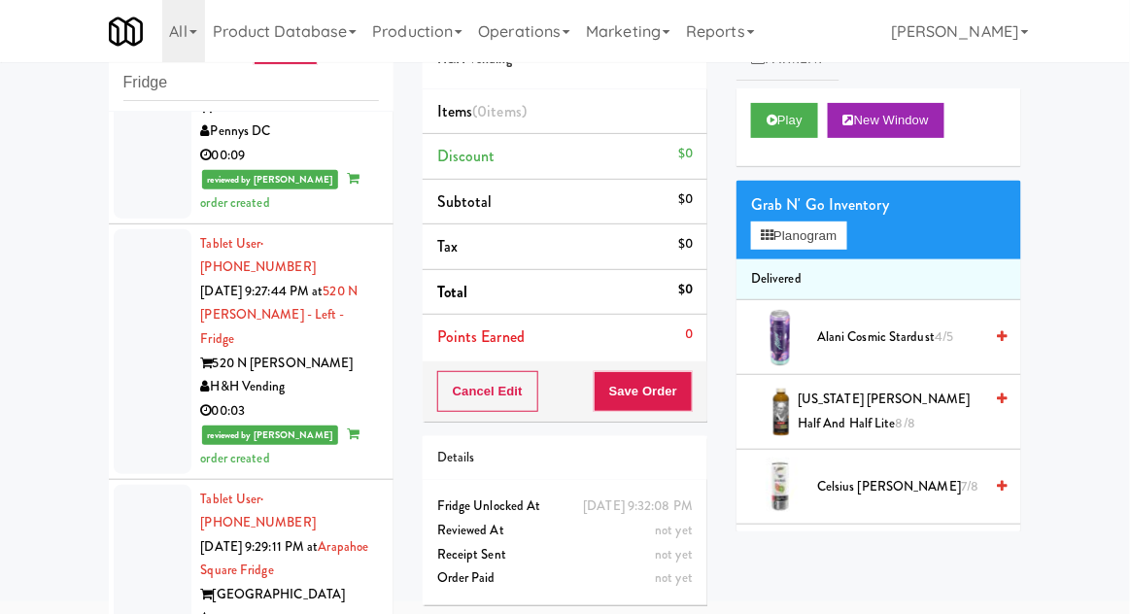
click at [129, 485] on div at bounding box center [153, 583] width 78 height 197
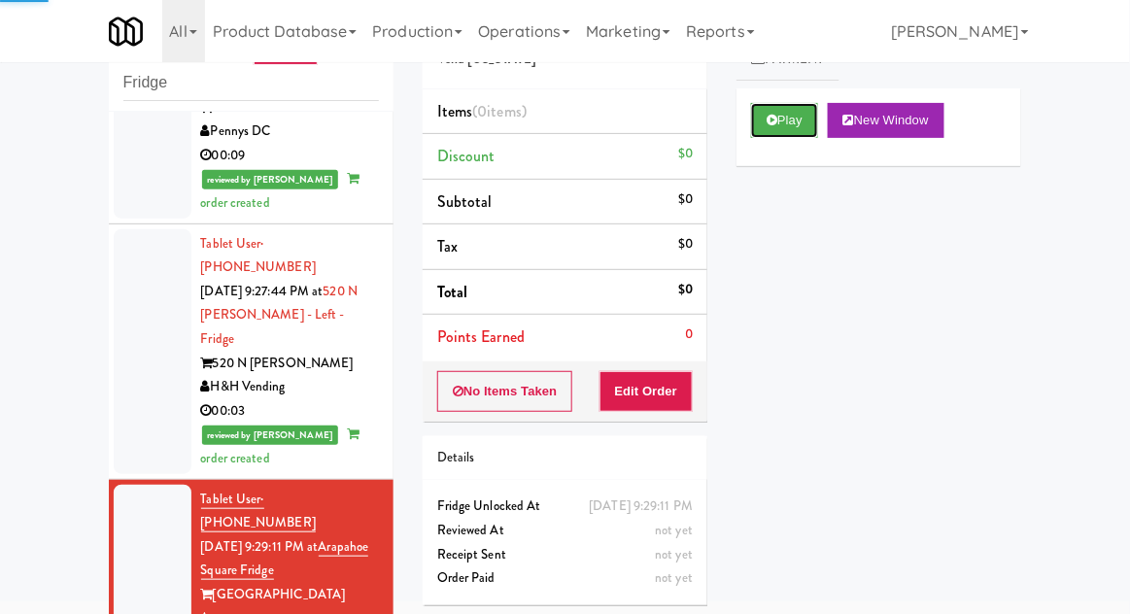
click at [777, 108] on button "Play" at bounding box center [784, 120] width 67 height 35
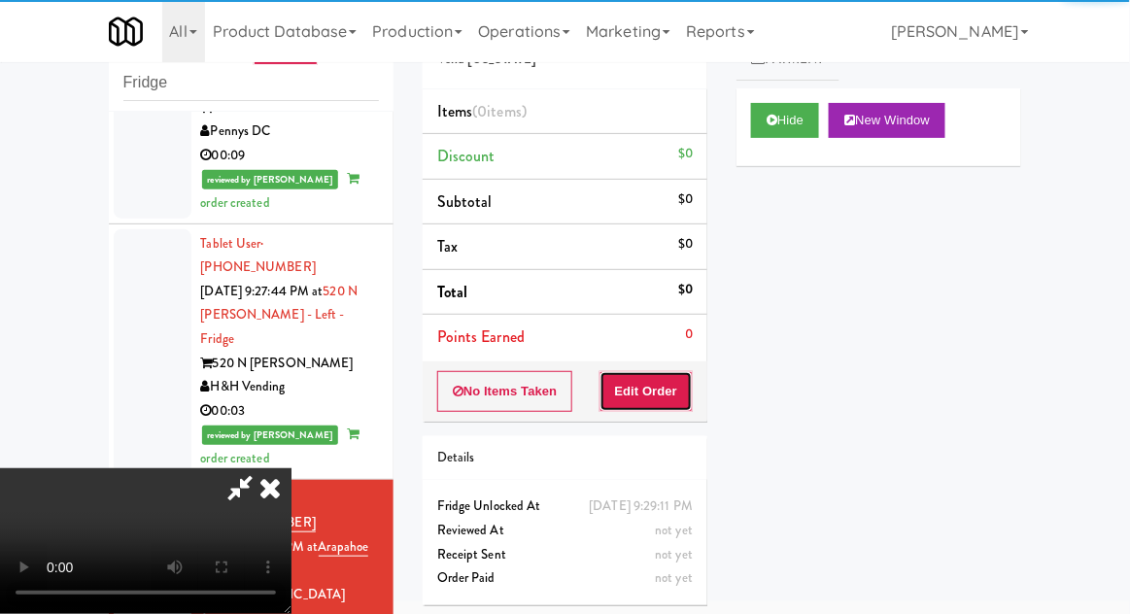
click at [672, 401] on button "Edit Order" at bounding box center [646, 391] width 94 height 41
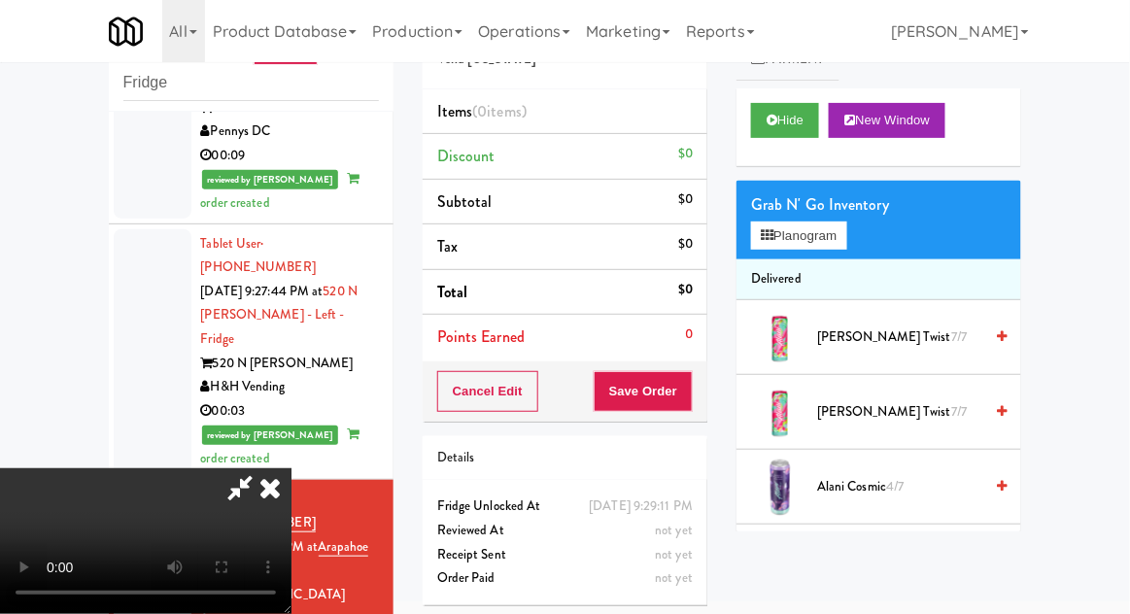
scroll to position [71, 0]
click at [850, 190] on div "Grab N' Go Inventory" at bounding box center [878, 204] width 255 height 29
click at [846, 236] on button "Planogram" at bounding box center [798, 235] width 95 height 29
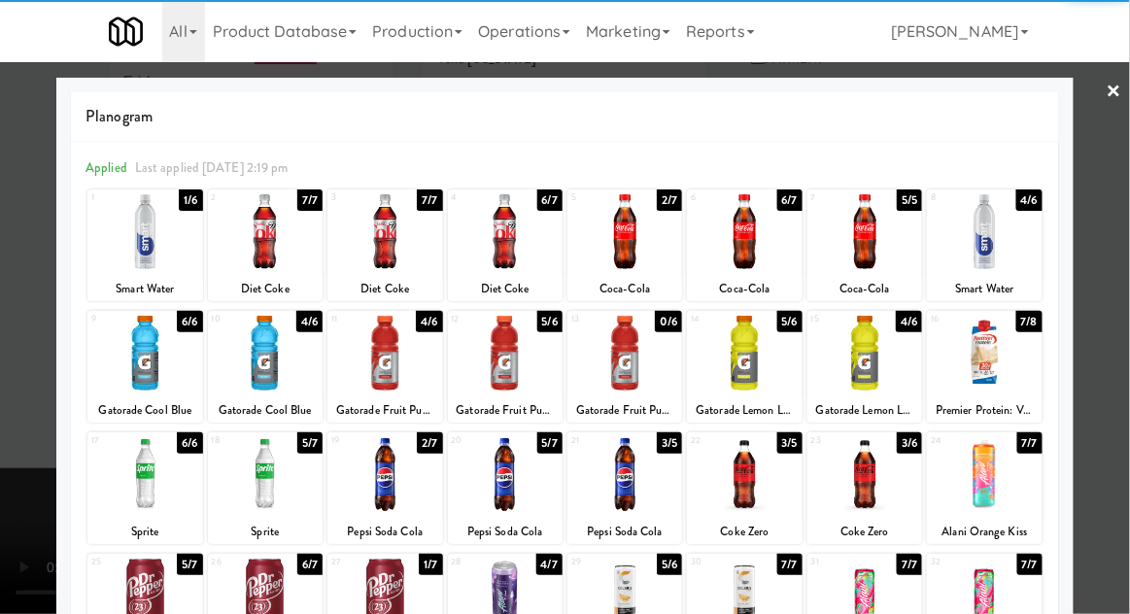
click at [755, 480] on div at bounding box center [744, 474] width 115 height 75
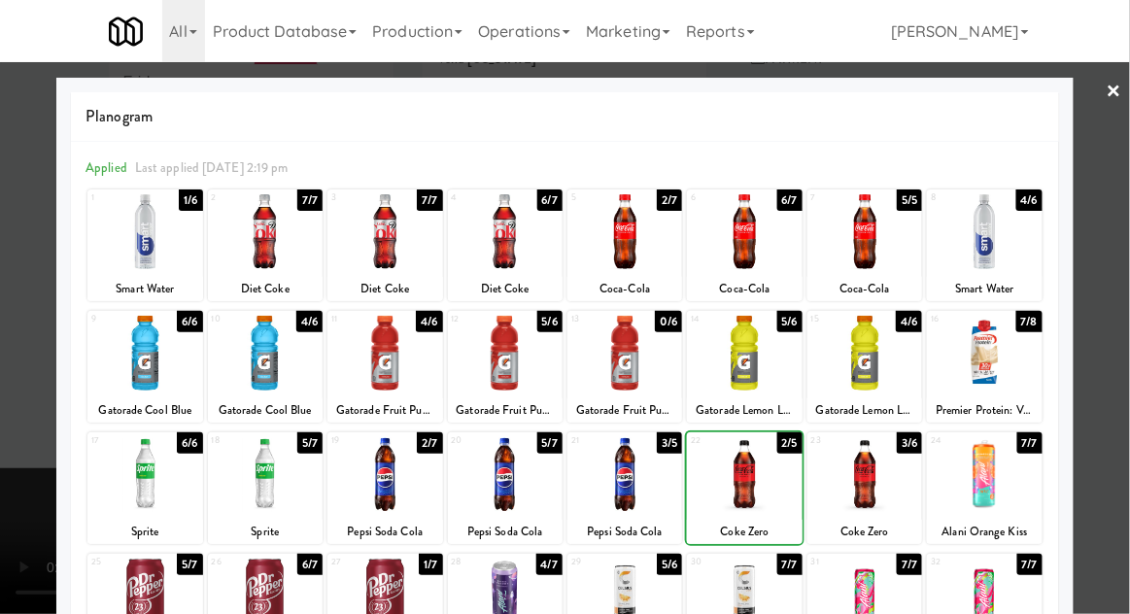
click at [1120, 346] on div at bounding box center [565, 307] width 1130 height 614
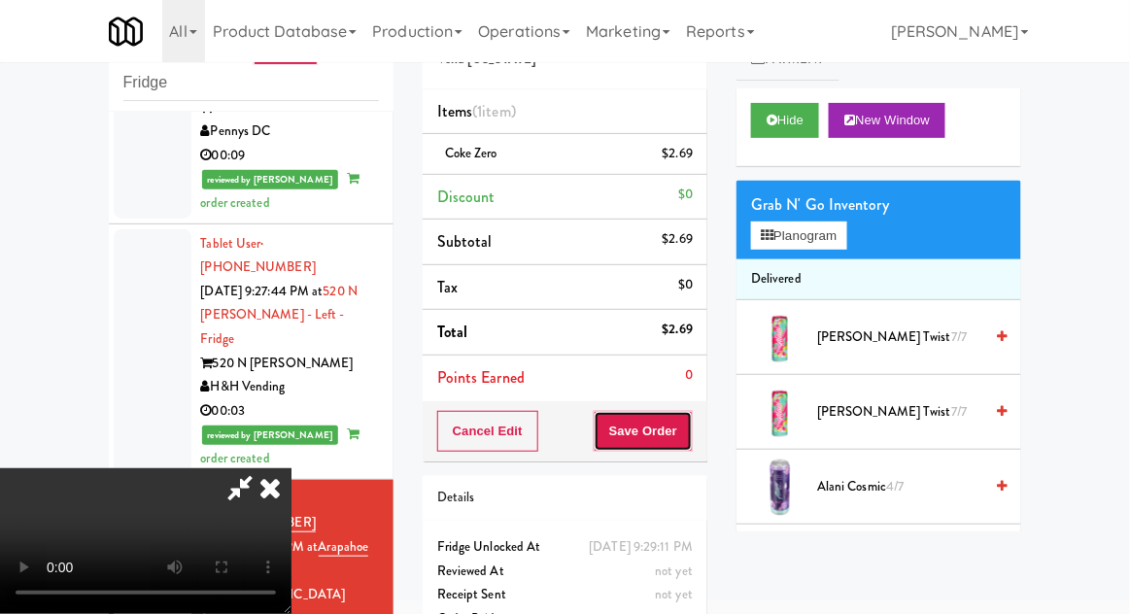
click at [688, 427] on button "Save Order" at bounding box center [642, 431] width 99 height 41
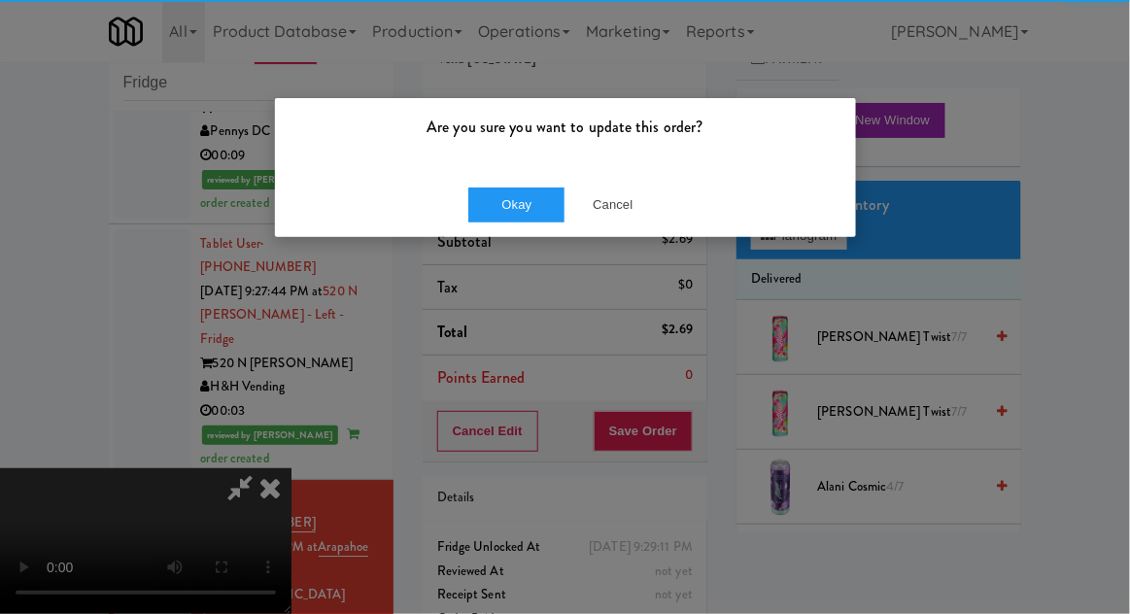
click at [539, 235] on div "Okay Cancel" at bounding box center [565, 204] width 581 height 65
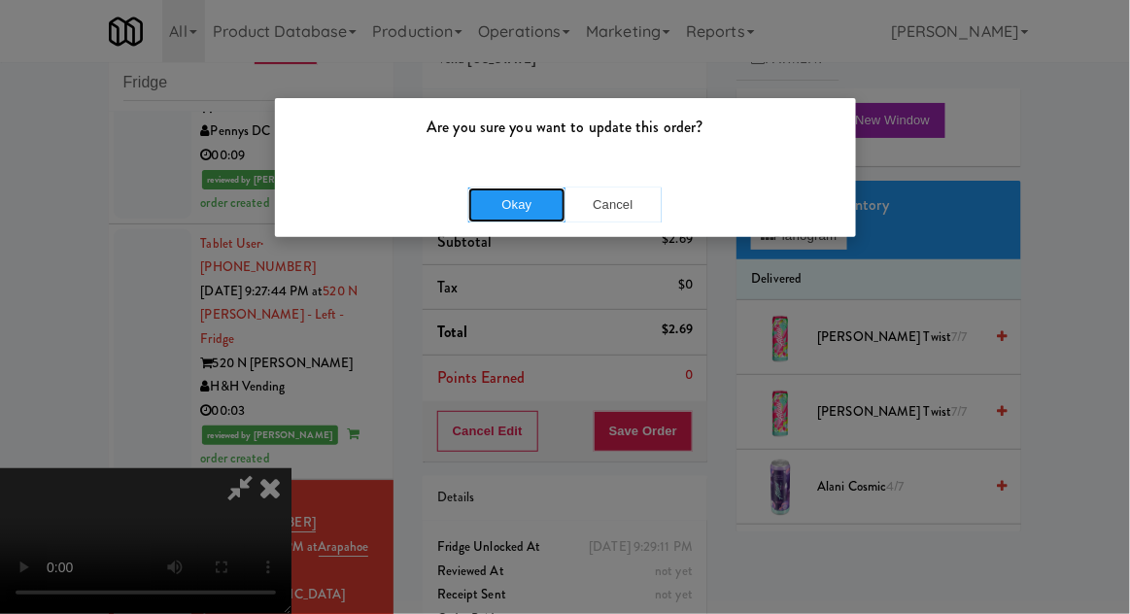
click at [512, 213] on button "Okay" at bounding box center [516, 204] width 97 height 35
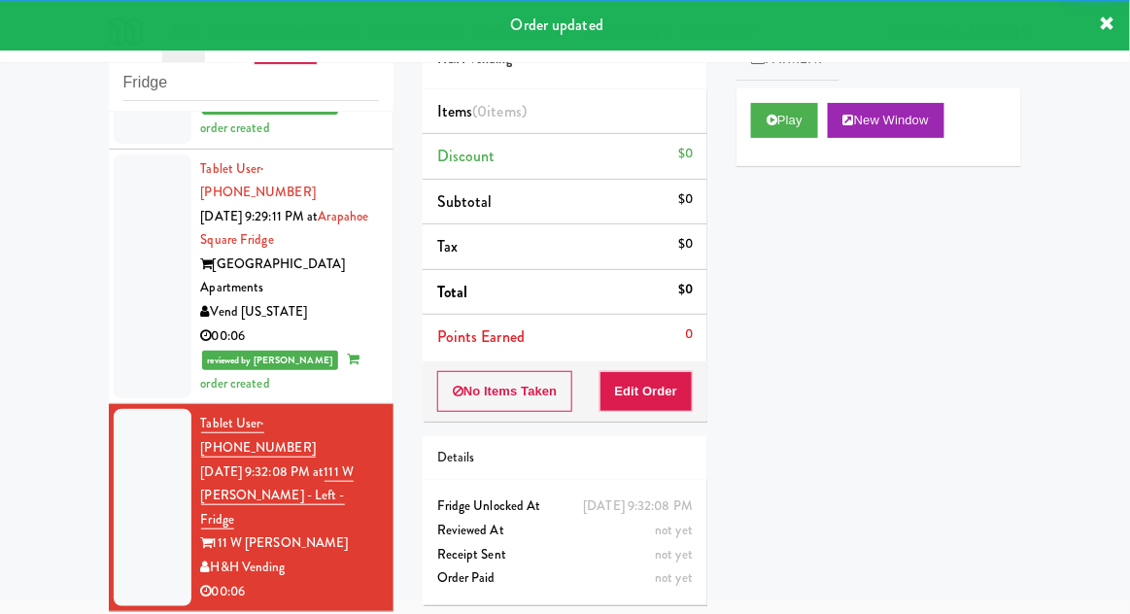
scroll to position [1608, 0]
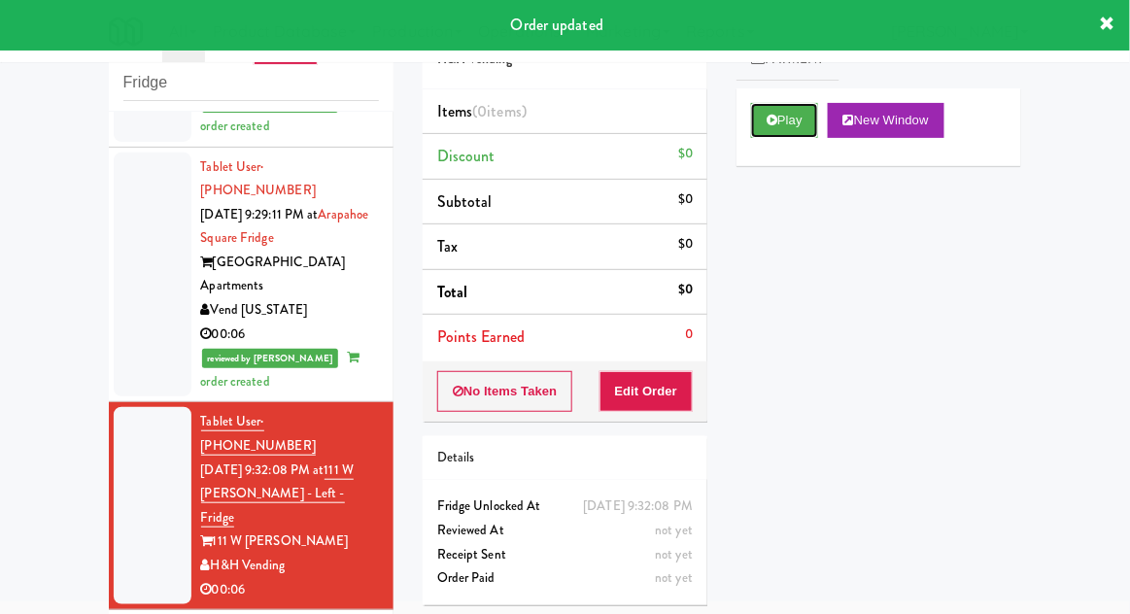
click at [784, 114] on button "Play" at bounding box center [784, 120] width 67 height 35
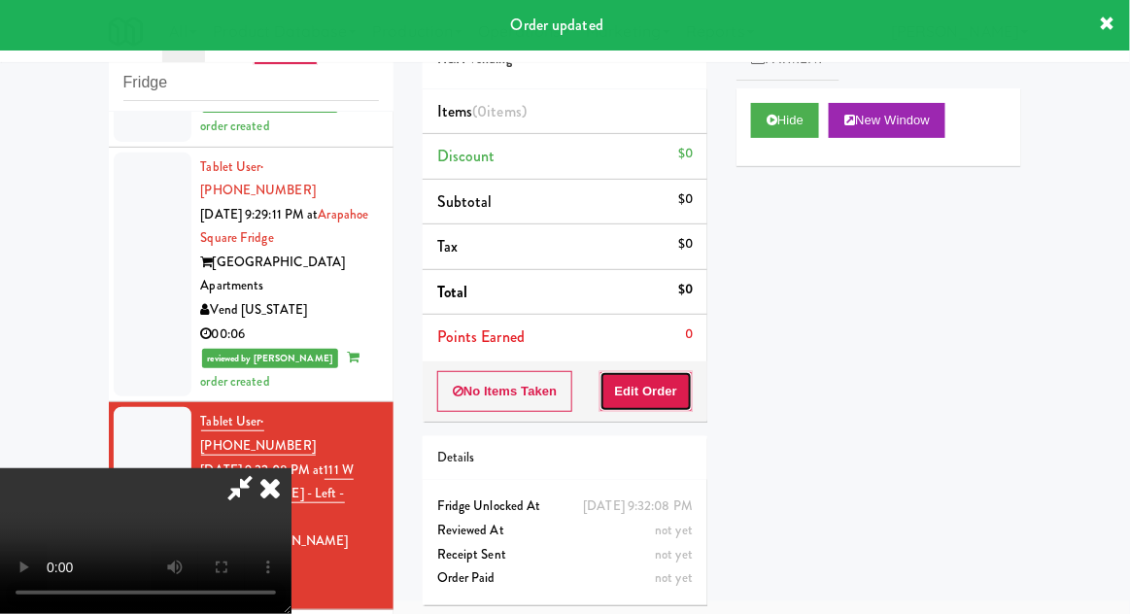
click at [653, 389] on button "Edit Order" at bounding box center [646, 391] width 94 height 41
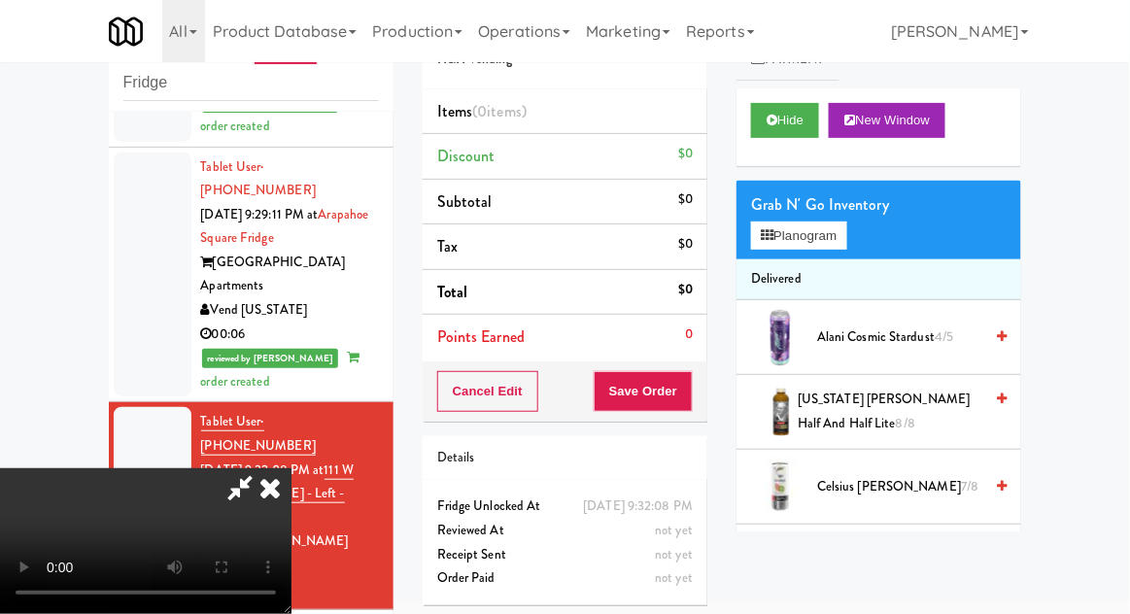
scroll to position [71, 0]
click at [765, 132] on button "Hide" at bounding box center [785, 120] width 68 height 35
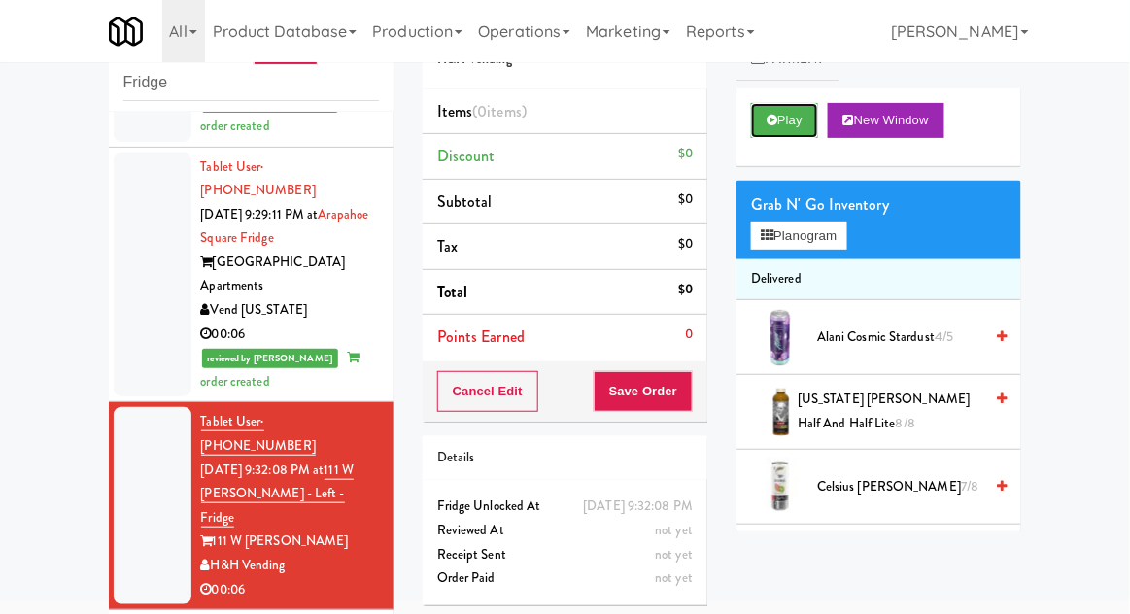
scroll to position [0, 0]
click at [770, 120] on icon at bounding box center [771, 120] width 11 height 13
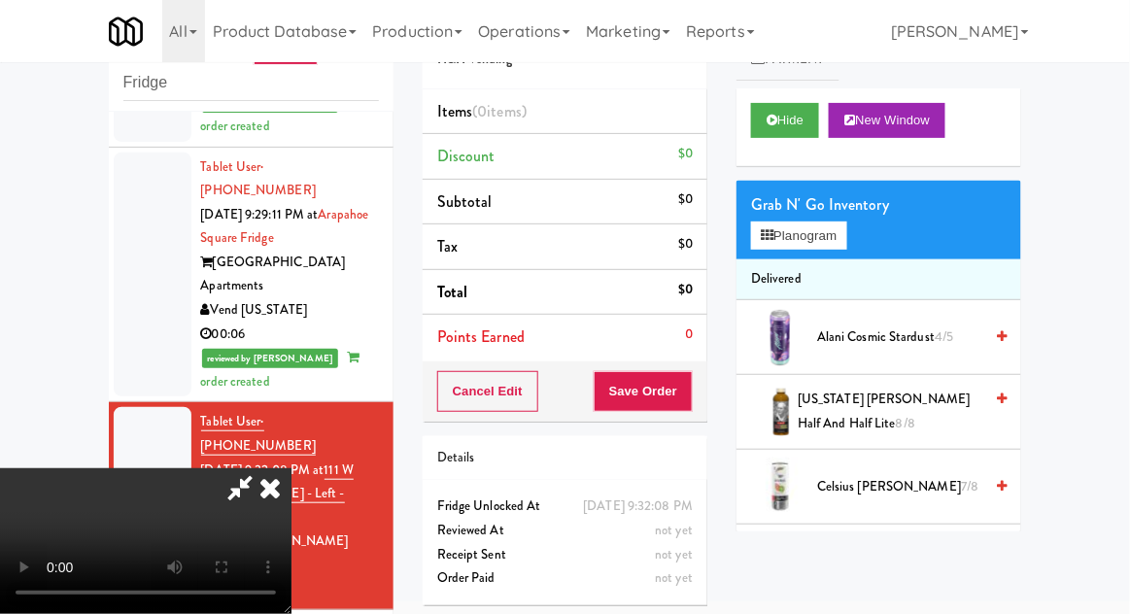
click at [262, 468] on icon at bounding box center [240, 487] width 45 height 39
click at [754, 115] on button "Hide" at bounding box center [785, 120] width 68 height 35
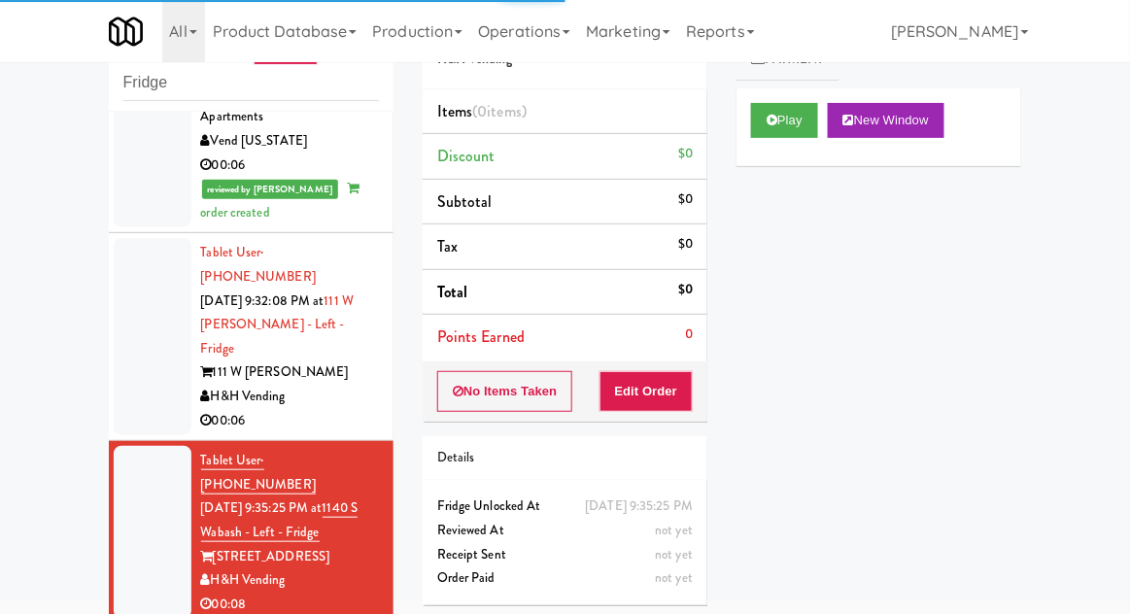
scroll to position [1778, 0]
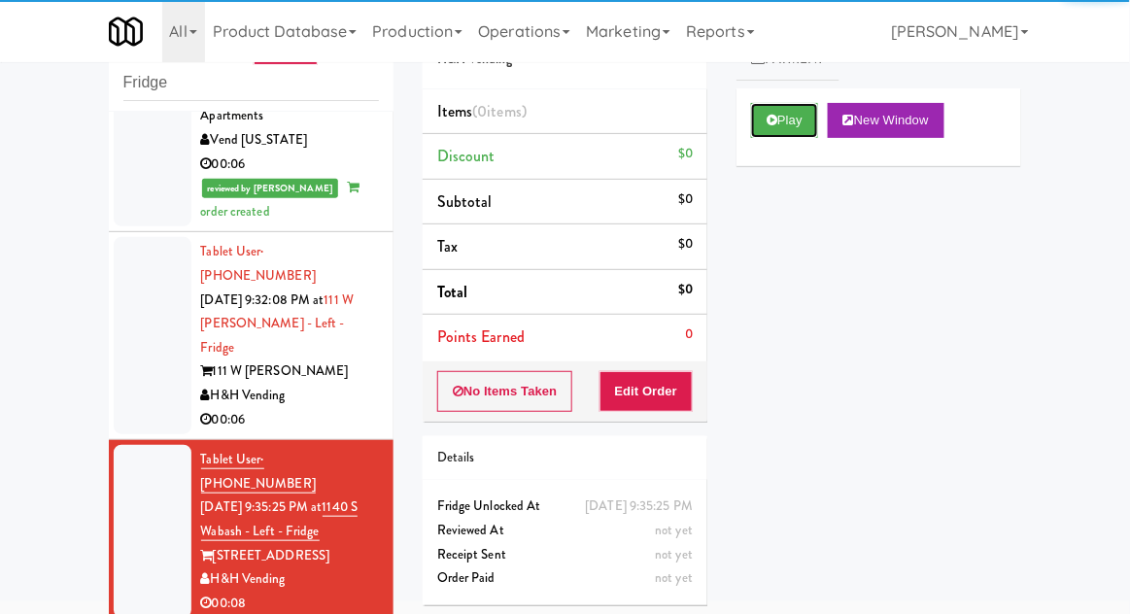
click at [779, 117] on button "Play" at bounding box center [784, 120] width 67 height 35
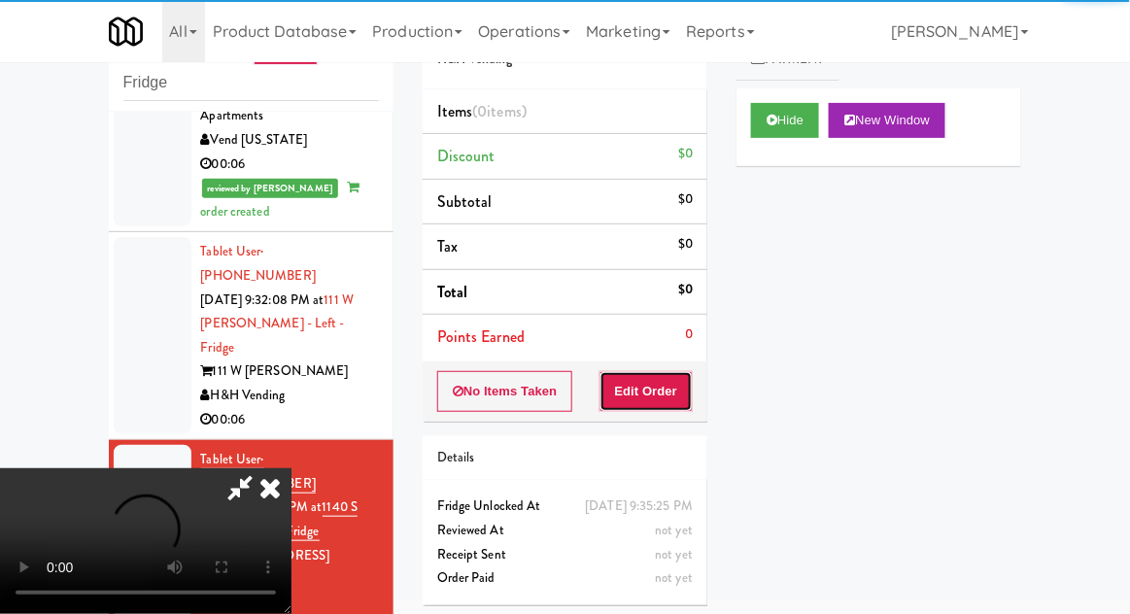
click at [664, 407] on button "Edit Order" at bounding box center [646, 391] width 94 height 41
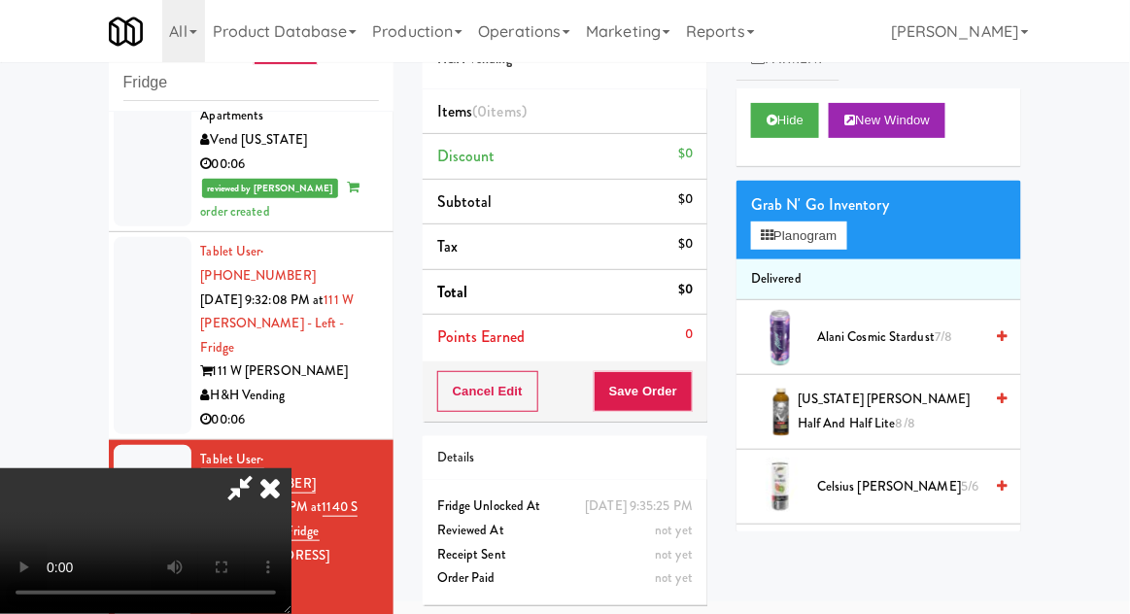
scroll to position [94, 0]
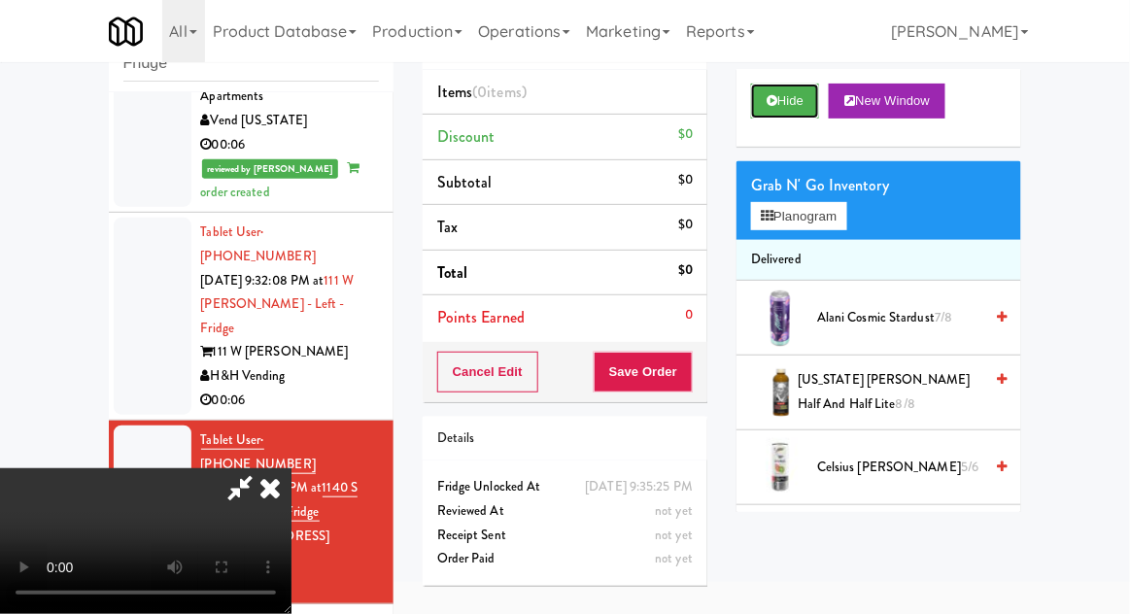
click at [819, 86] on button "Hide" at bounding box center [785, 101] width 68 height 35
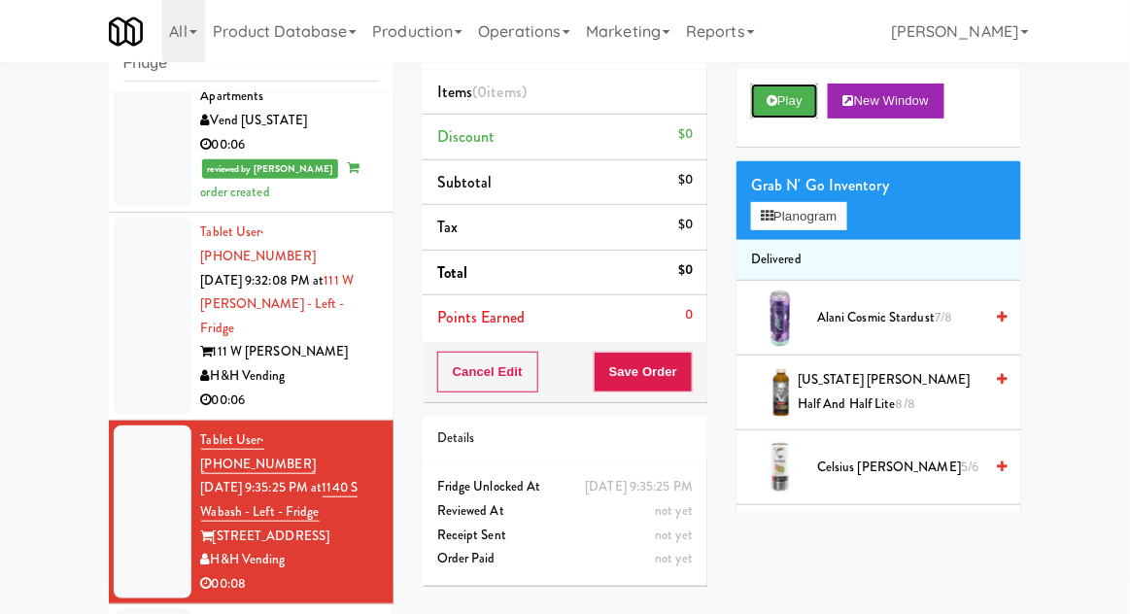
click at [803, 110] on button "Play" at bounding box center [784, 101] width 67 height 35
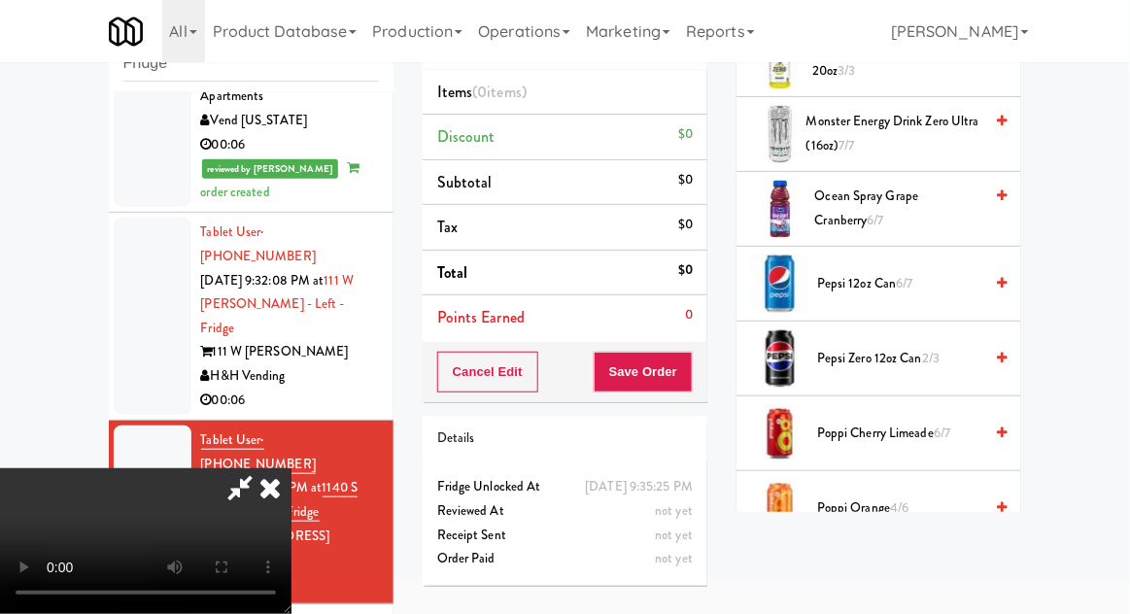
scroll to position [1448, 0]
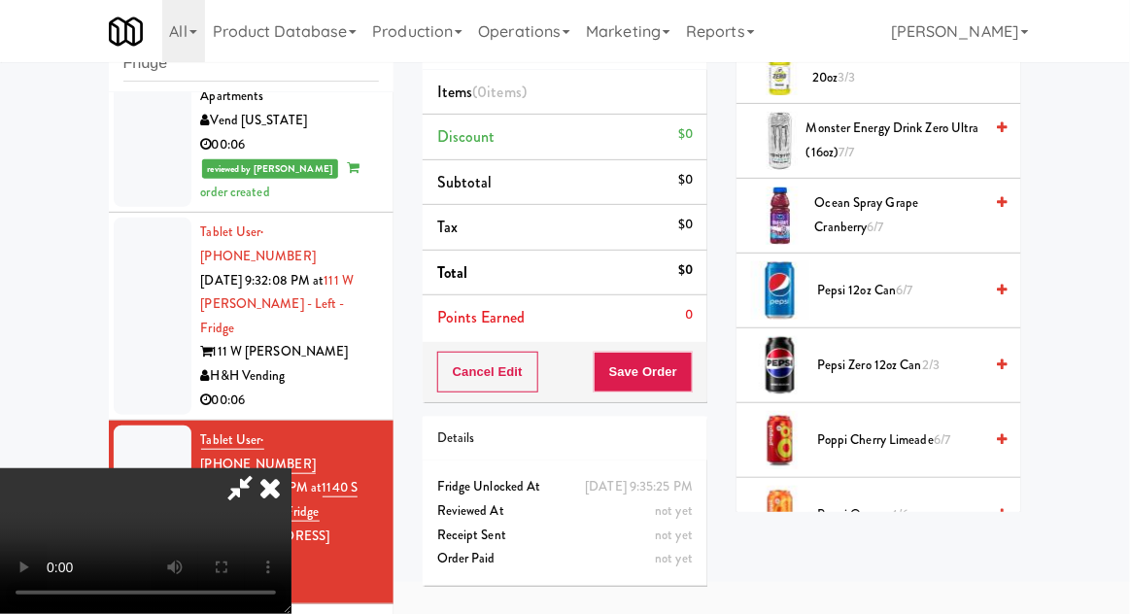
click at [937, 361] on span "2/3" at bounding box center [930, 364] width 17 height 18
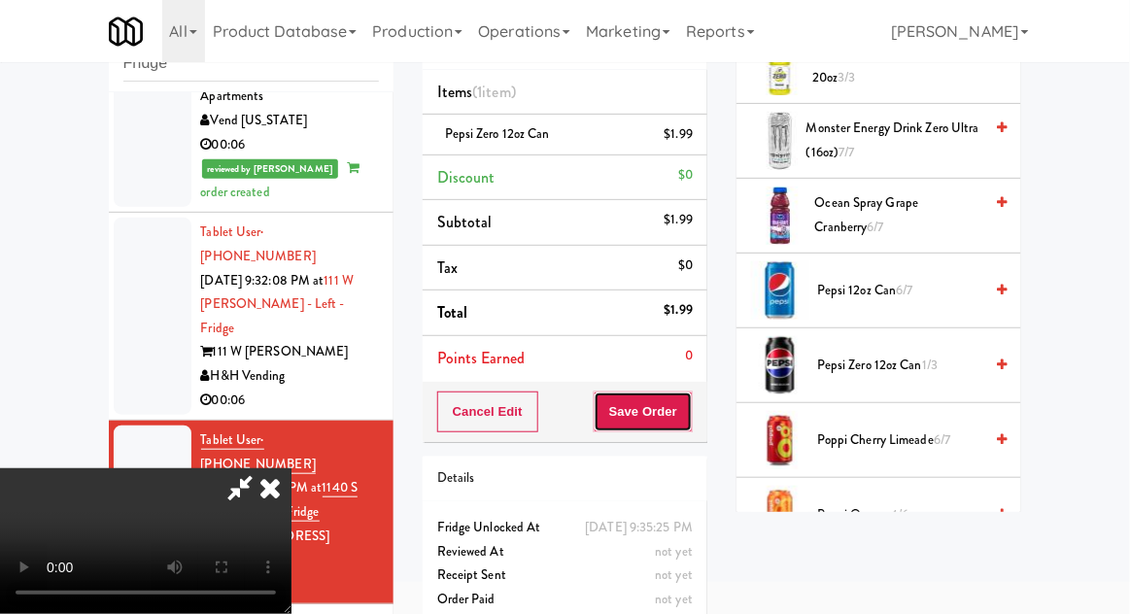
click at [691, 419] on button "Save Order" at bounding box center [642, 411] width 99 height 41
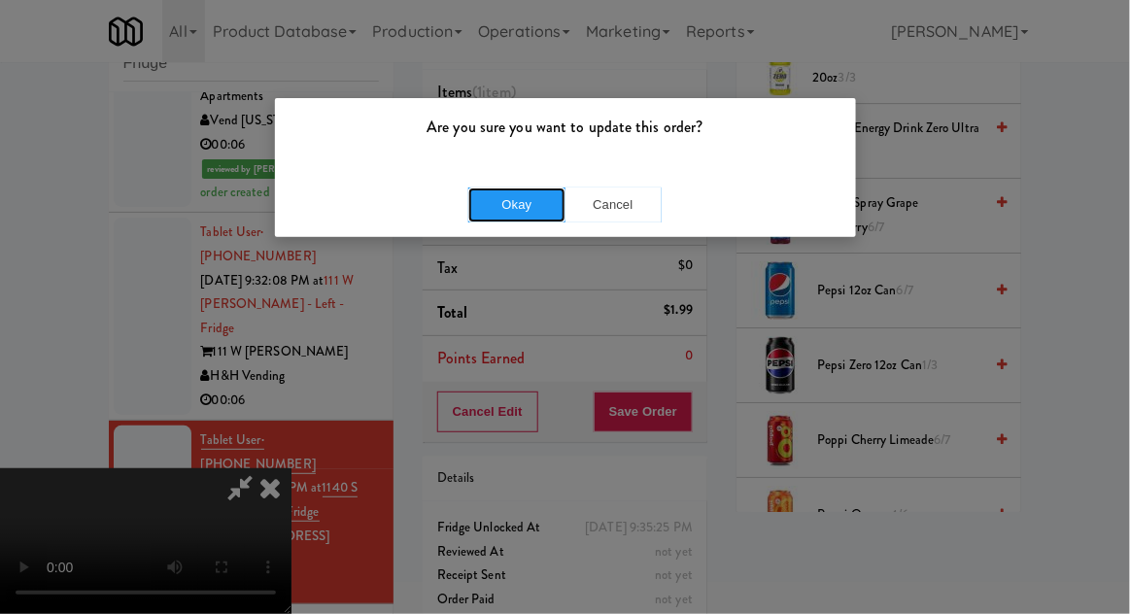
click at [501, 216] on button "Okay" at bounding box center [516, 204] width 97 height 35
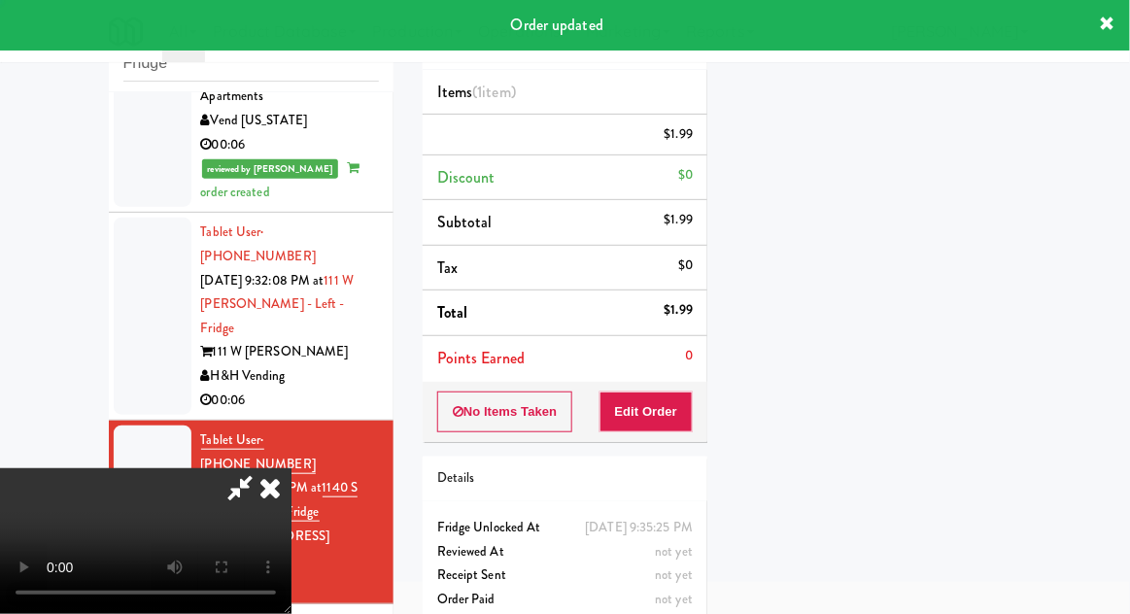
scroll to position [191, 0]
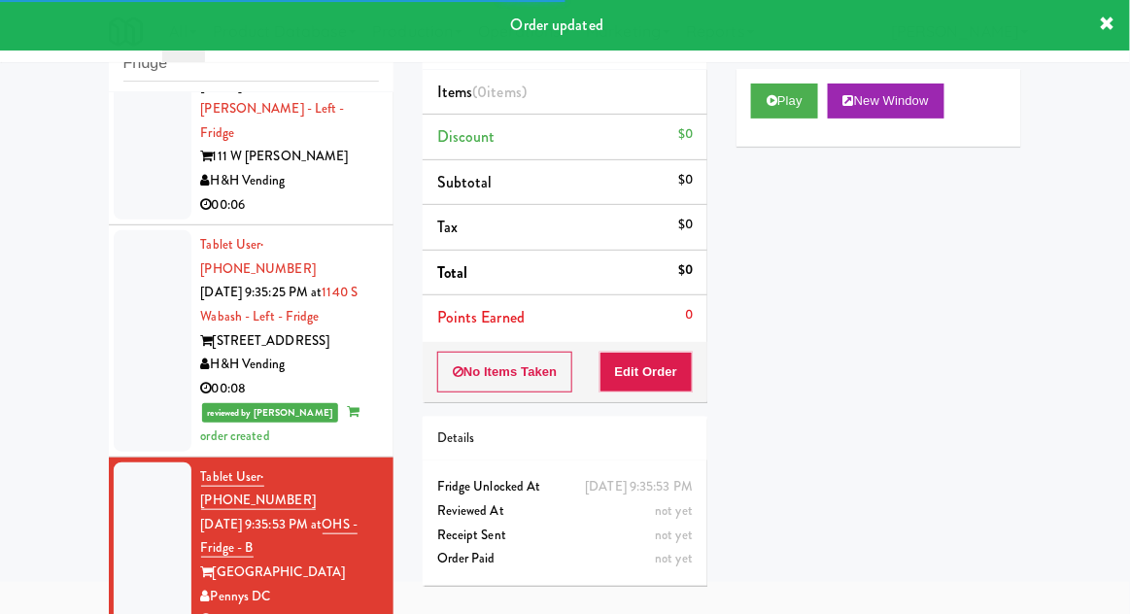
scroll to position [1977, 0]
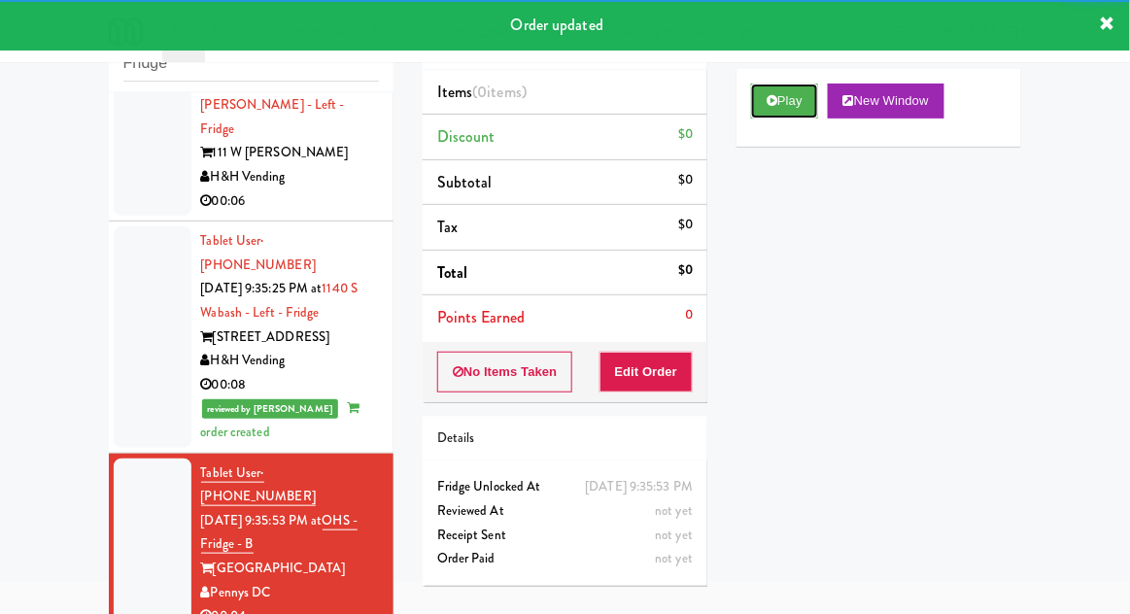
click at [793, 114] on button "Play" at bounding box center [784, 101] width 67 height 35
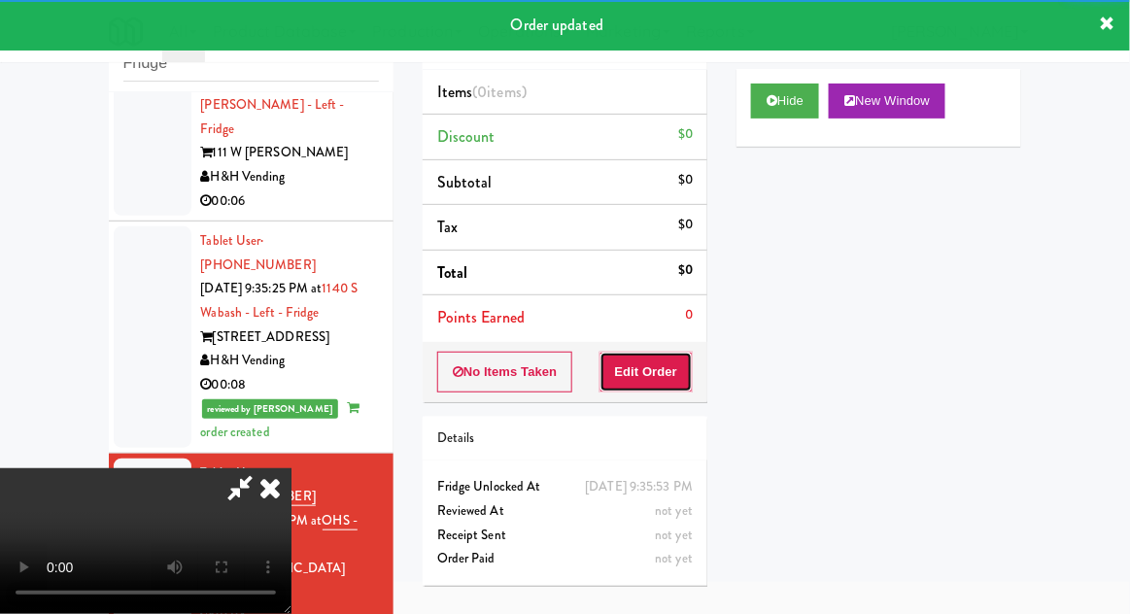
click at [684, 352] on button "Edit Order" at bounding box center [646, 372] width 94 height 41
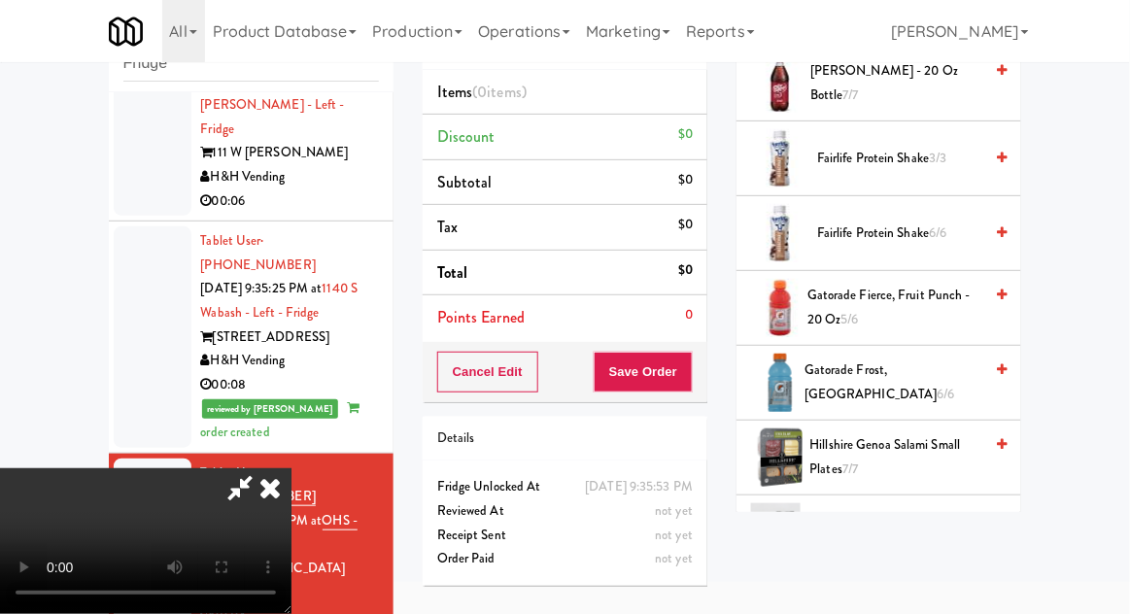
scroll to position [1205, 0]
click at [932, 370] on span "Gatorade Frost, Glacier Freeze 6/6" at bounding box center [893, 383] width 178 height 48
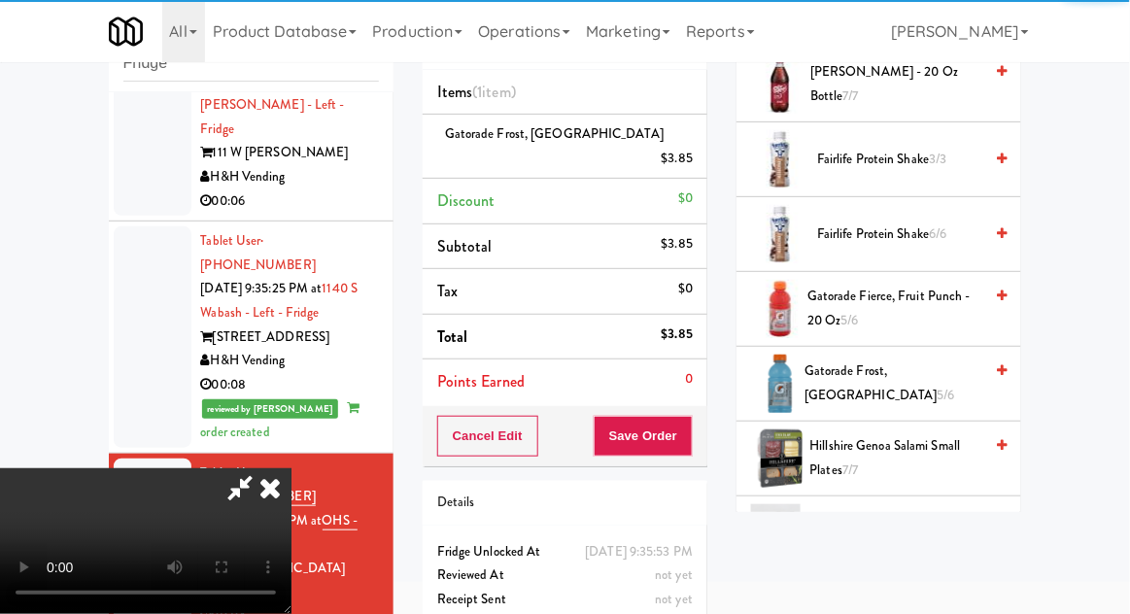
scroll to position [71, 0]
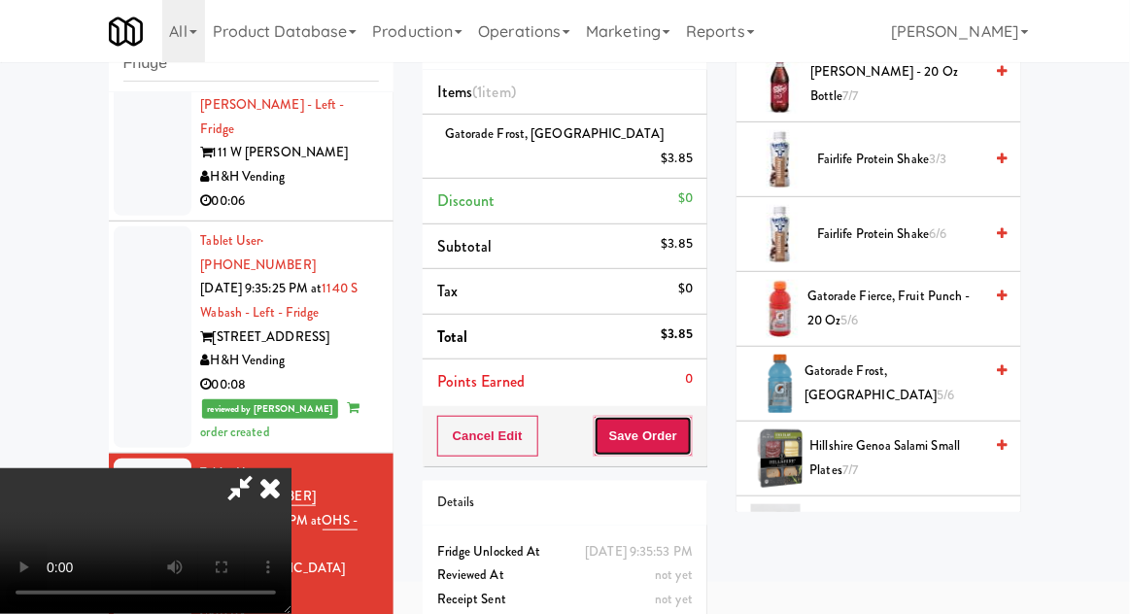
click at [688, 416] on button "Save Order" at bounding box center [642, 436] width 99 height 41
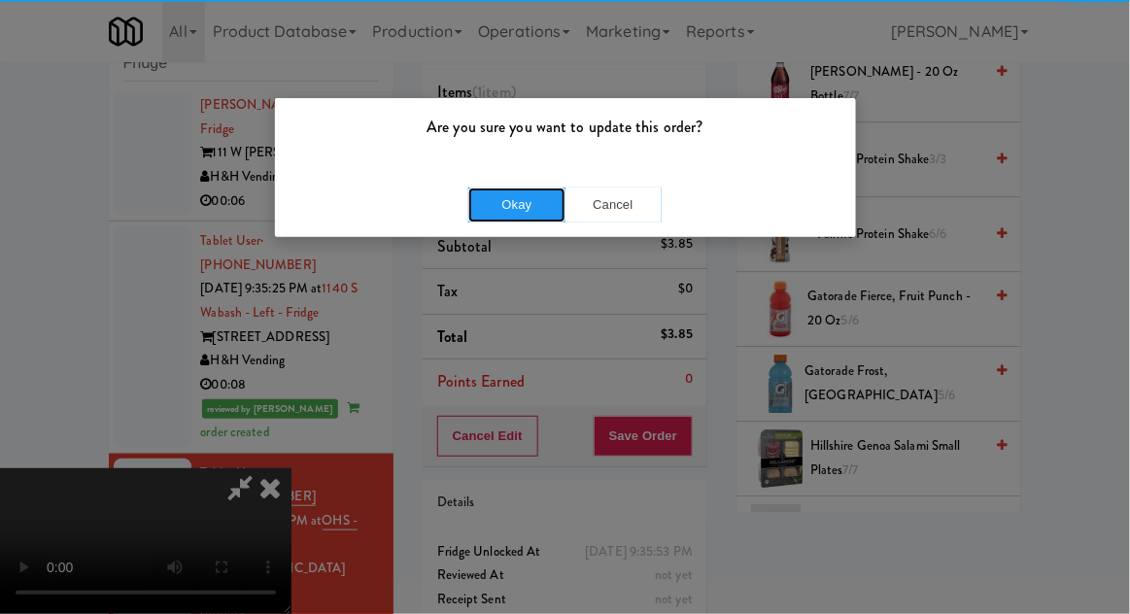
click at [497, 187] on button "Okay" at bounding box center [516, 204] width 97 height 35
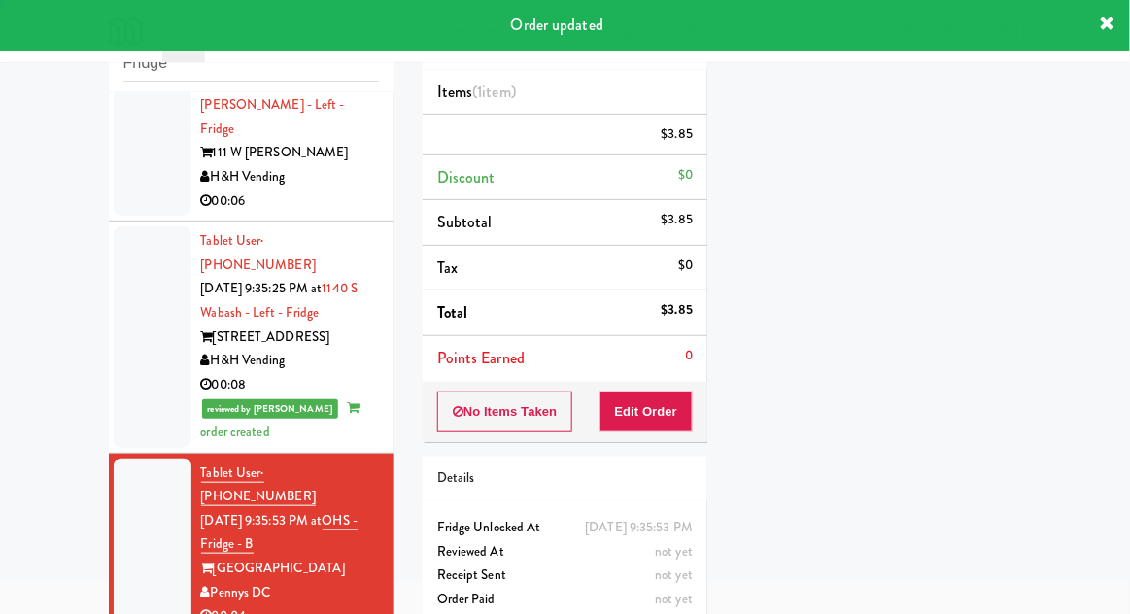
scroll to position [0, 0]
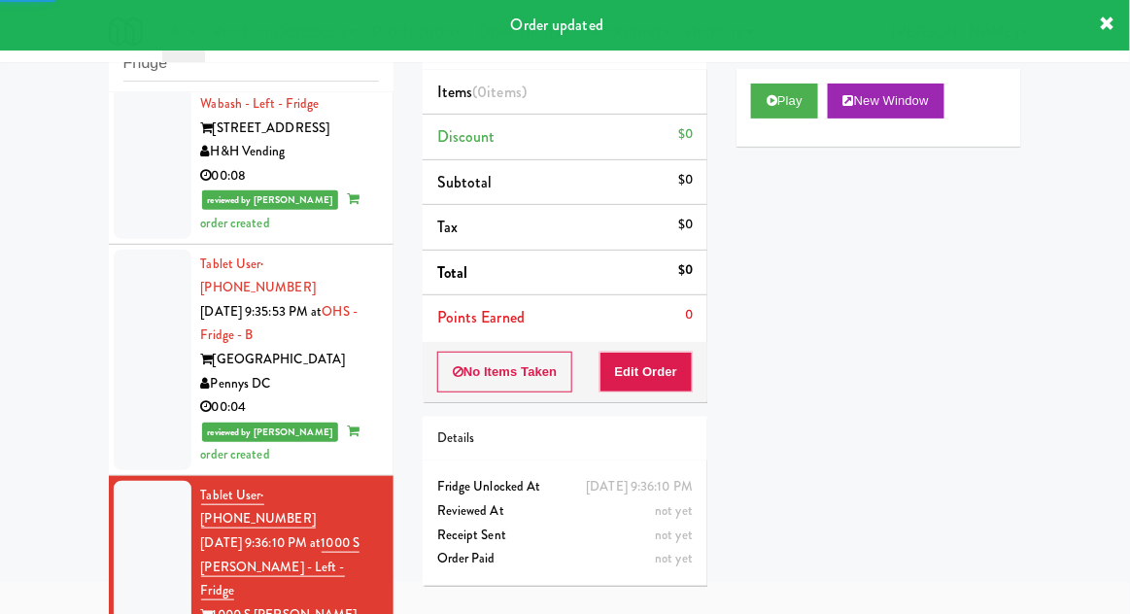
scroll to position [2181, 0]
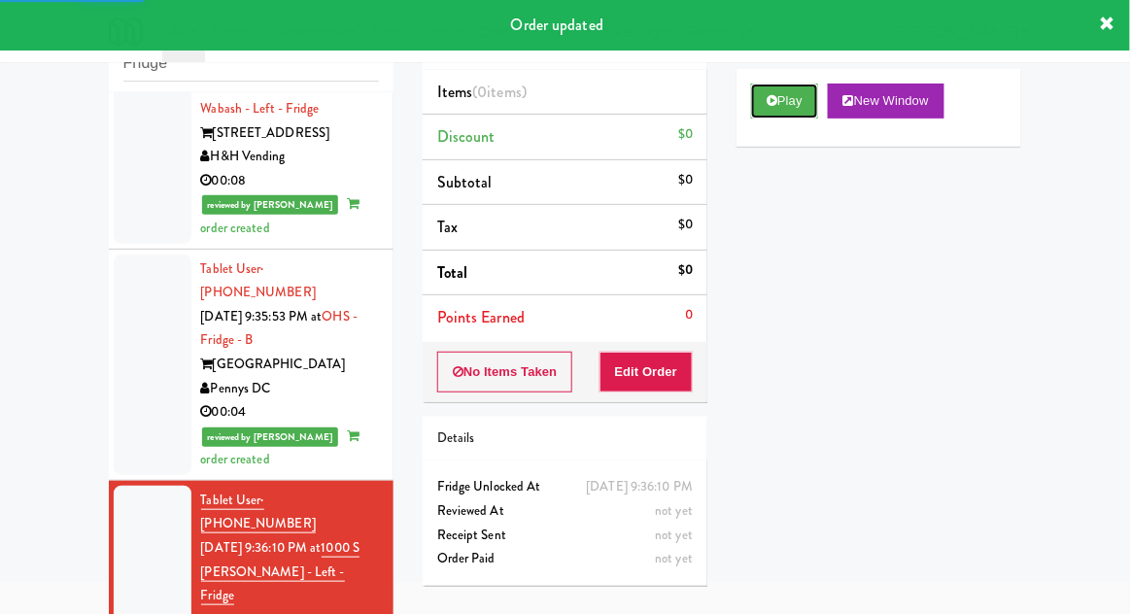
click at [804, 96] on button "Play" at bounding box center [784, 101] width 67 height 35
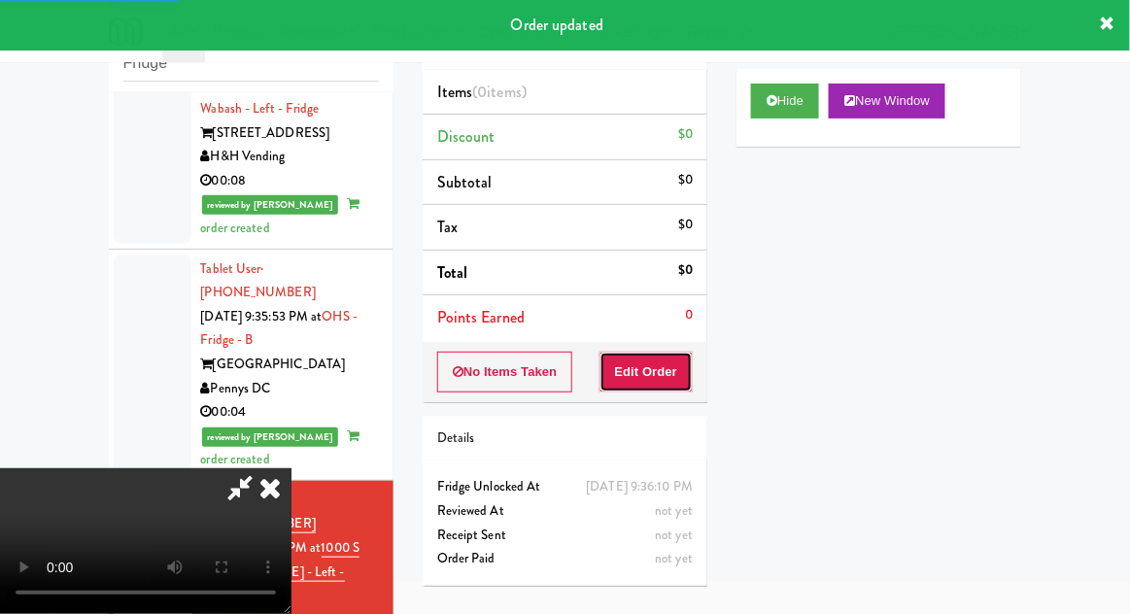
click at [680, 355] on button "Edit Order" at bounding box center [646, 372] width 94 height 41
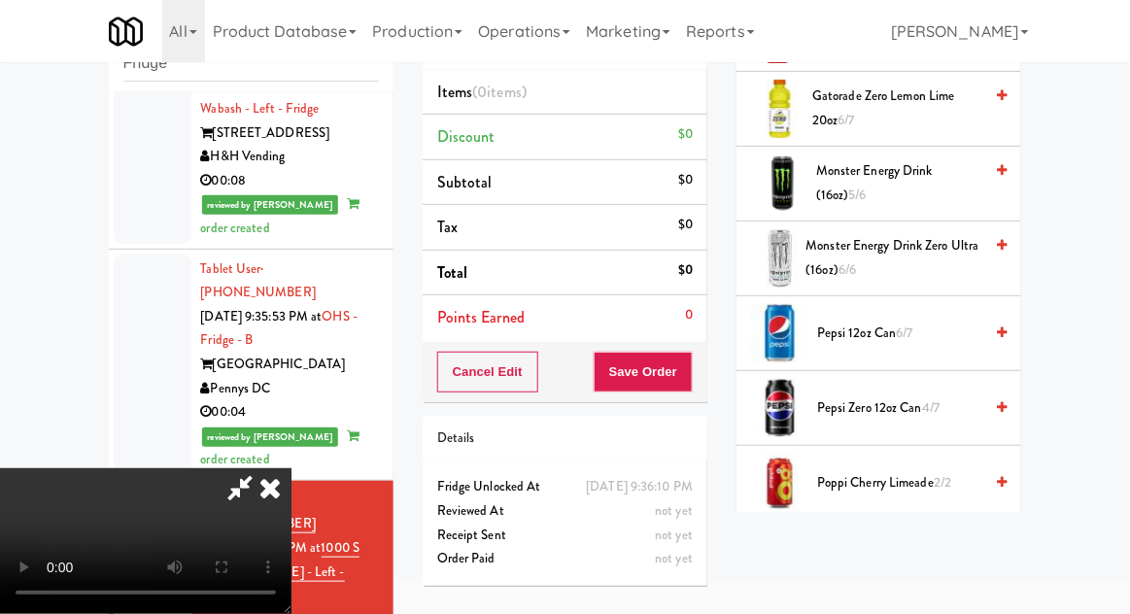
scroll to position [1814, 0]
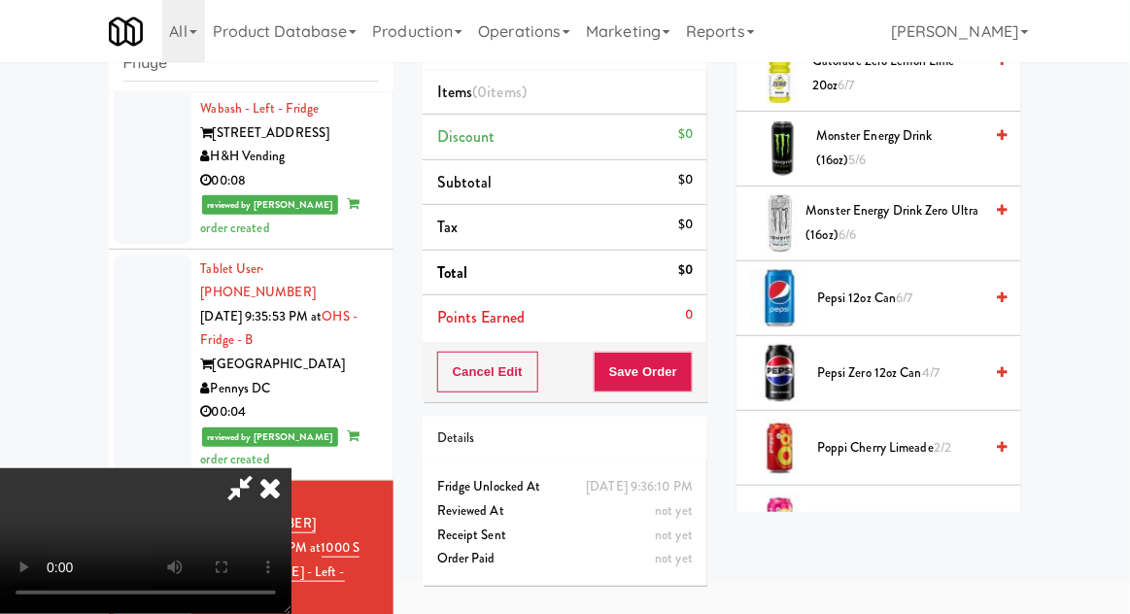
click at [931, 363] on span "4/7" at bounding box center [930, 372] width 17 height 18
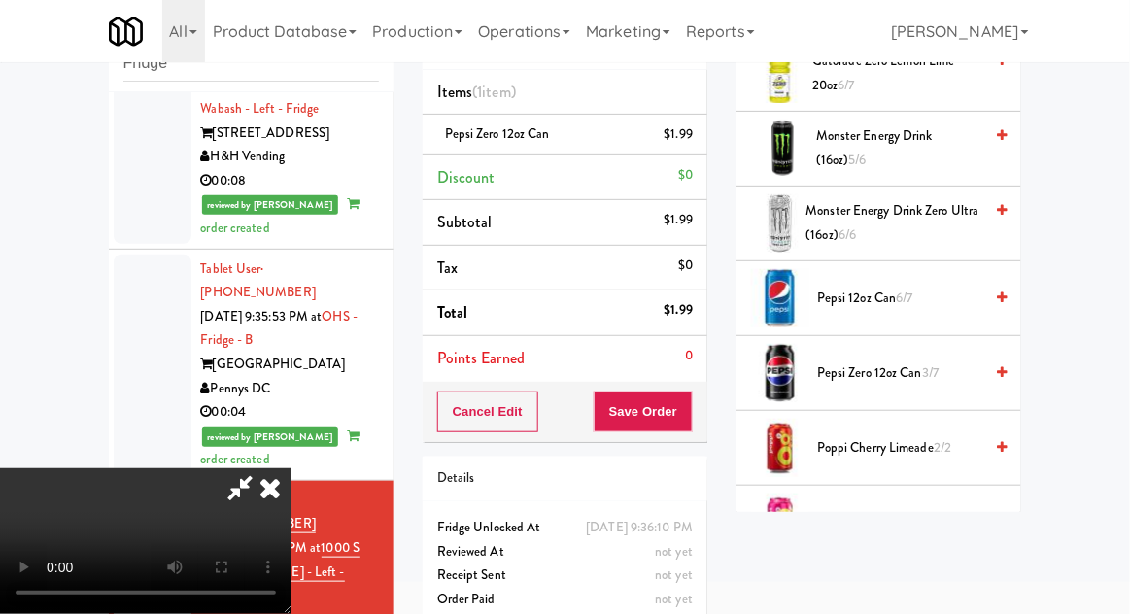
click at [704, 413] on div "Cancel Edit Save Order" at bounding box center [564, 412] width 285 height 60
click at [692, 421] on button "Save Order" at bounding box center [642, 411] width 99 height 41
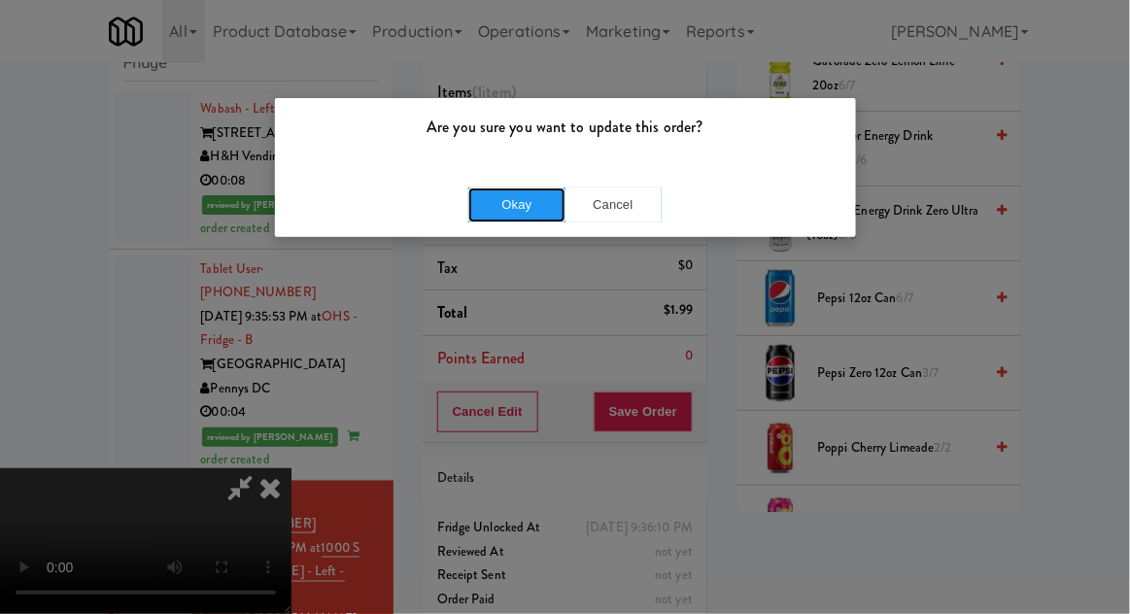
click at [502, 190] on button "Okay" at bounding box center [516, 204] width 97 height 35
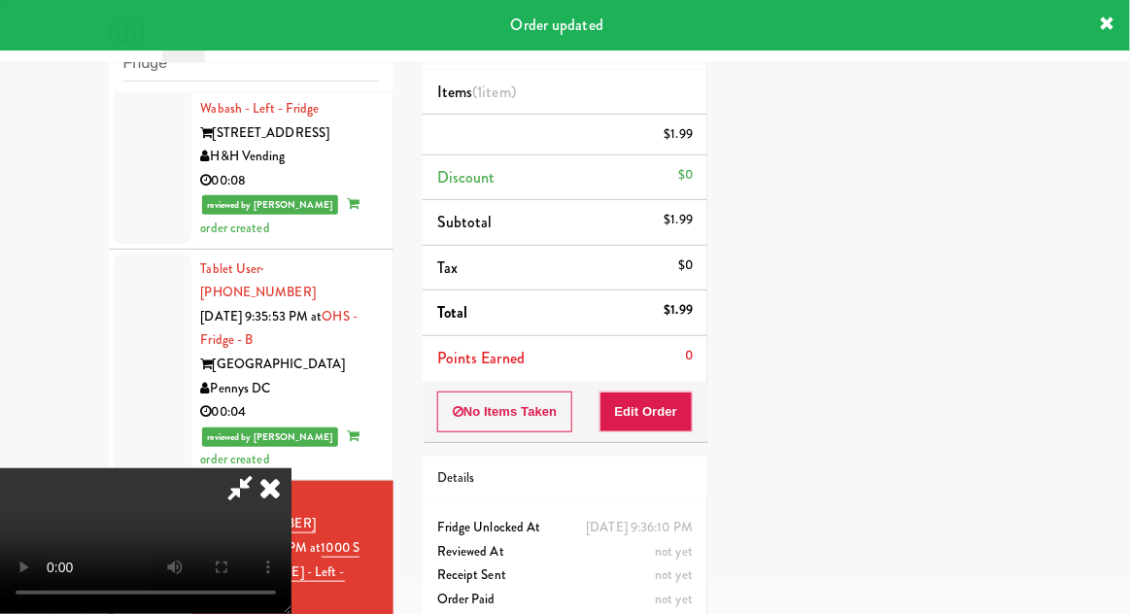
scroll to position [191, 0]
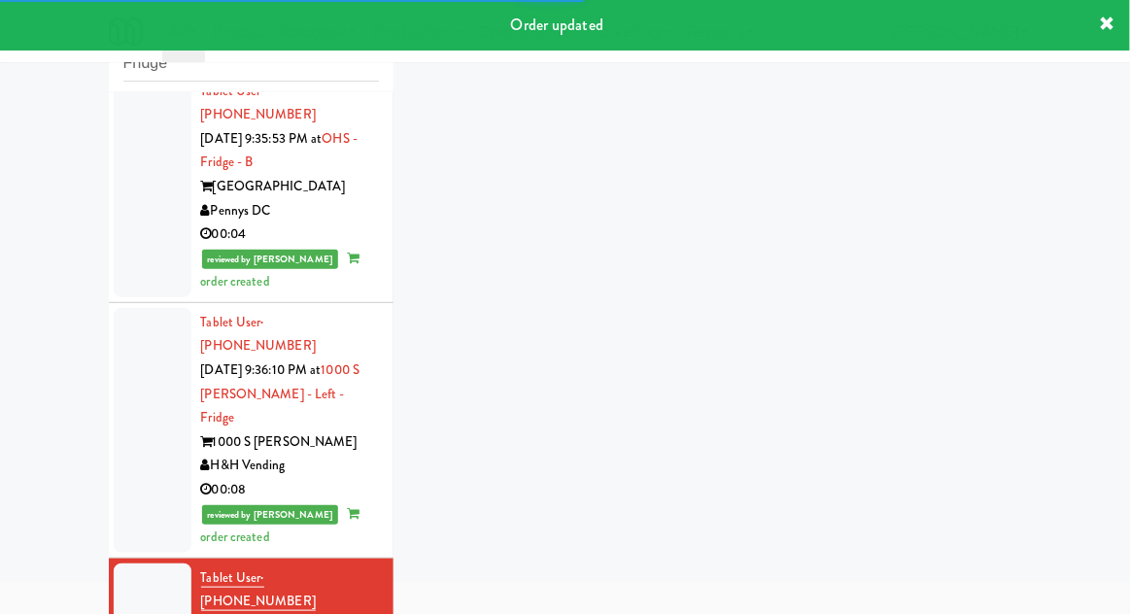
scroll to position [2383, 0]
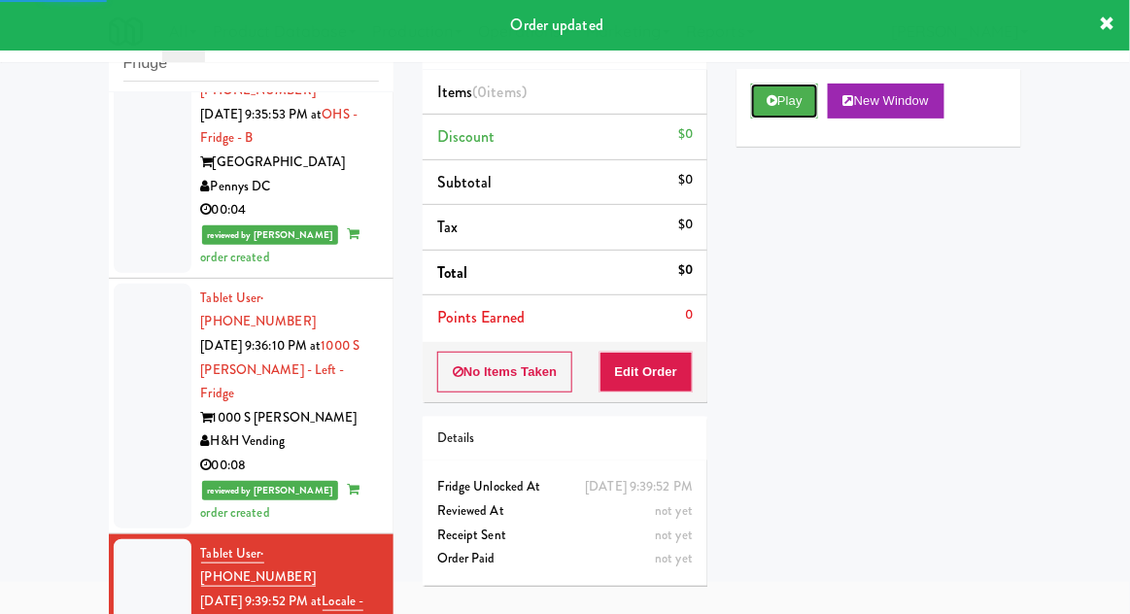
click at [795, 92] on button "Play" at bounding box center [784, 101] width 67 height 35
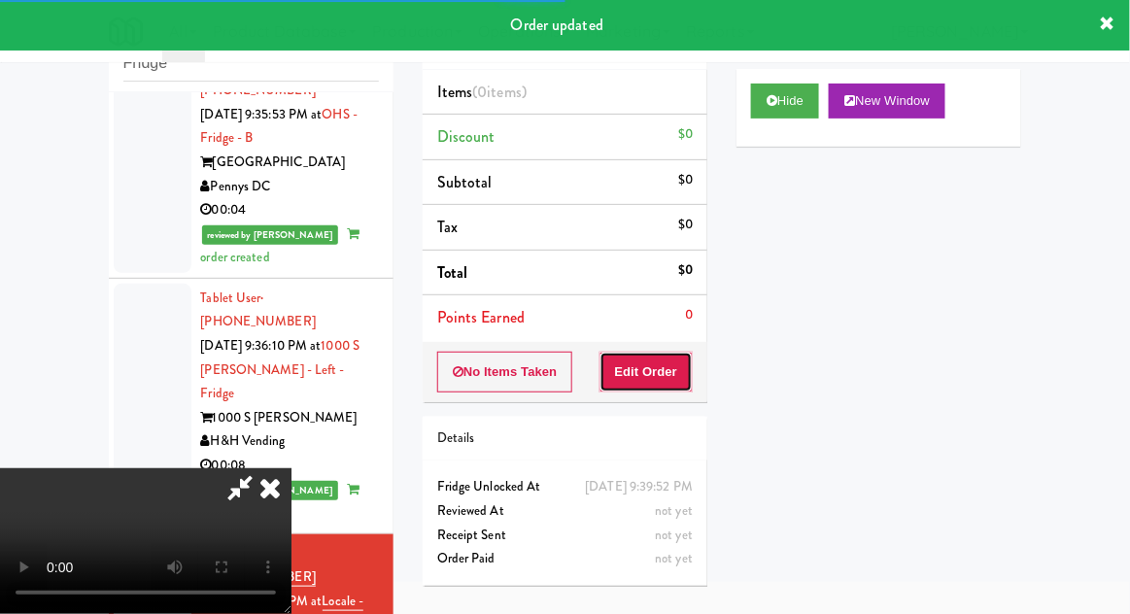
click at [680, 358] on button "Edit Order" at bounding box center [646, 372] width 94 height 41
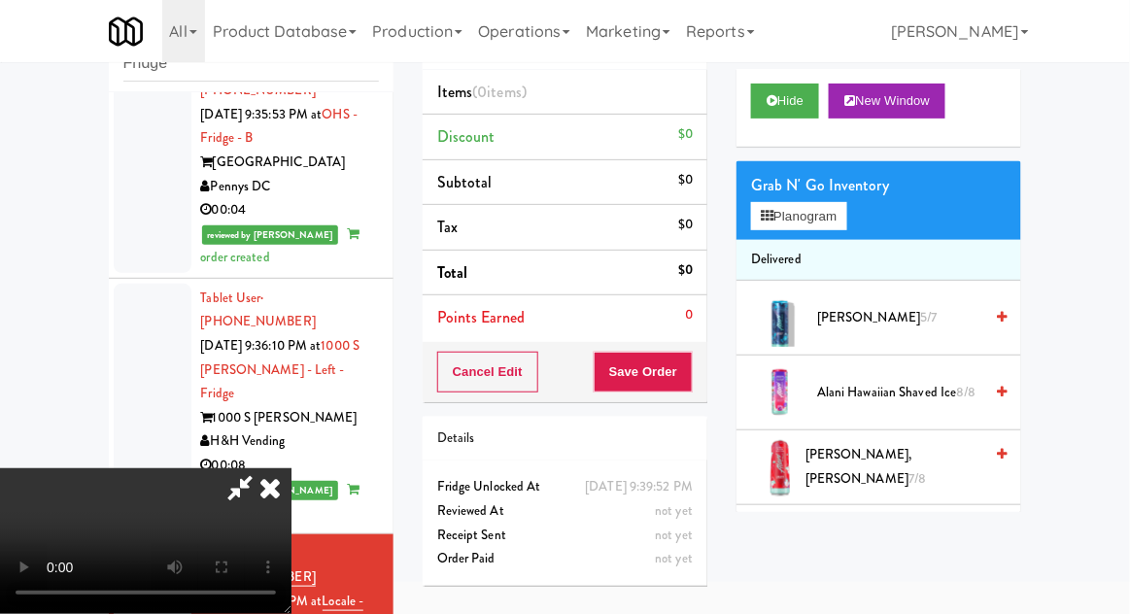
scroll to position [0, 0]
click at [844, 215] on button "Planogram" at bounding box center [798, 216] width 95 height 29
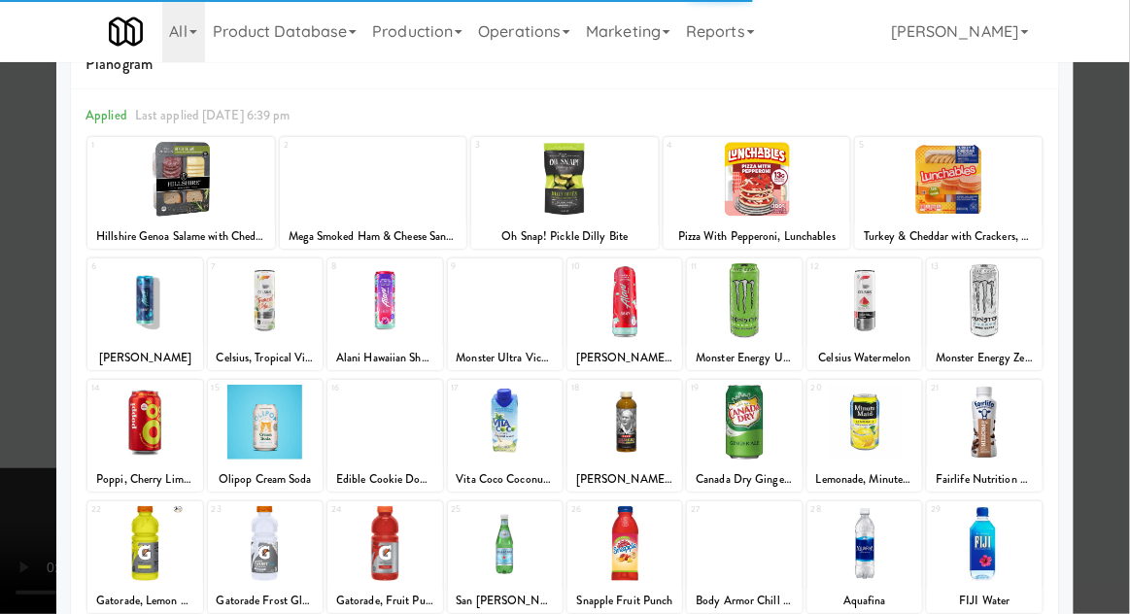
scroll to position [63, 0]
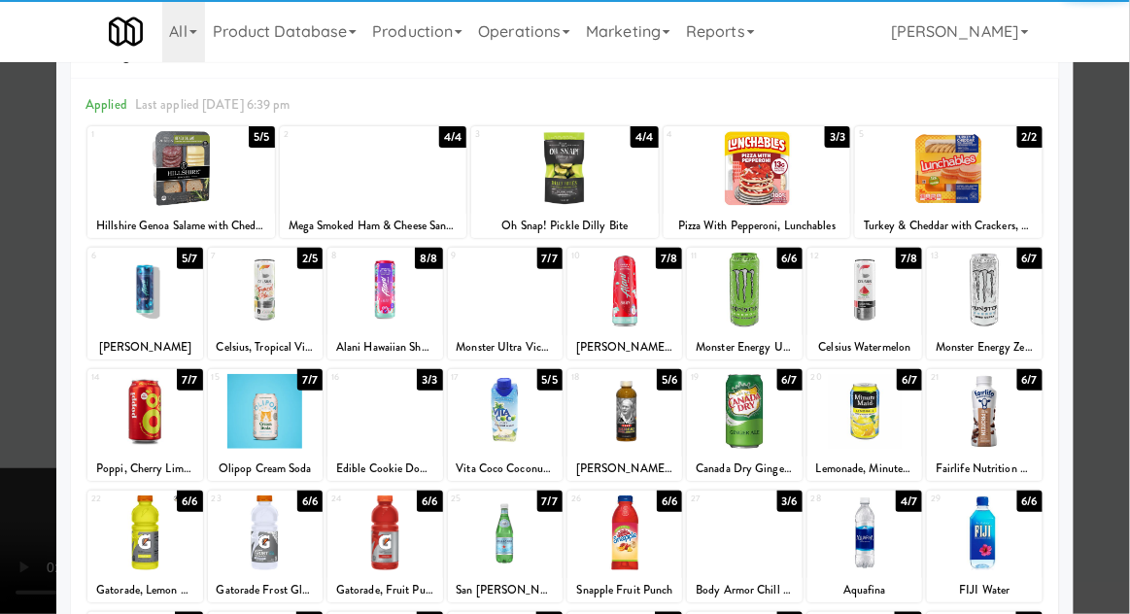
click at [255, 424] on div at bounding box center [265, 411] width 115 height 75
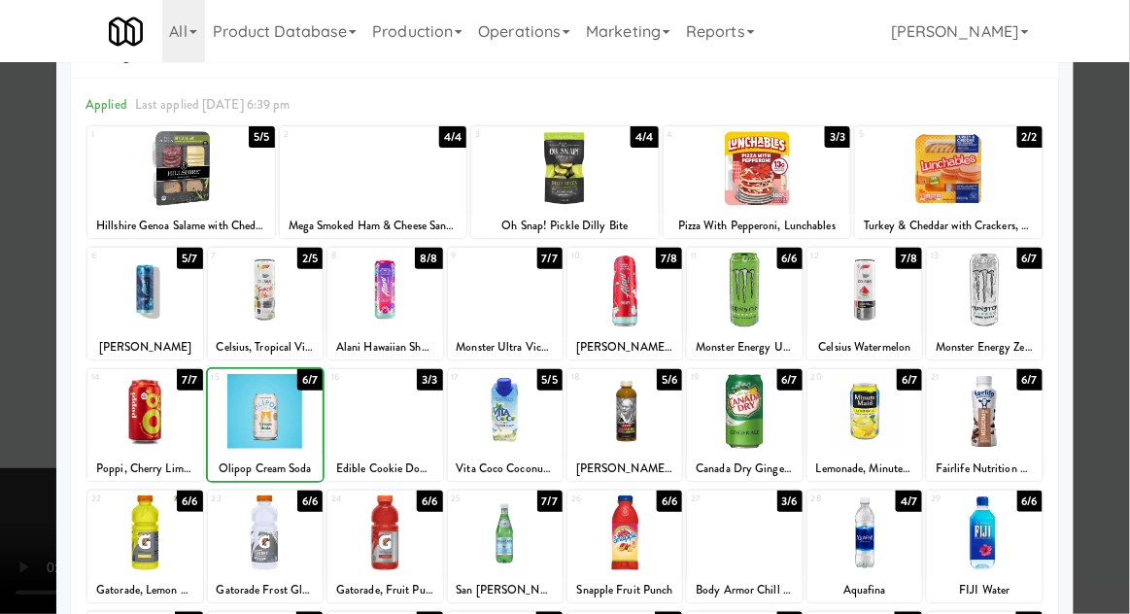
click at [1112, 154] on div at bounding box center [565, 307] width 1130 height 614
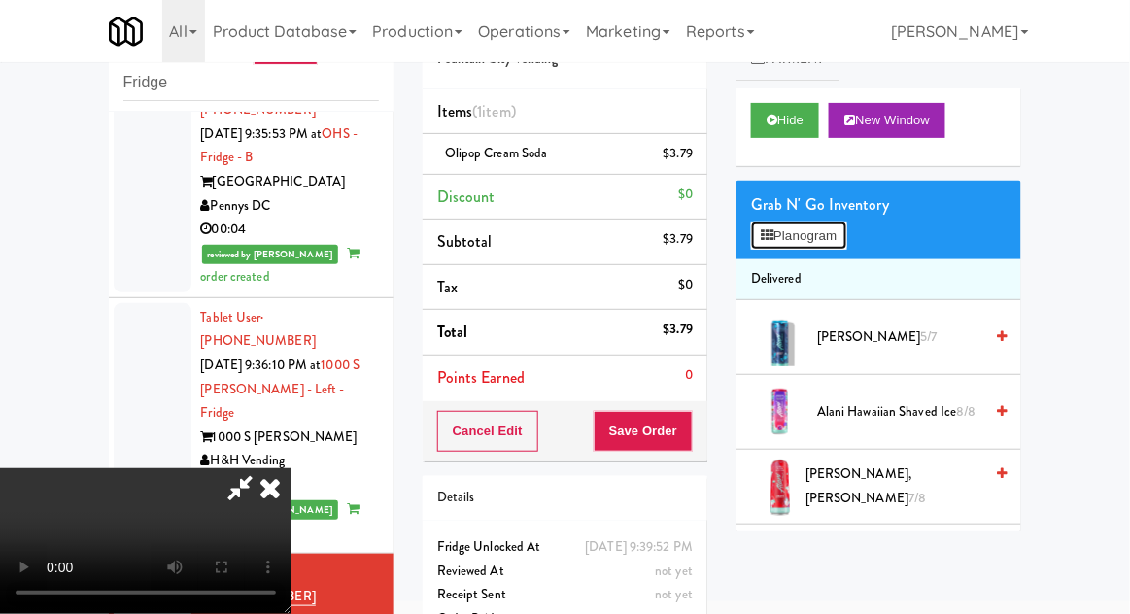
click at [846, 246] on button "Planogram" at bounding box center [798, 235] width 95 height 29
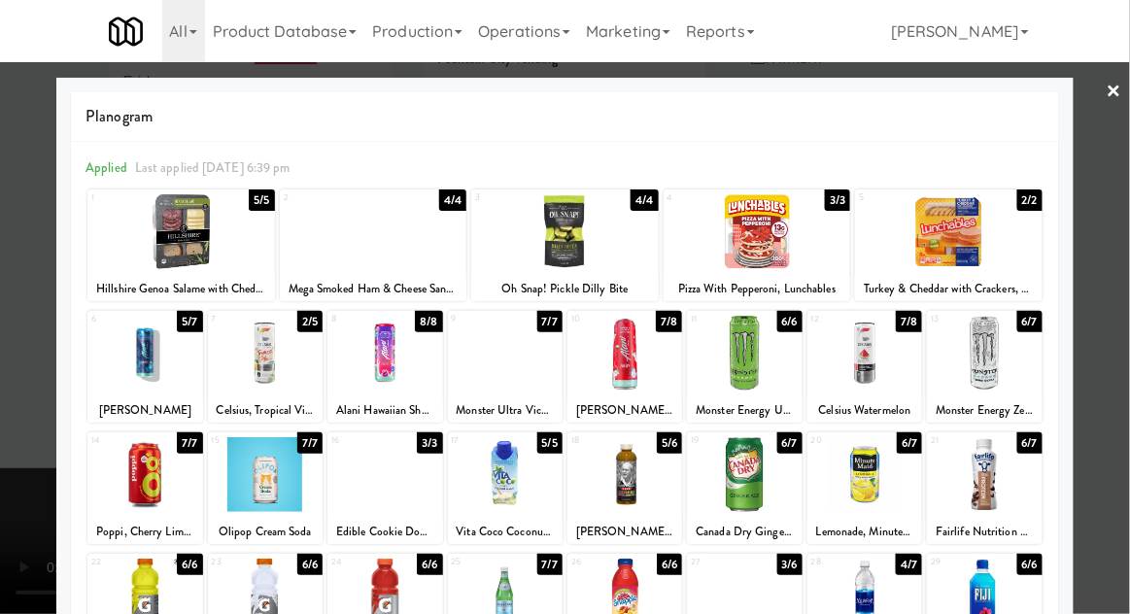
click at [998, 237] on div at bounding box center [948, 231] width 187 height 75
click at [1103, 246] on div at bounding box center [565, 307] width 1130 height 614
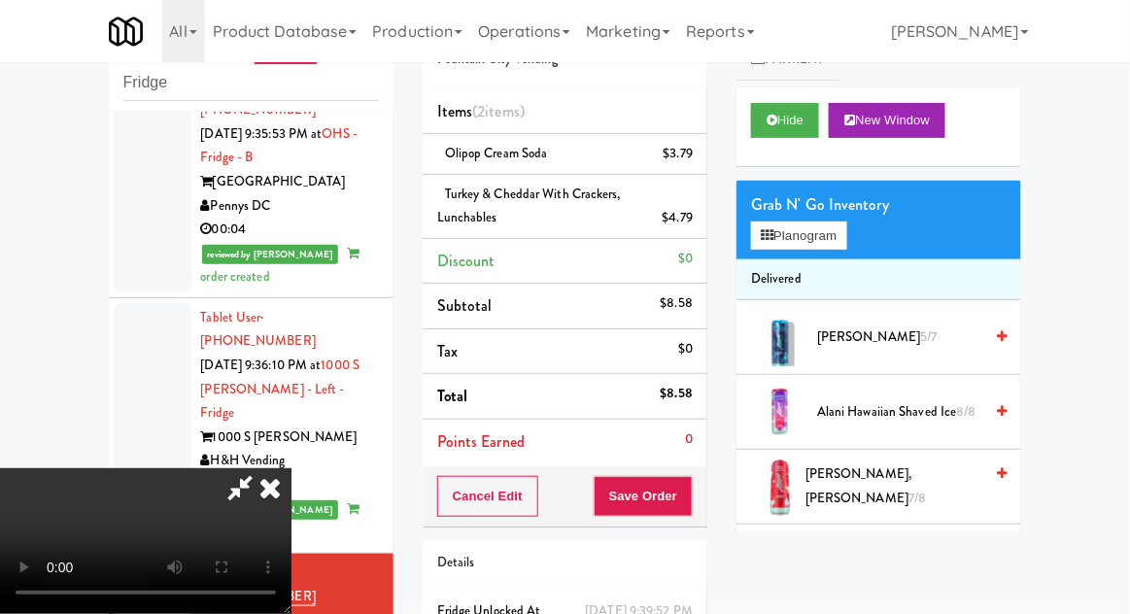
scroll to position [71, 0]
click at [688, 491] on button "Save Order" at bounding box center [642, 496] width 99 height 41
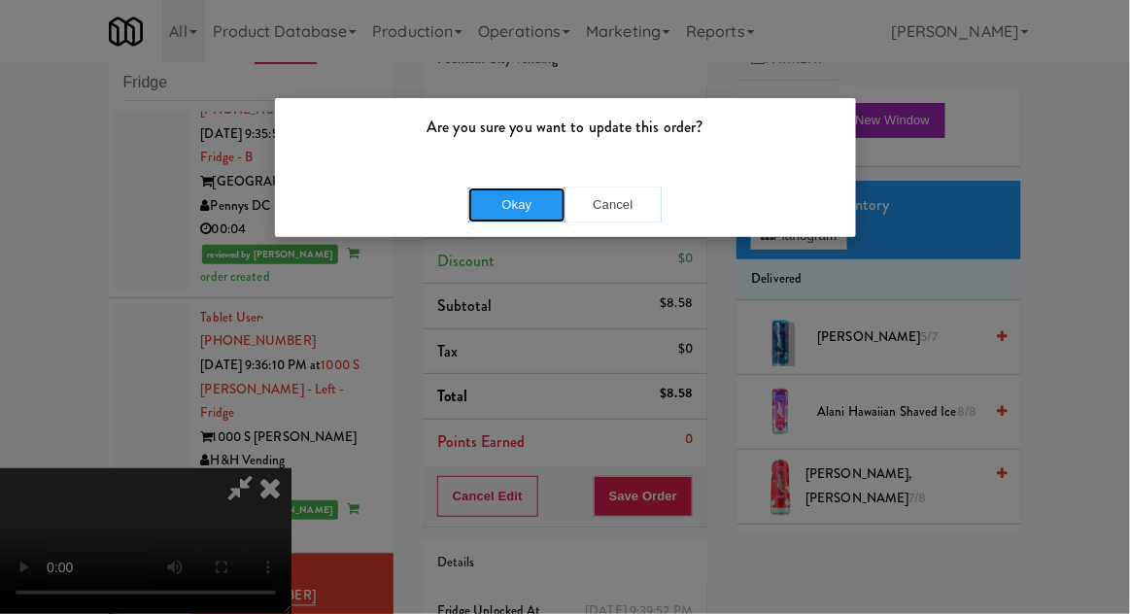
click at [502, 217] on button "Okay" at bounding box center [516, 204] width 97 height 35
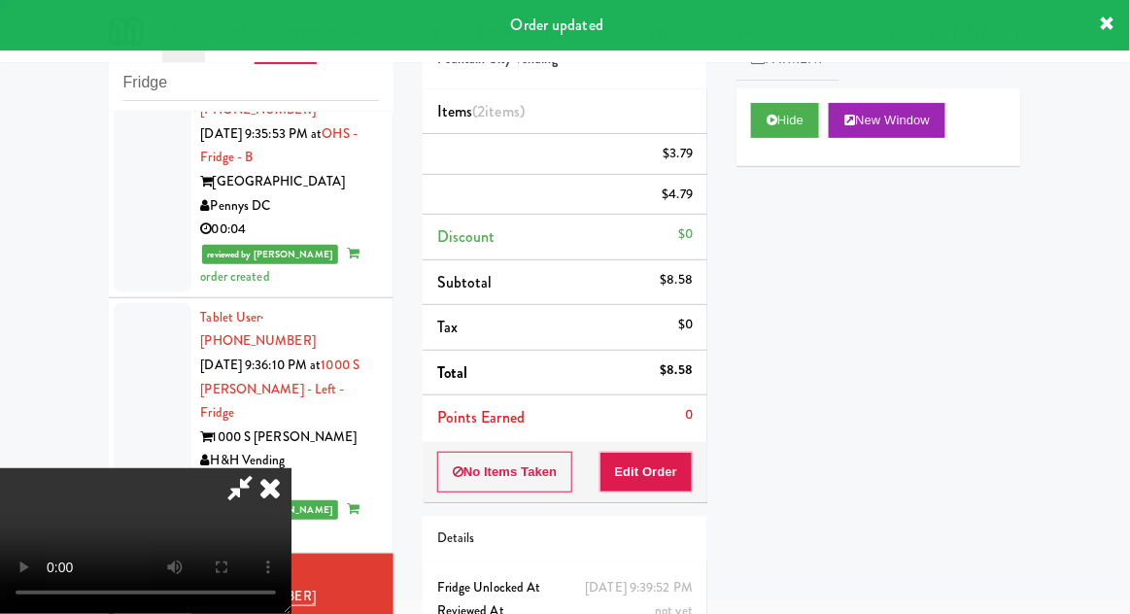
scroll to position [0, 0]
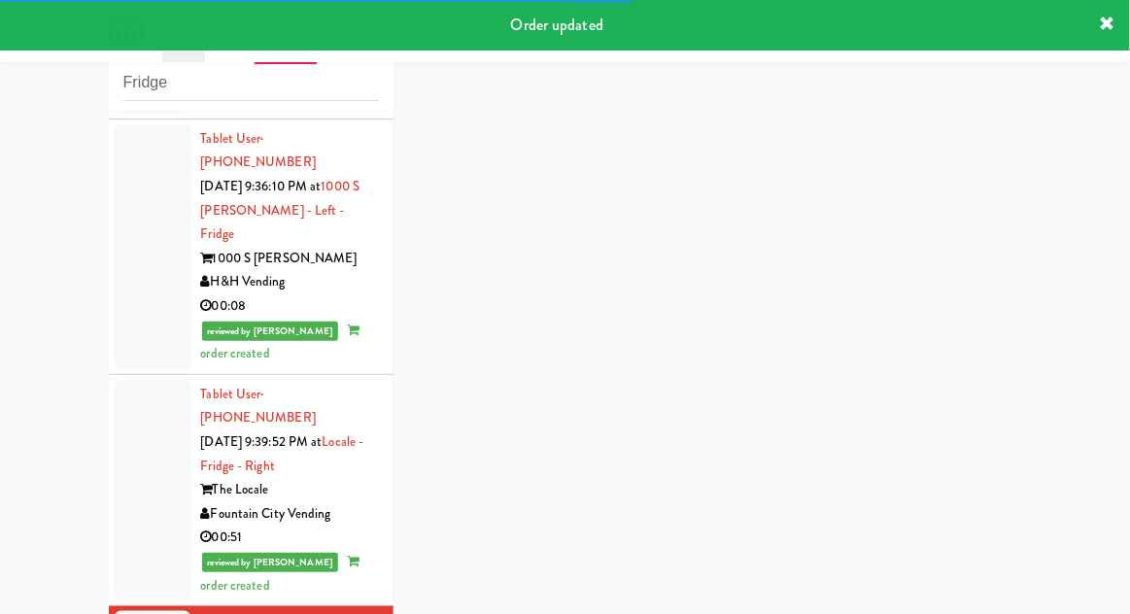
scroll to position [2587, 0]
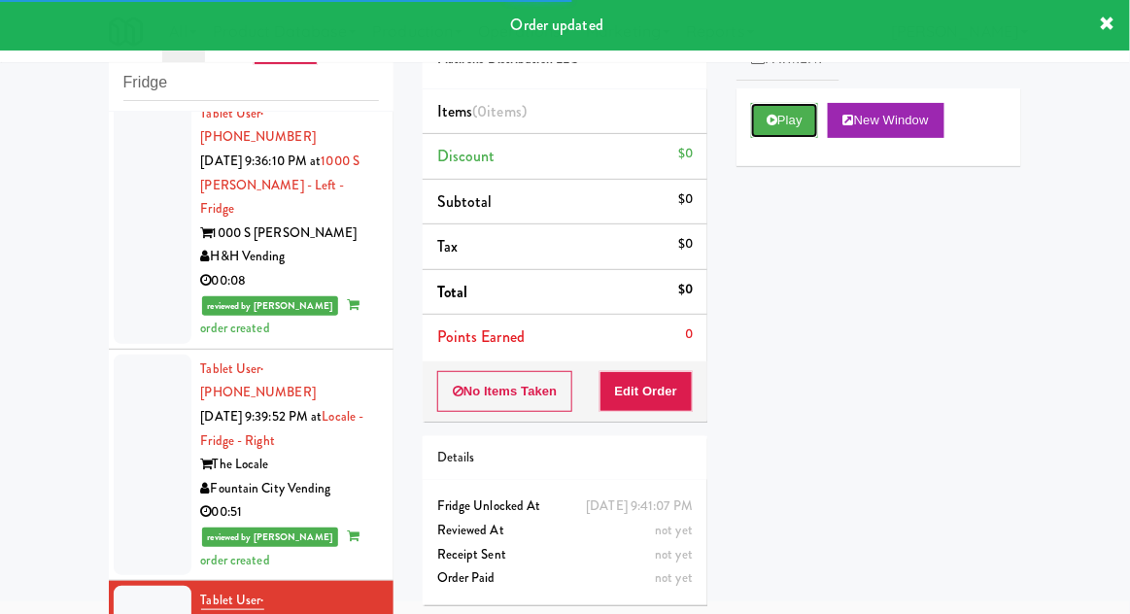
click at [789, 123] on button "Play" at bounding box center [784, 120] width 67 height 35
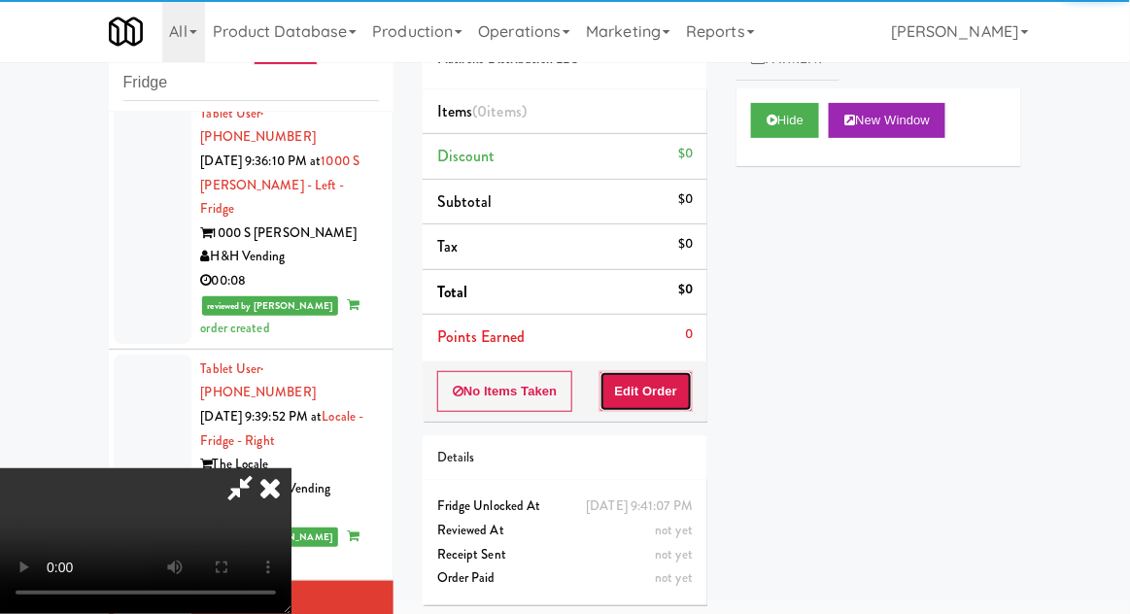
click at [664, 390] on button "Edit Order" at bounding box center [646, 391] width 94 height 41
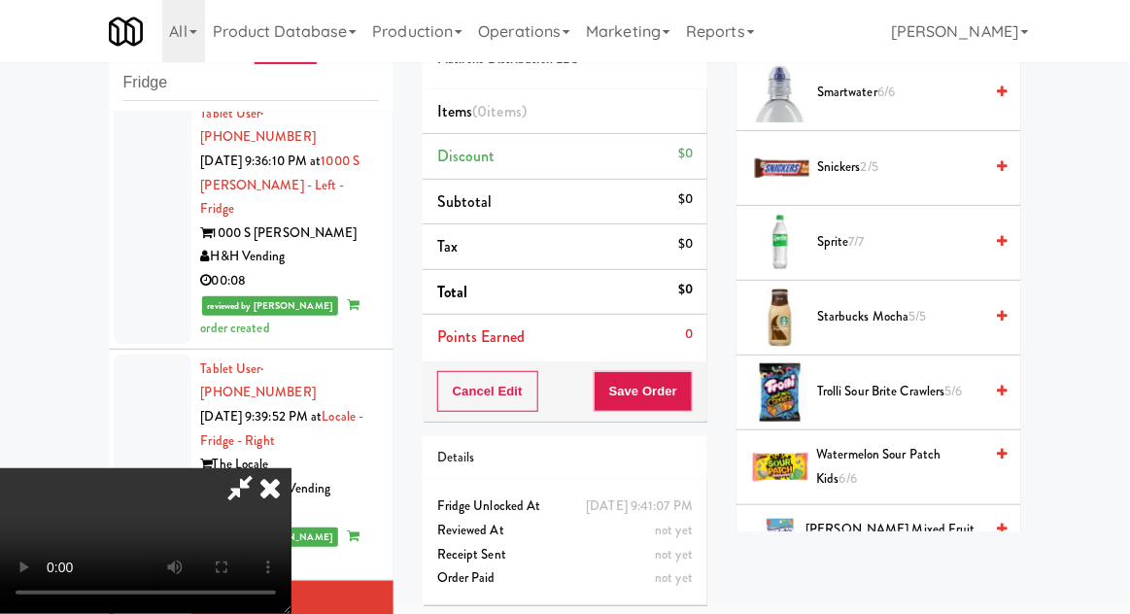
scroll to position [2445, 0]
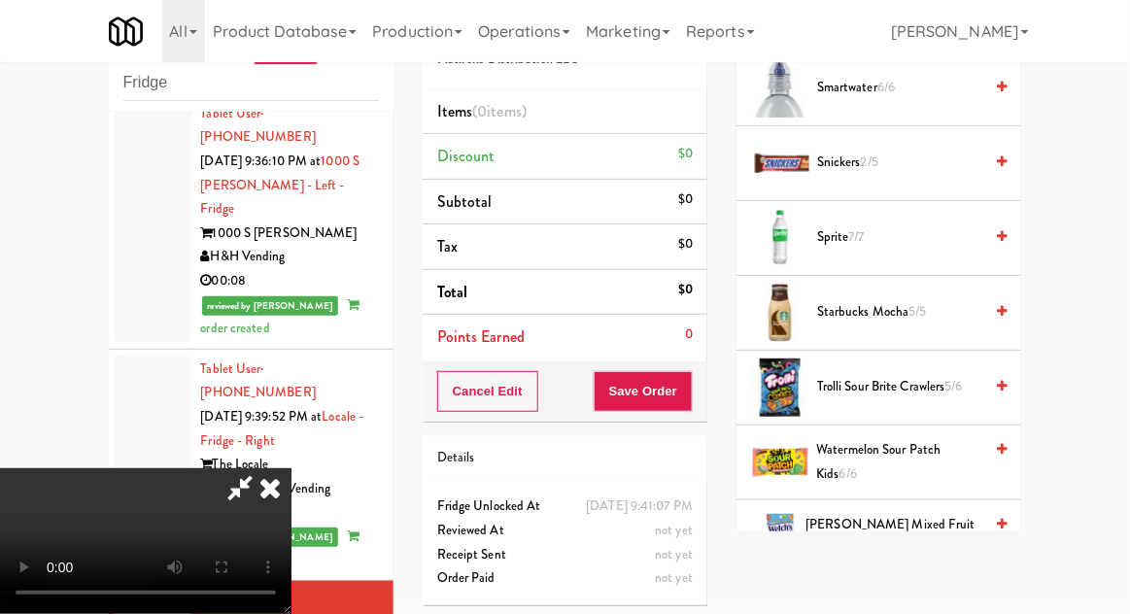
click at [920, 522] on span "[PERSON_NAME] Mixed Fruit Snacks 7/8" at bounding box center [894, 537] width 177 height 48
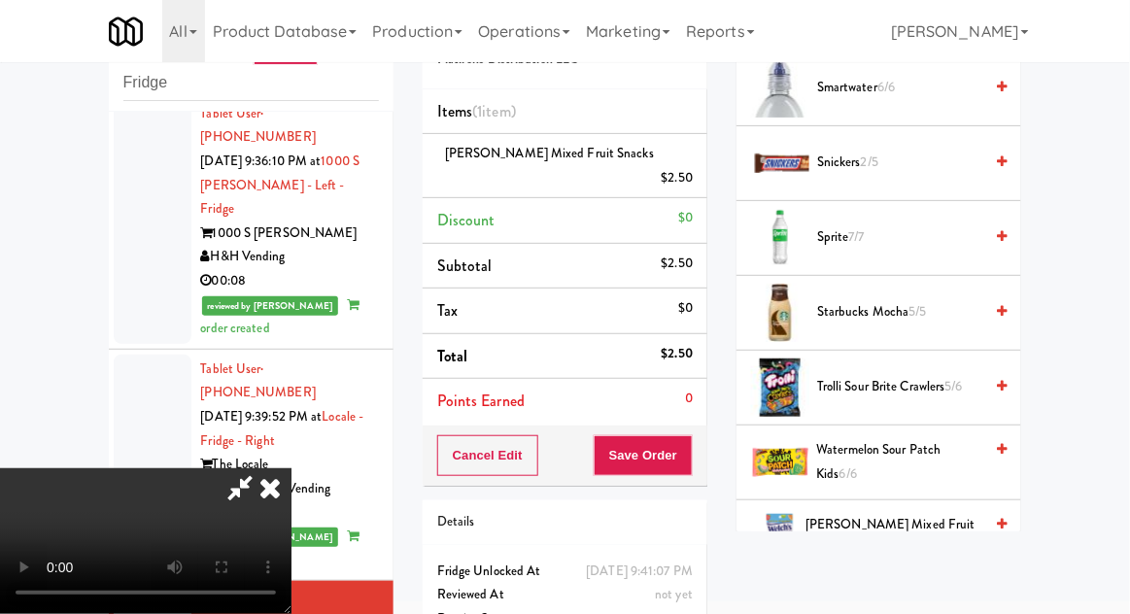
click at [918, 438] on span "Watermelon Sour Patch Kids 6/6" at bounding box center [900, 462] width 166 height 48
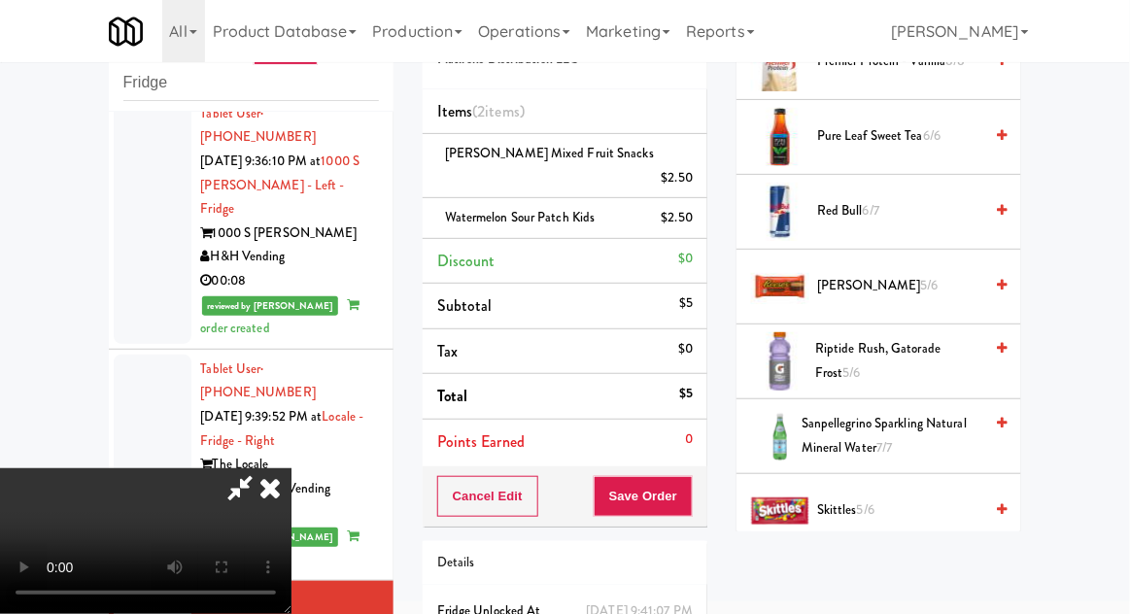
scroll to position [1931, 0]
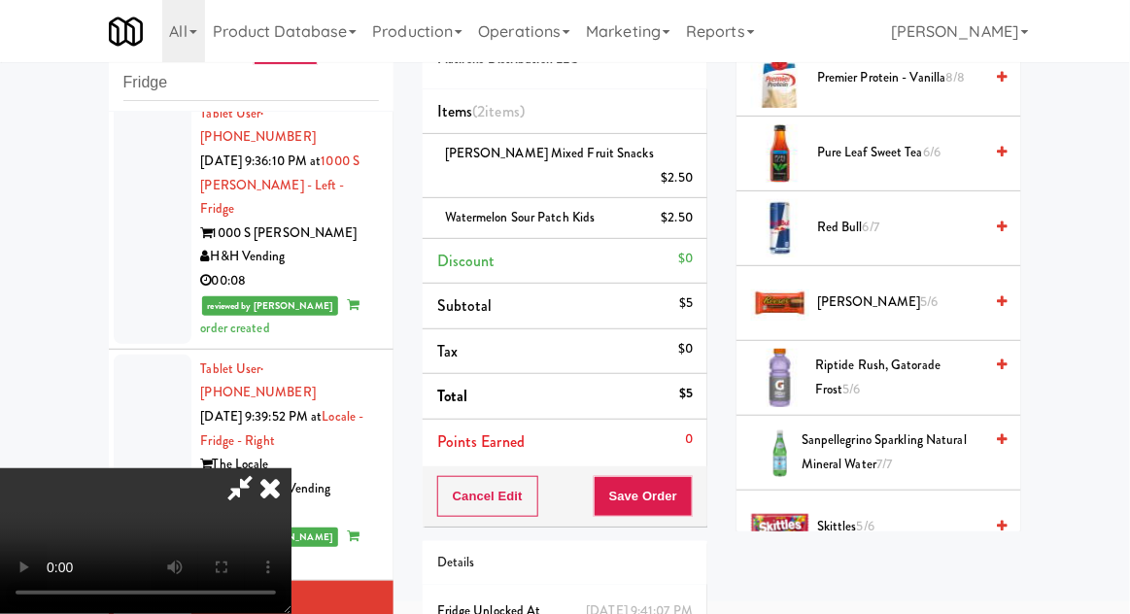
click at [923, 290] on span "[PERSON_NAME] 5/6" at bounding box center [899, 302] width 165 height 24
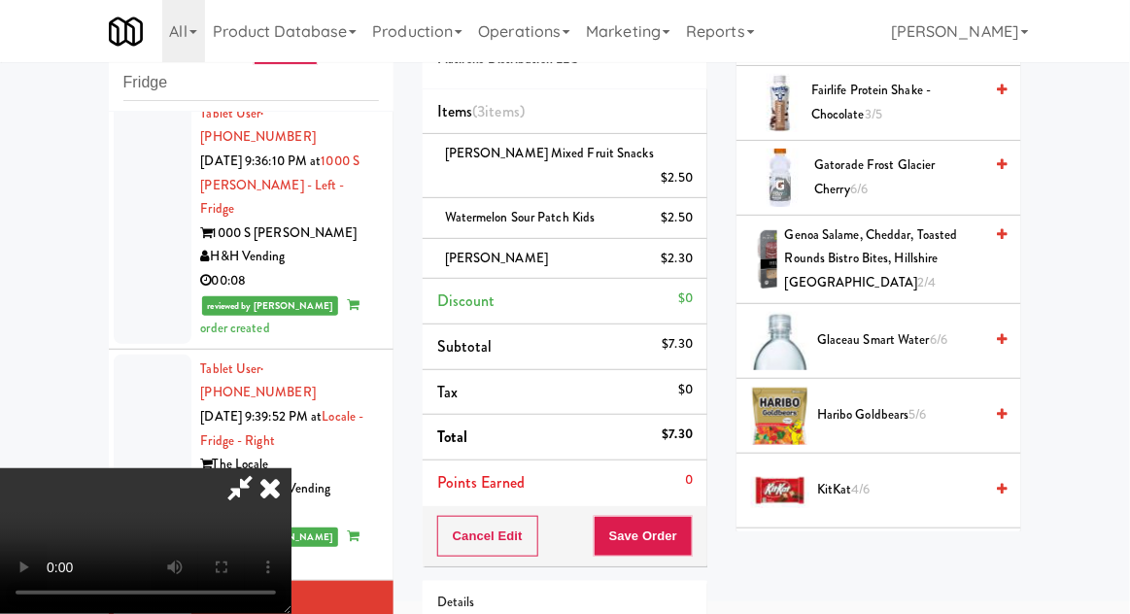
scroll to position [909, 0]
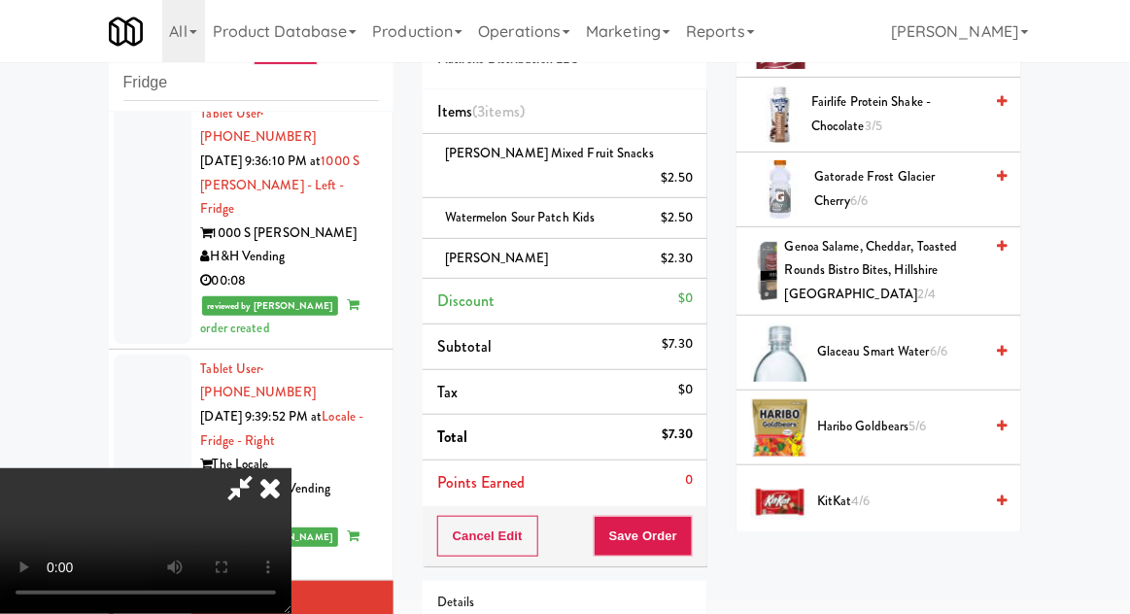
click at [939, 415] on span "Haribo Goldbears 5/6" at bounding box center [899, 427] width 165 height 24
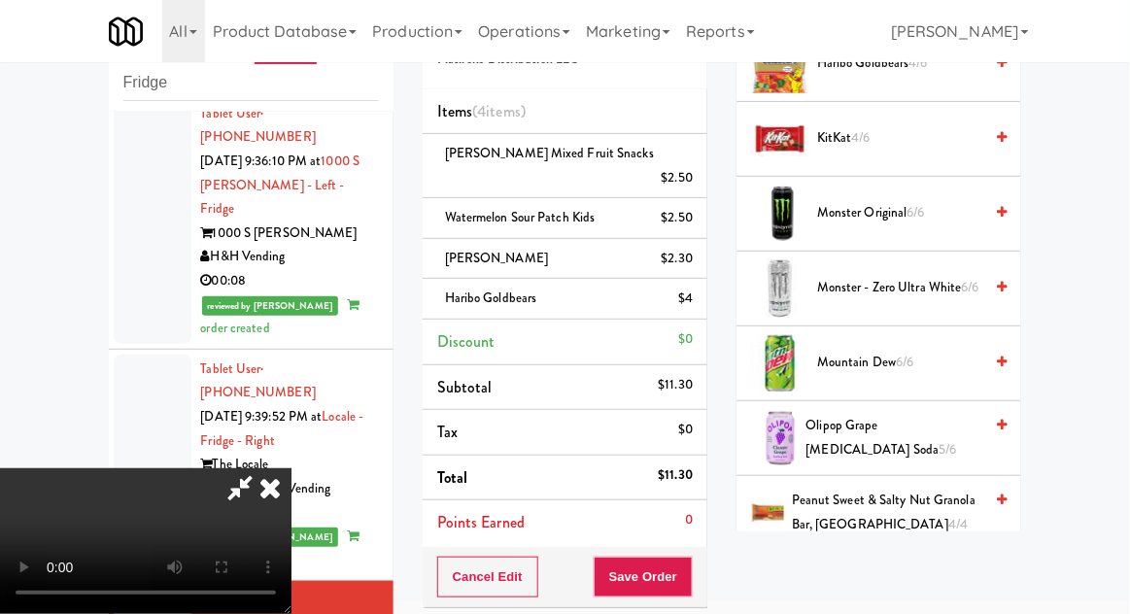
scroll to position [1274, 0]
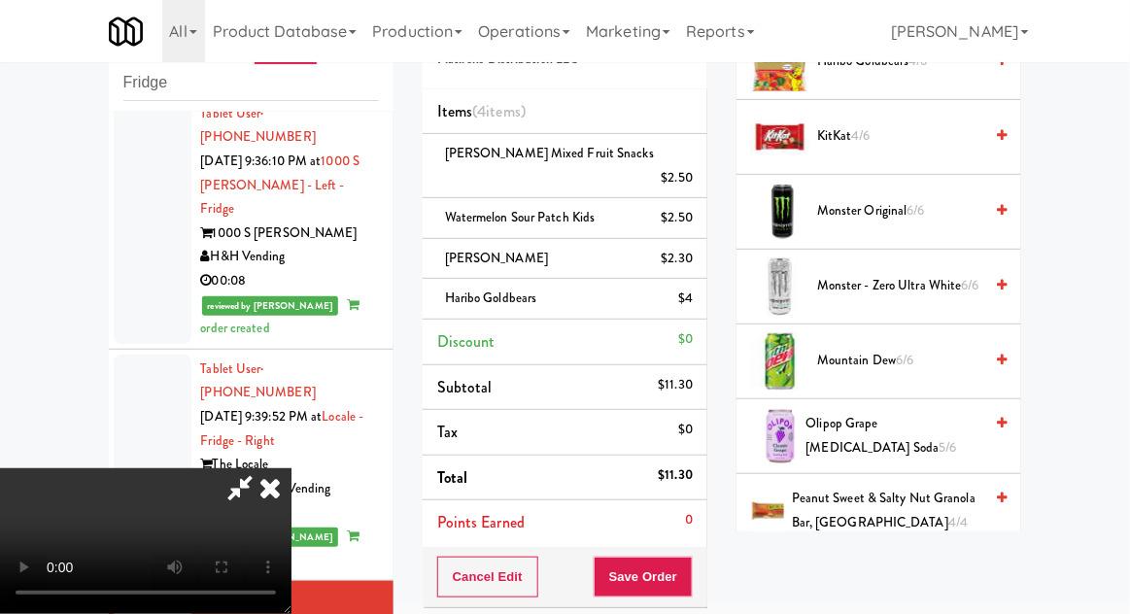
click at [949, 276] on span "Monster - Zero Ultra White 6/6" at bounding box center [899, 286] width 165 height 24
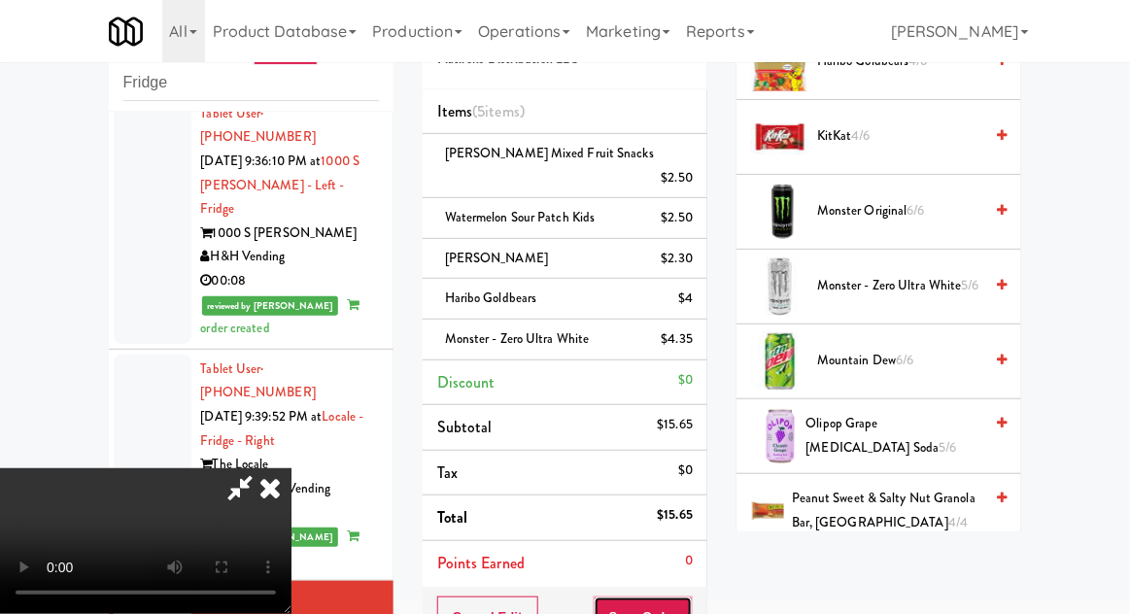
click at [692, 596] on button "Save Order" at bounding box center [642, 616] width 99 height 41
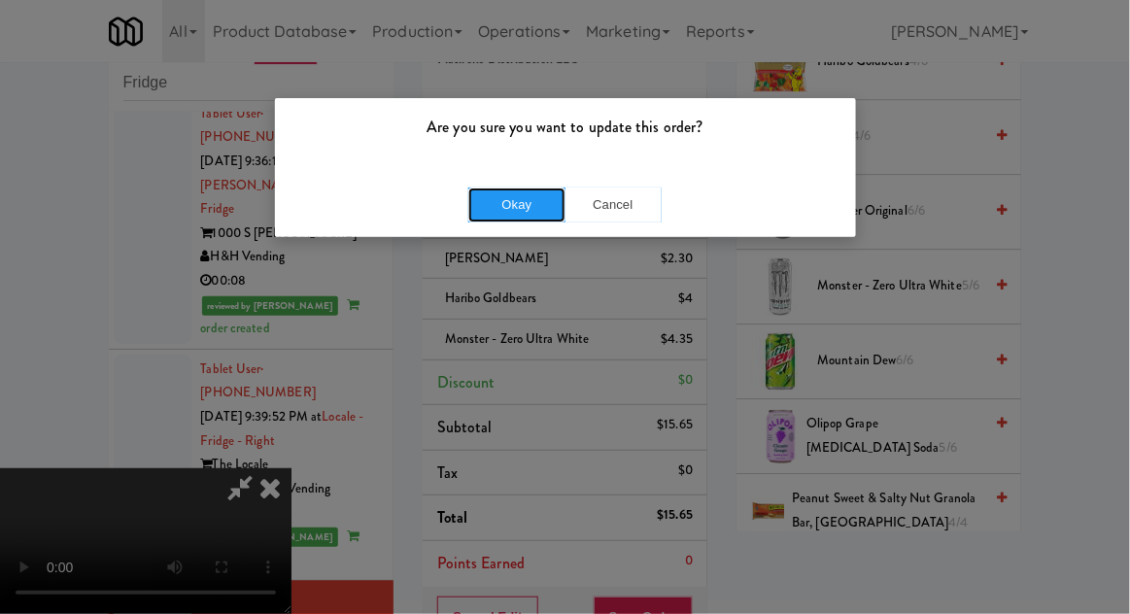
click at [538, 211] on button "Okay" at bounding box center [516, 204] width 97 height 35
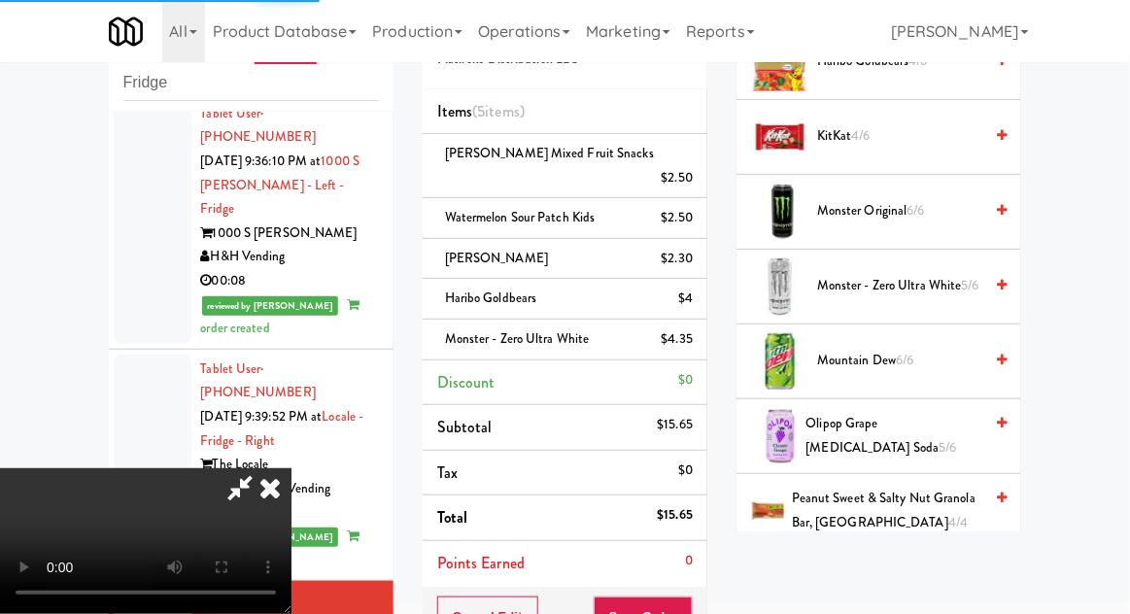
scroll to position [191, 0]
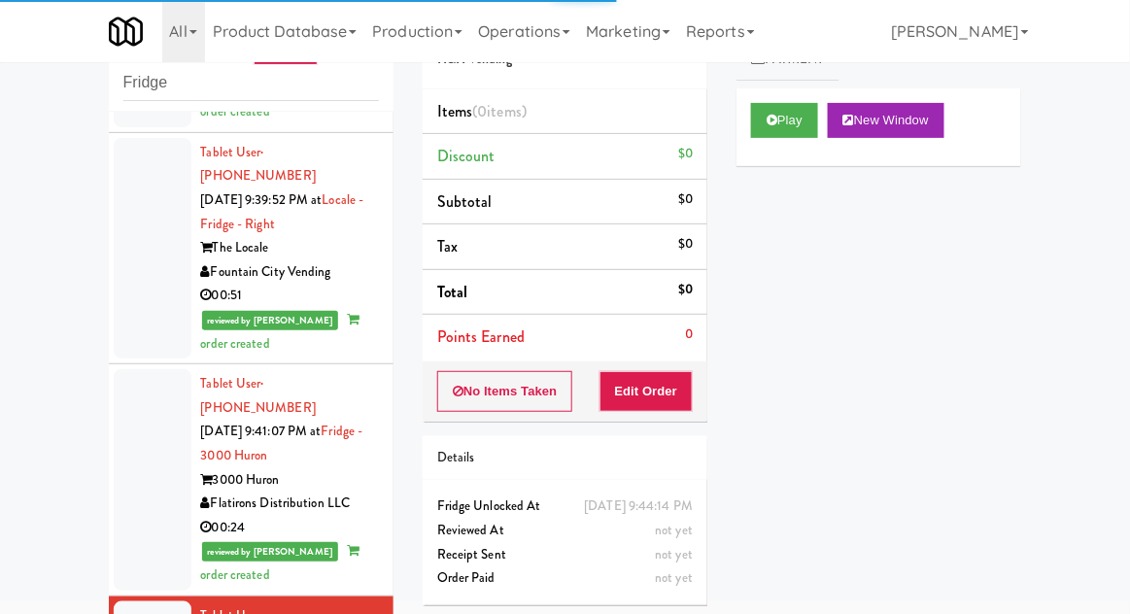
scroll to position [2804, 0]
click at [785, 130] on button "Play" at bounding box center [784, 120] width 67 height 35
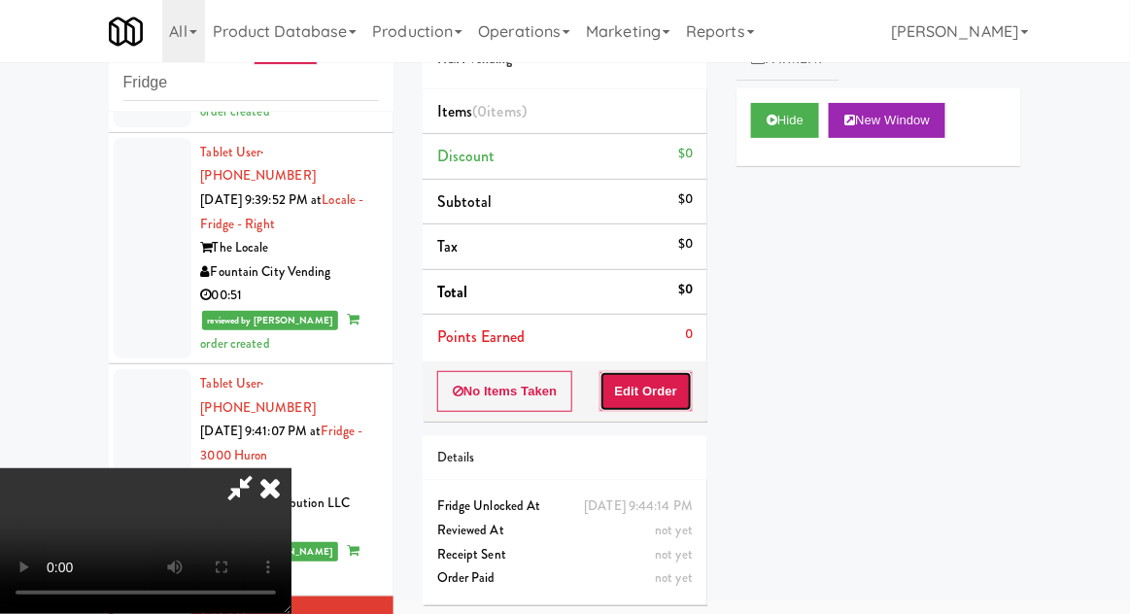
click at [653, 405] on button "Edit Order" at bounding box center [646, 391] width 94 height 41
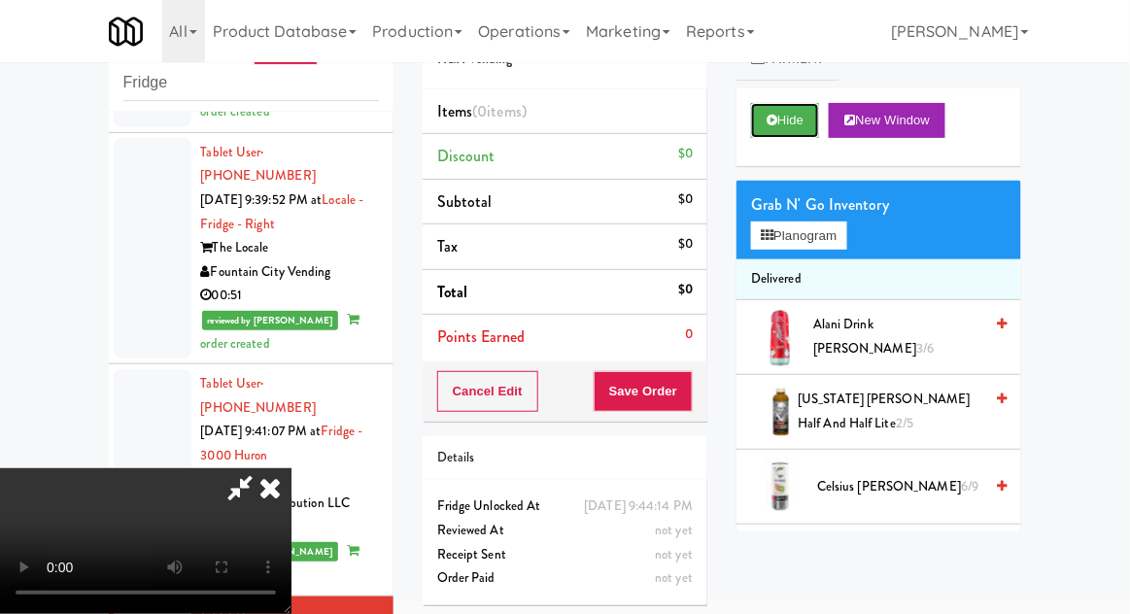
click at [796, 117] on button "Hide" at bounding box center [785, 120] width 68 height 35
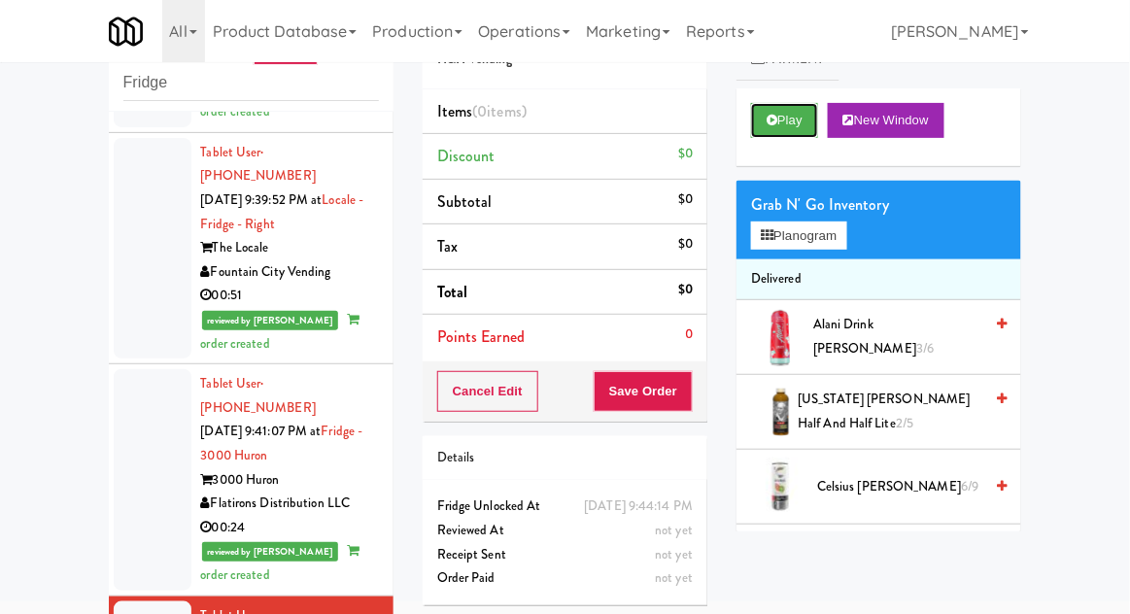
click at [799, 120] on button "Play" at bounding box center [784, 120] width 67 height 35
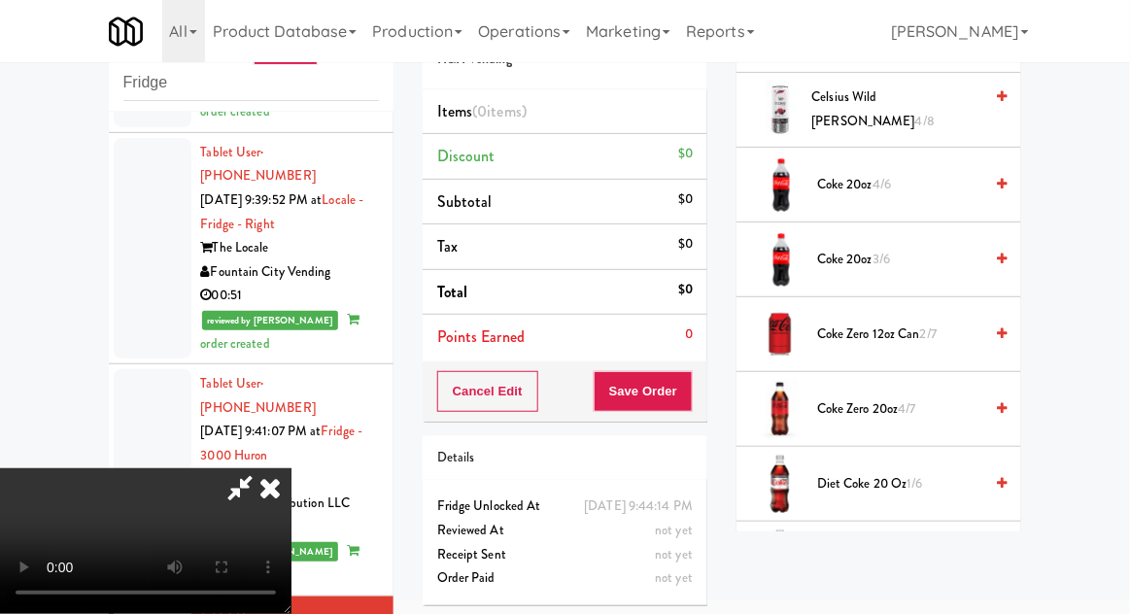
scroll to position [451, 0]
click at [912, 253] on span "Coke 20oz 3/6" at bounding box center [899, 261] width 165 height 24
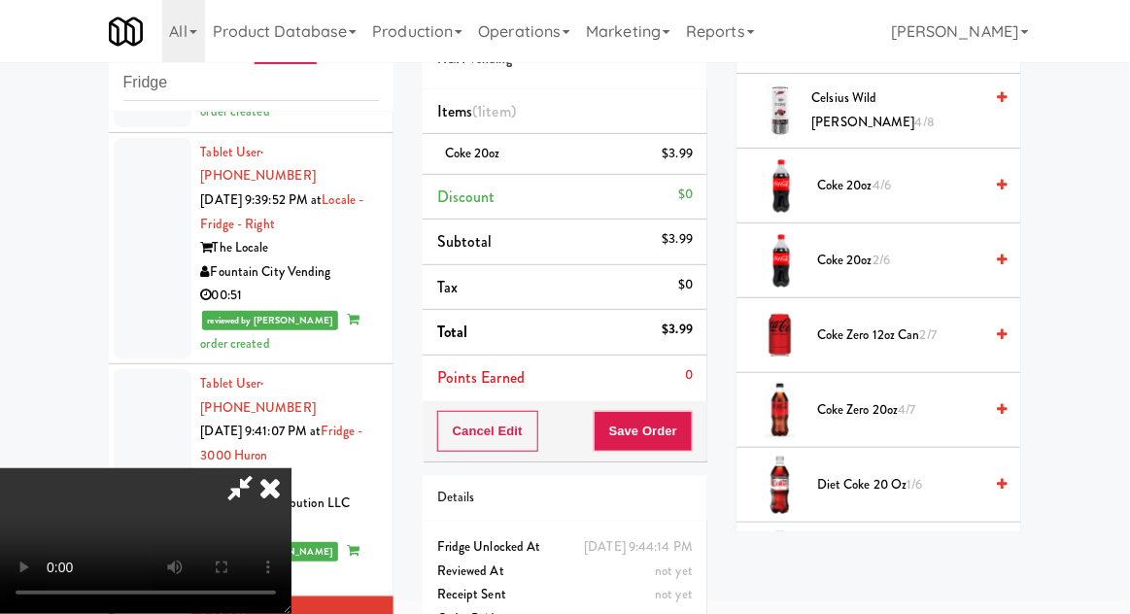
click at [903, 181] on span "Coke 20oz 4/6" at bounding box center [899, 186] width 165 height 24
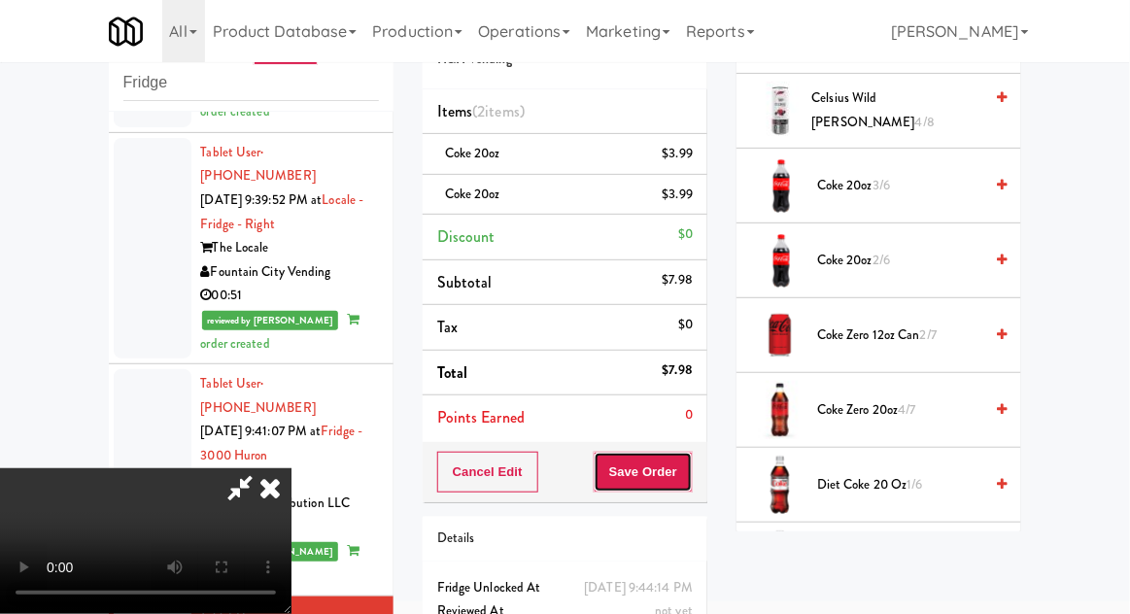
click at [686, 465] on button "Save Order" at bounding box center [642, 472] width 99 height 41
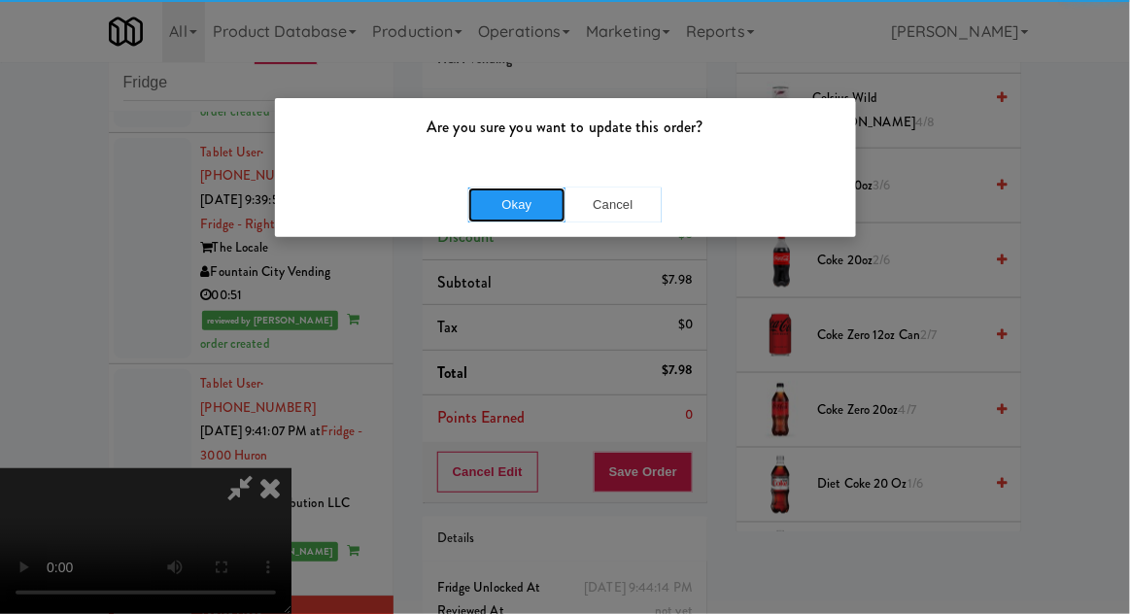
click at [483, 202] on button "Okay" at bounding box center [516, 204] width 97 height 35
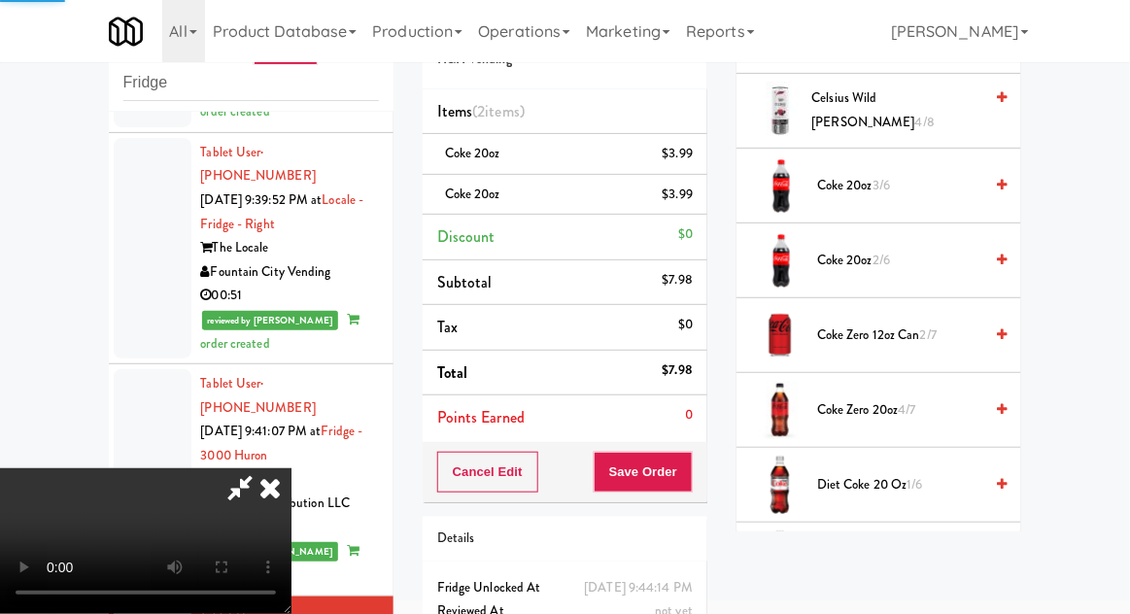
scroll to position [191, 0]
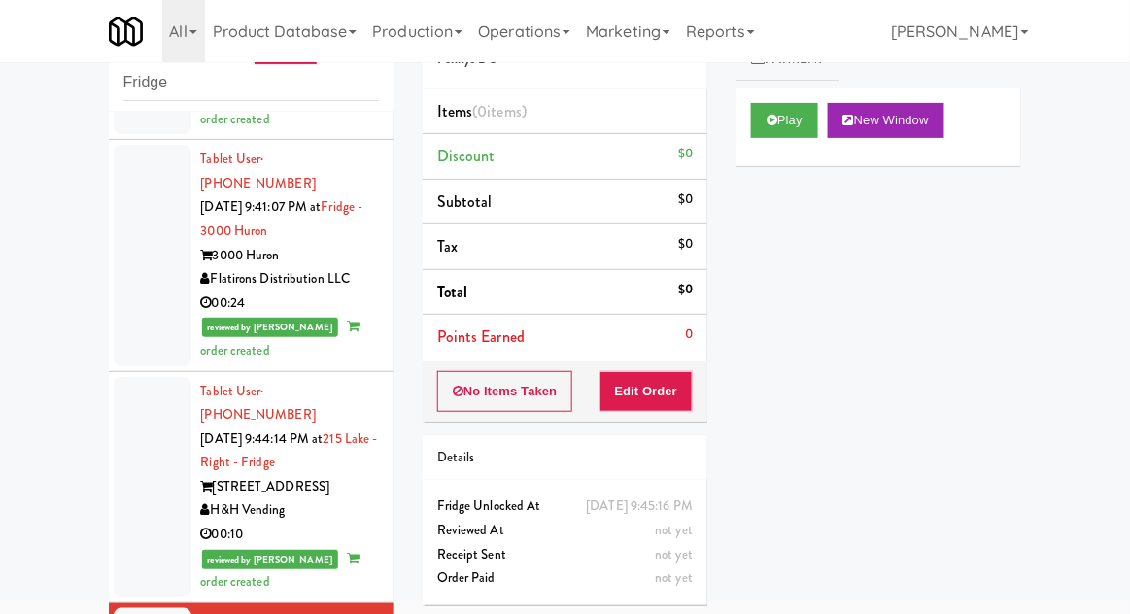
scroll to position [3028, 0]
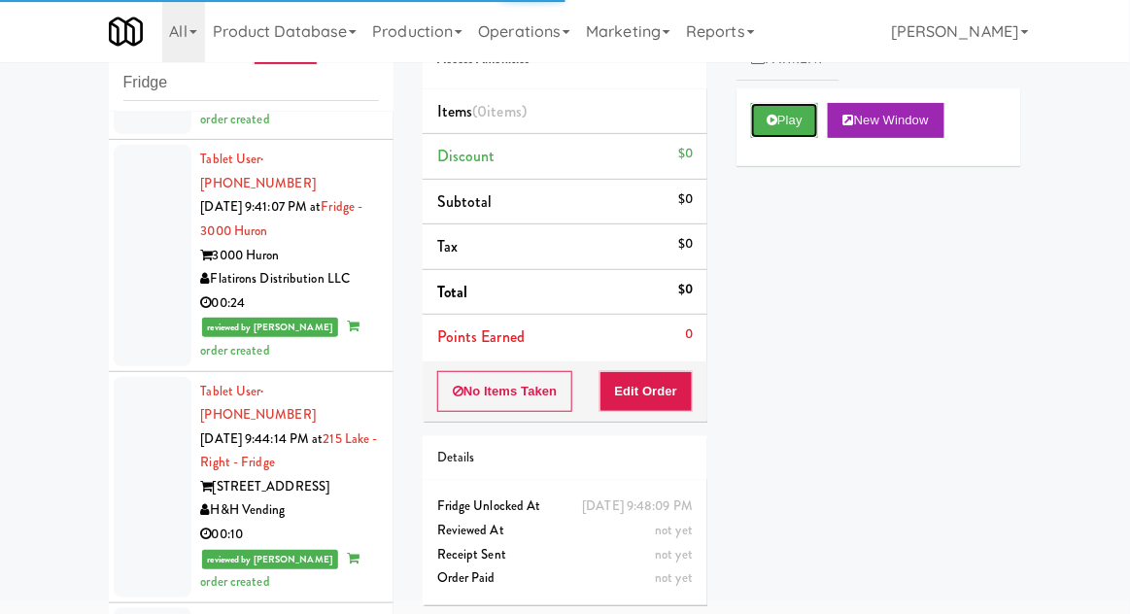
click at [815, 120] on button "Play" at bounding box center [784, 120] width 67 height 35
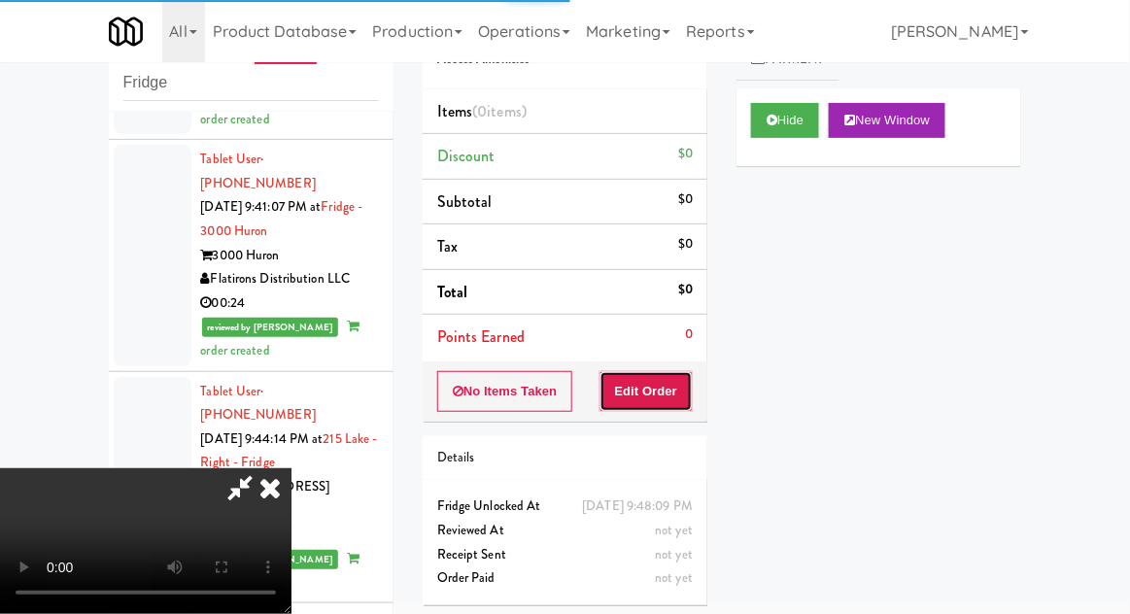
click at [658, 394] on button "Edit Order" at bounding box center [646, 391] width 94 height 41
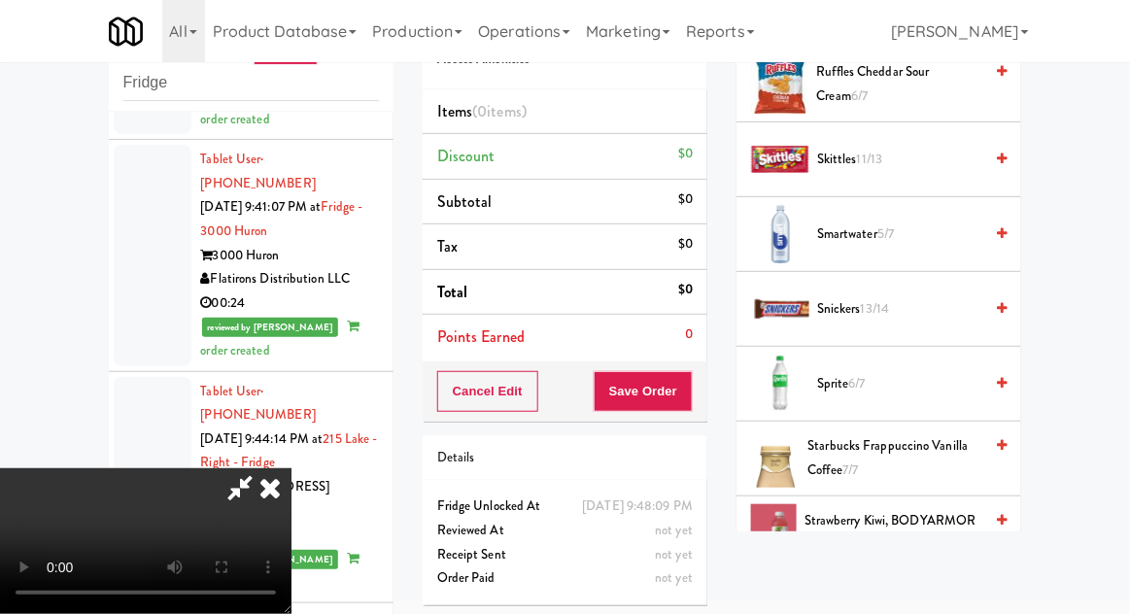
scroll to position [1773, 0]
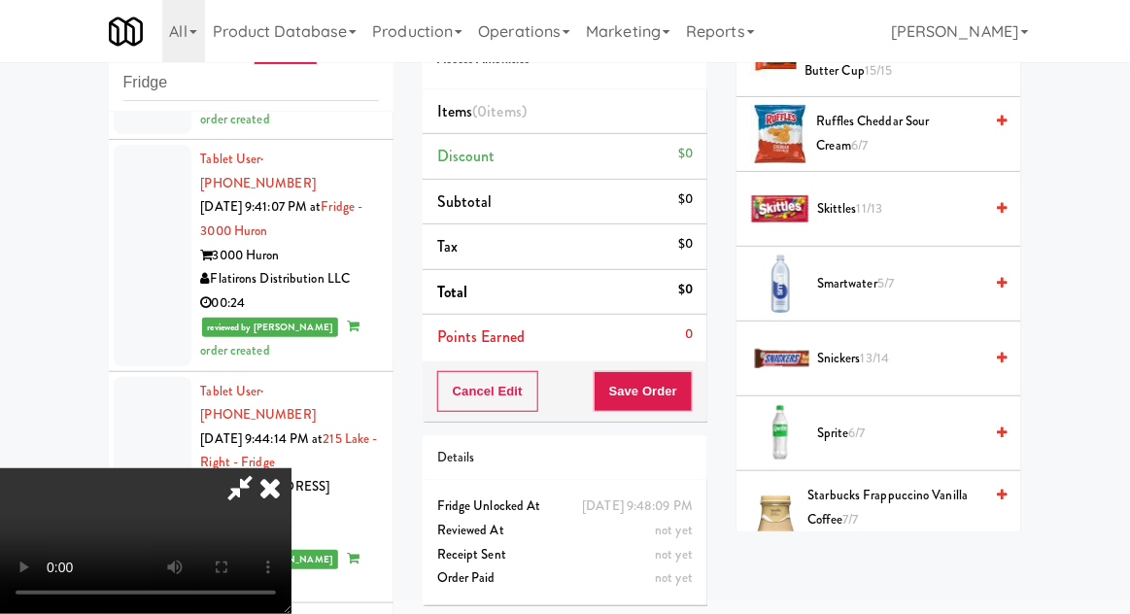
click at [918, 347] on span "Snickers 13/14" at bounding box center [899, 359] width 165 height 24
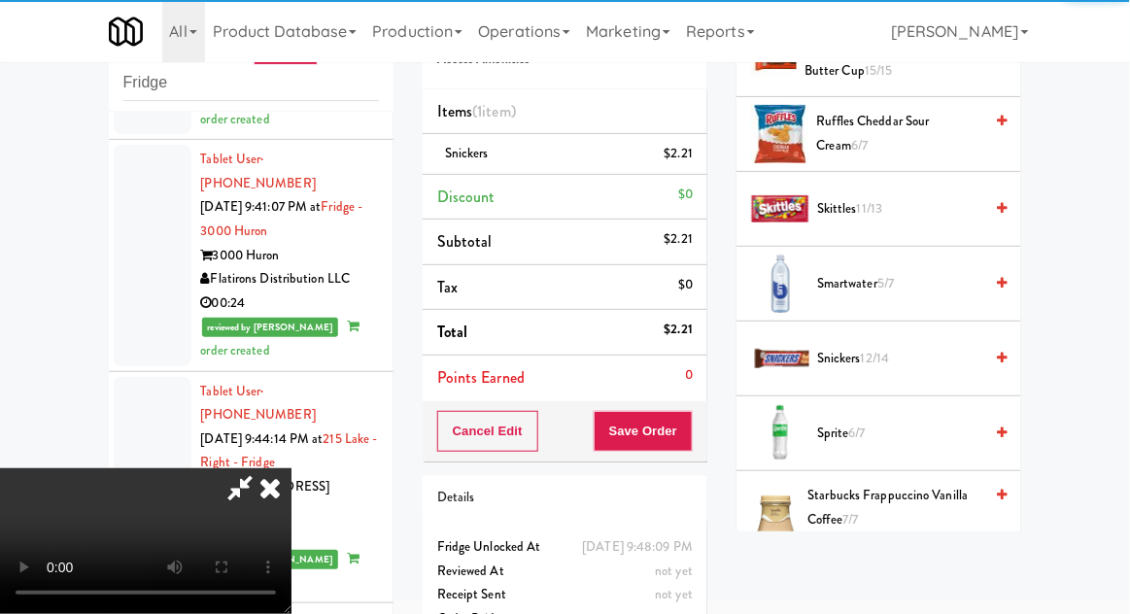
scroll to position [71, 0]
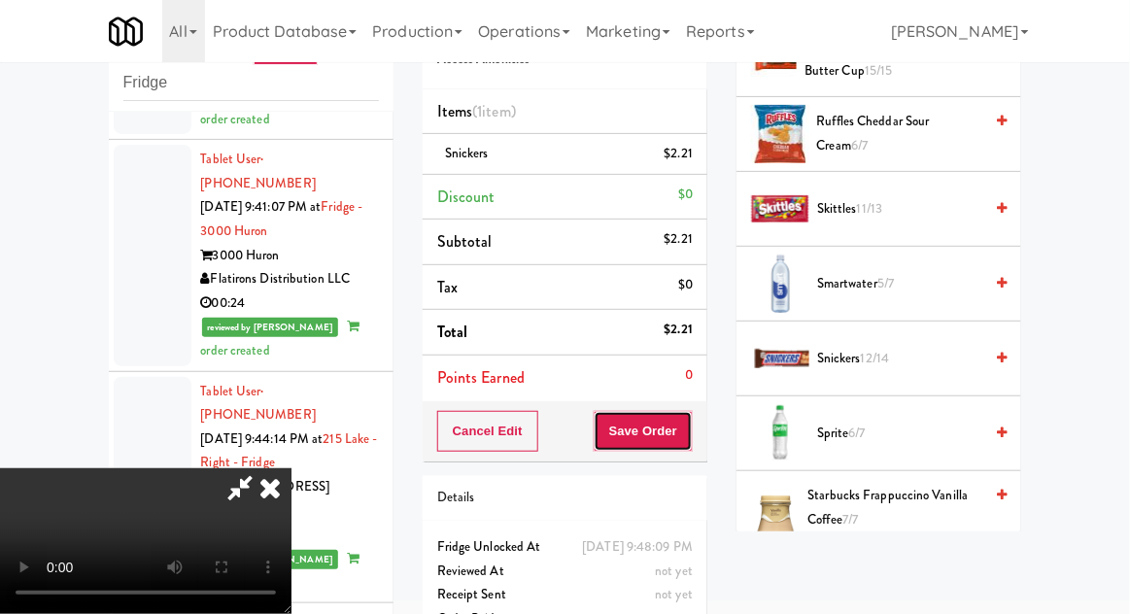
click at [686, 447] on button "Save Order" at bounding box center [642, 431] width 99 height 41
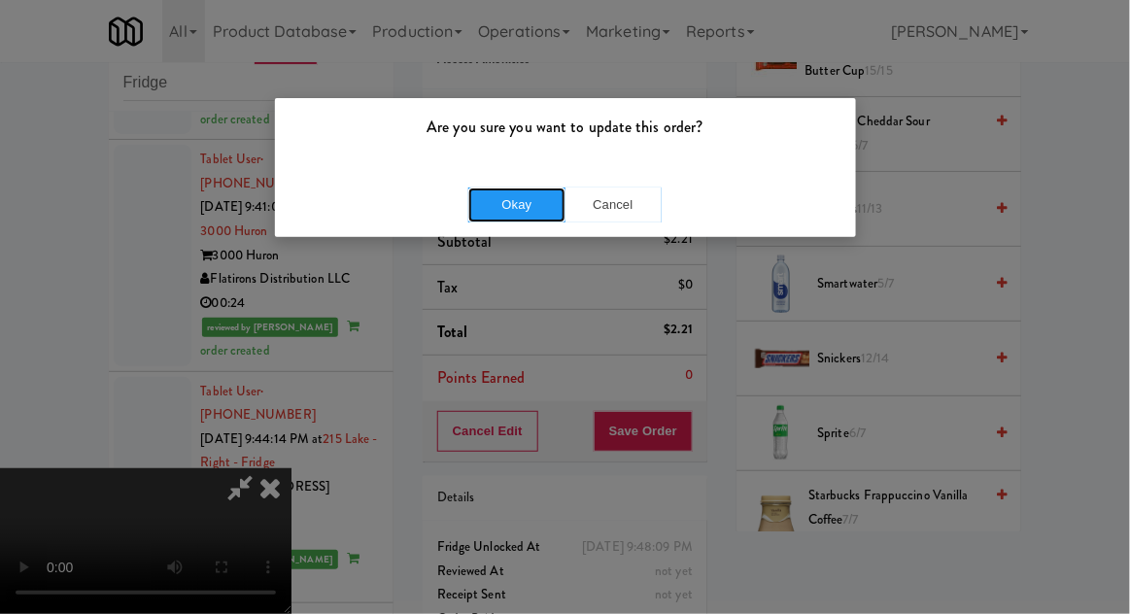
click at [503, 194] on button "Okay" at bounding box center [516, 204] width 97 height 35
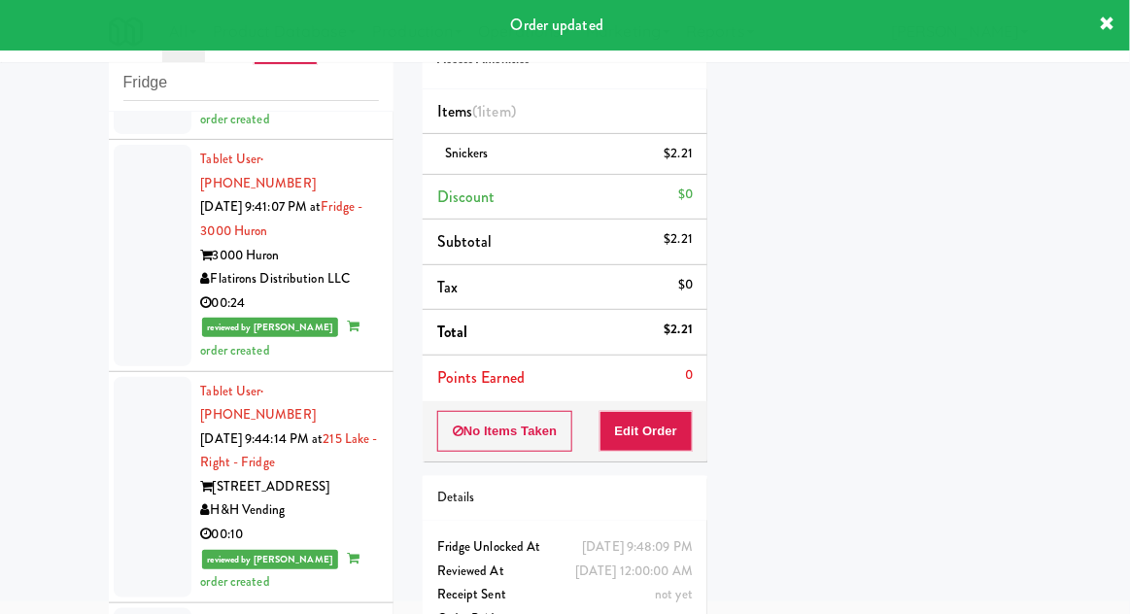
scroll to position [0, 0]
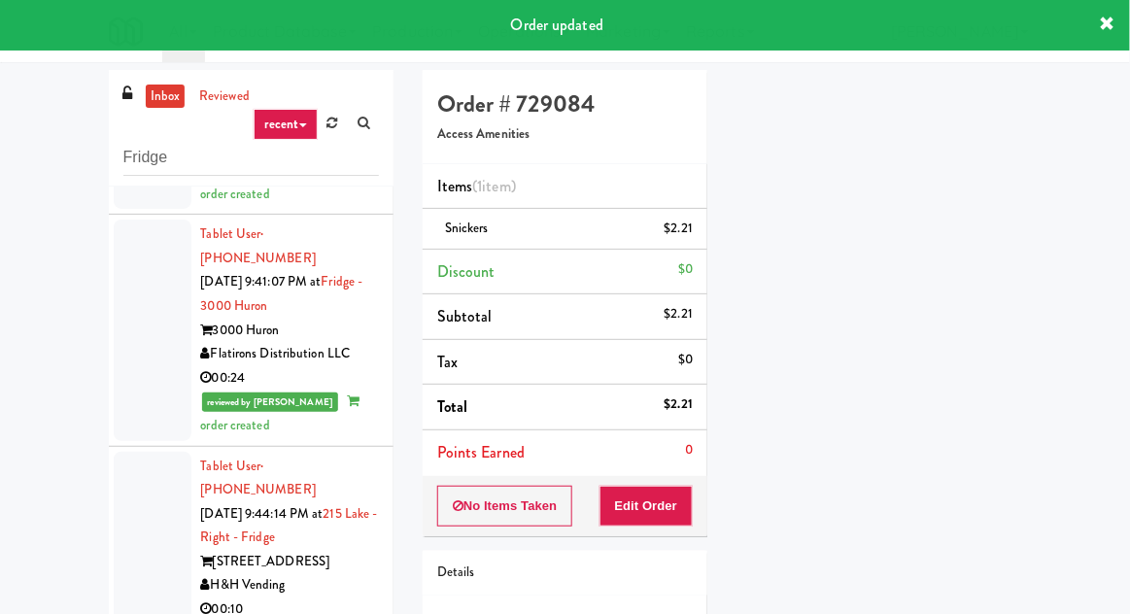
click at [152, 89] on link "inbox" at bounding box center [166, 96] width 40 height 24
